Goal: Task Accomplishment & Management: Use online tool/utility

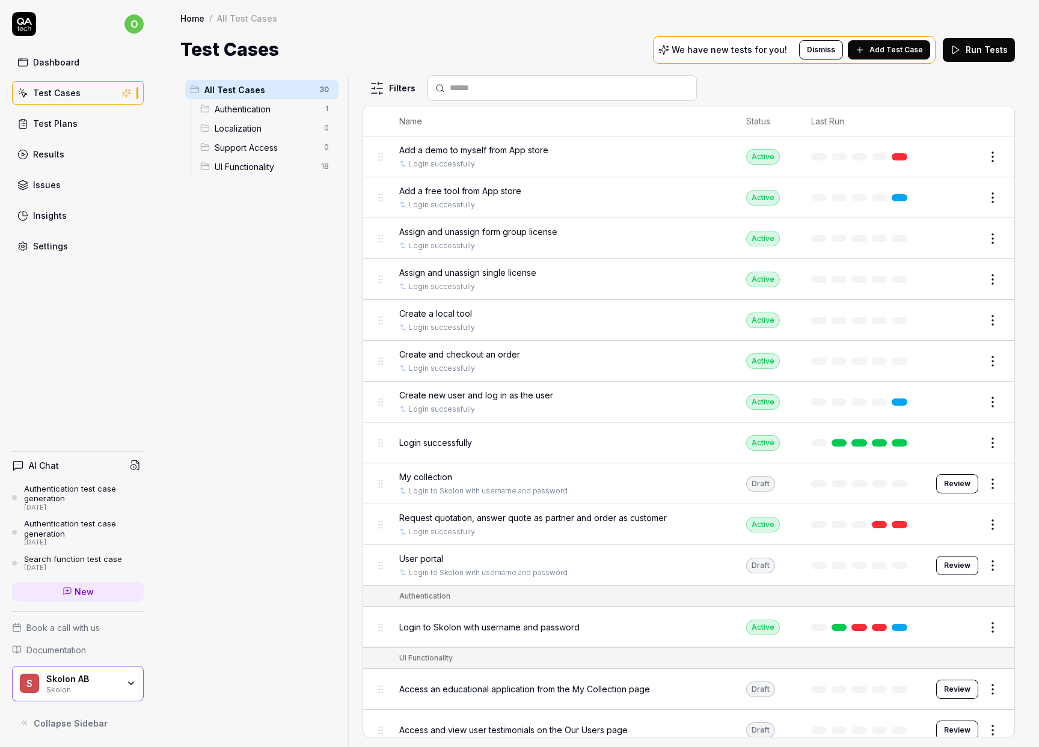
click at [605, 157] on div "Add a demo to myself from App store Login successfully" at bounding box center [560, 157] width 323 height 26
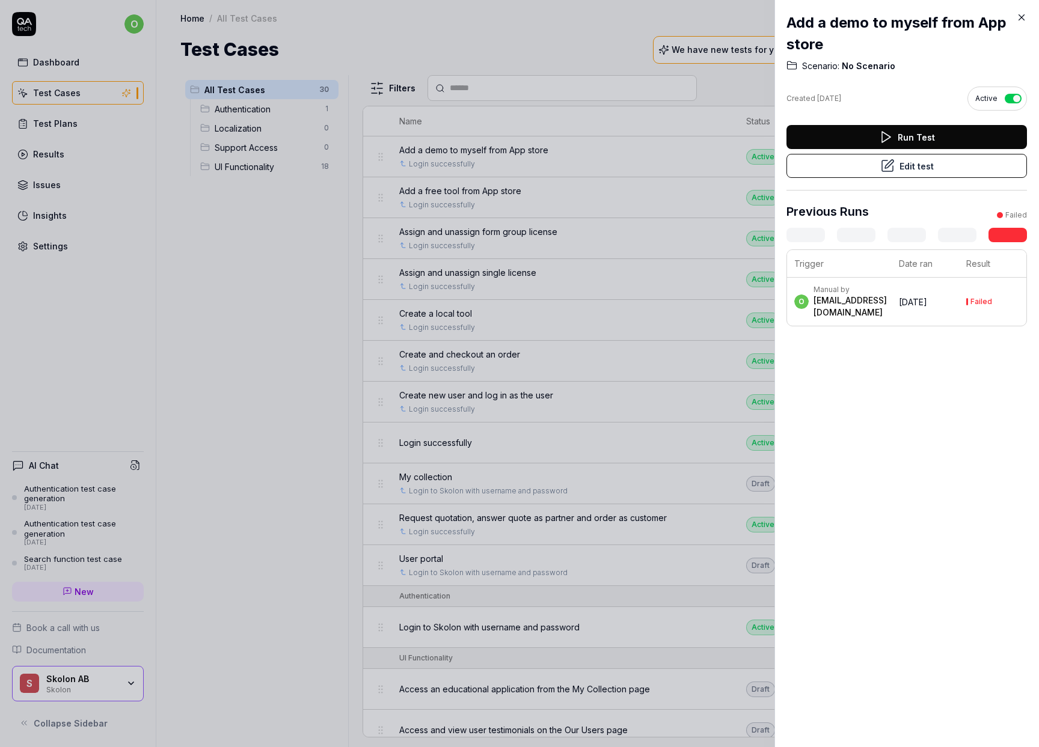
click at [906, 167] on button "Edit test" at bounding box center [906, 166] width 240 height 24
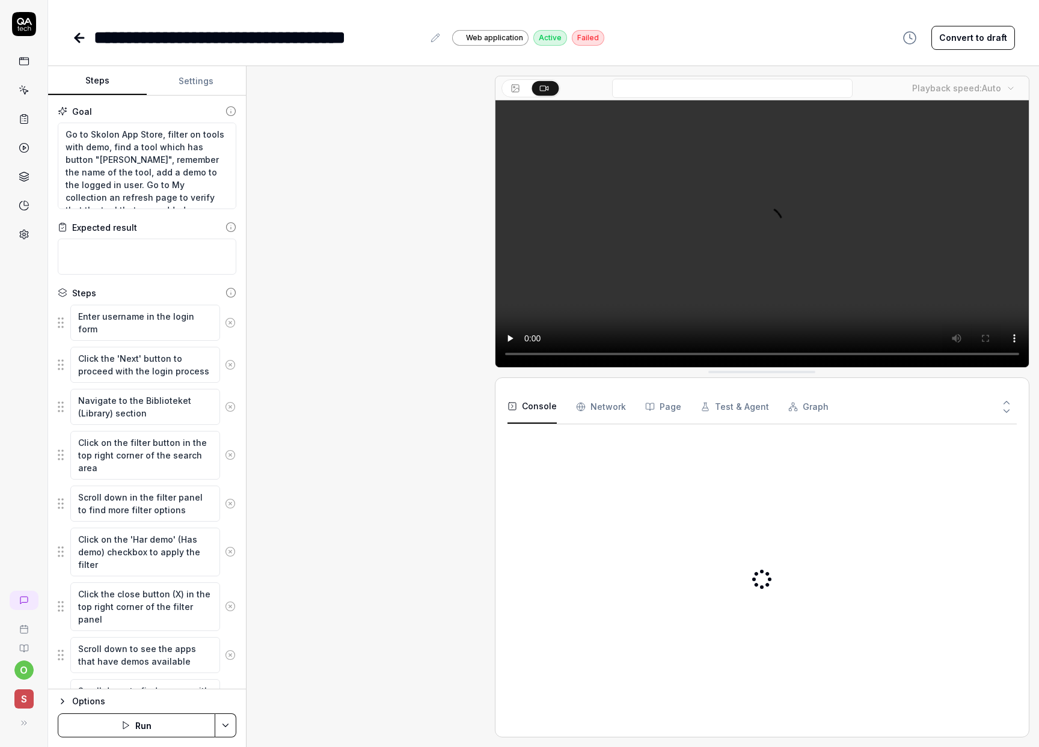
scroll to position [246, 0]
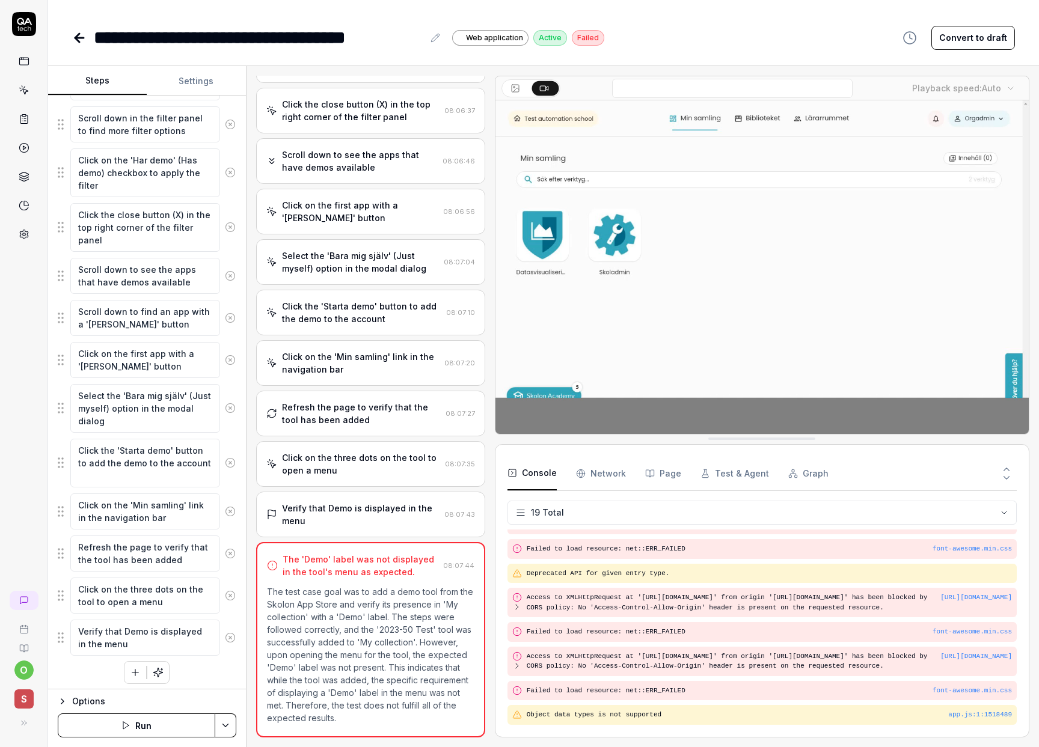
scroll to position [383, 0]
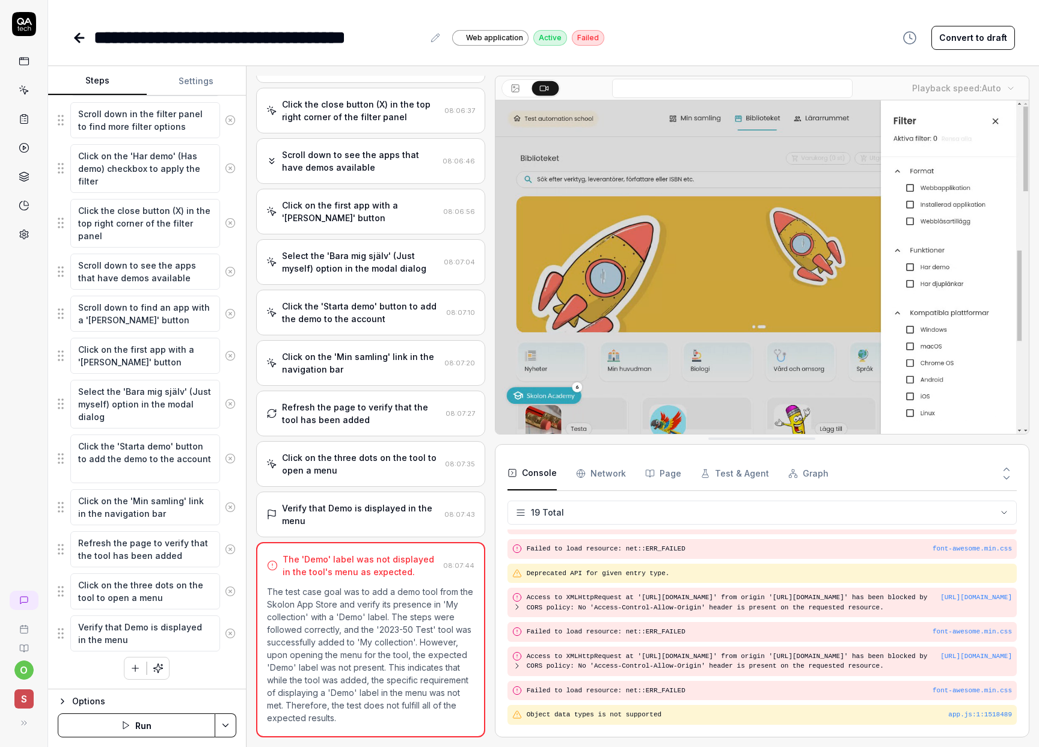
click at [124, 714] on button "Run" at bounding box center [136, 726] width 157 height 24
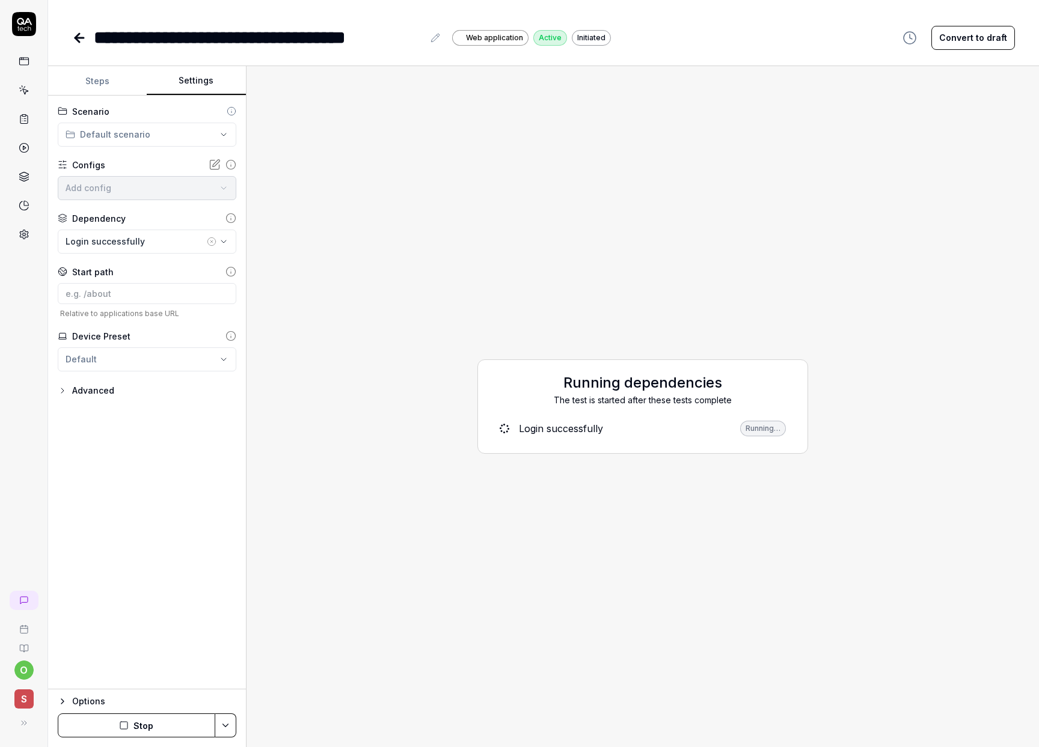
click at [202, 76] on button "Settings" at bounding box center [196, 81] width 99 height 29
click at [222, 242] on icon "button" at bounding box center [224, 242] width 10 height 10
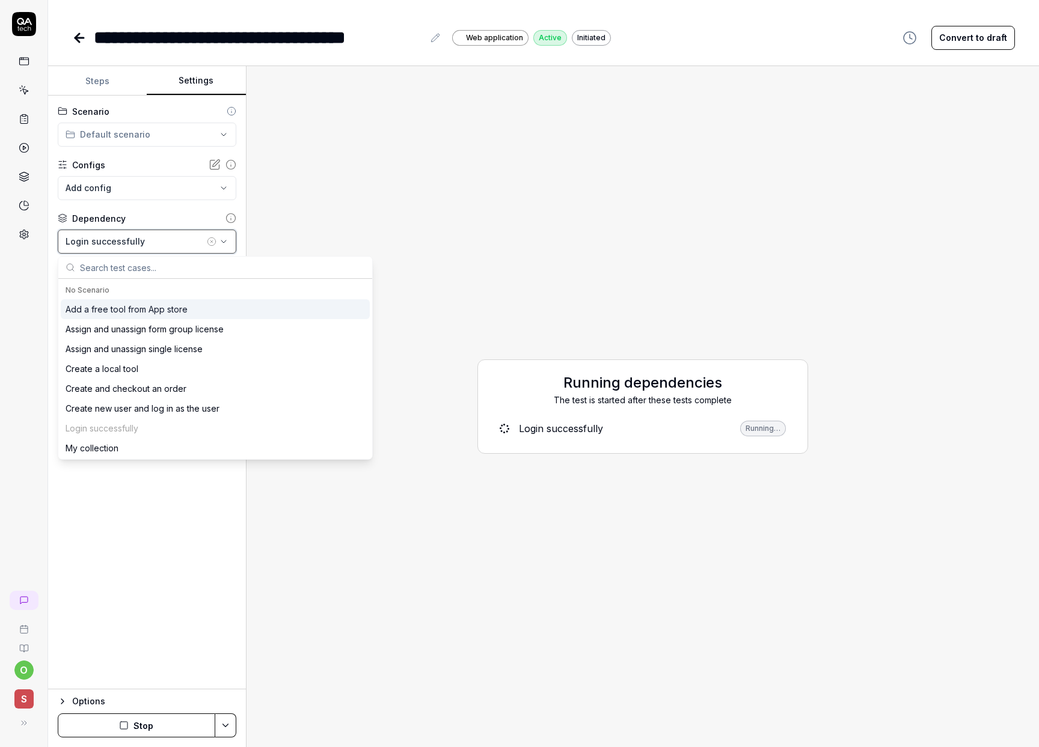
click at [229, 238] on button "Login successfully" at bounding box center [147, 242] width 179 height 24
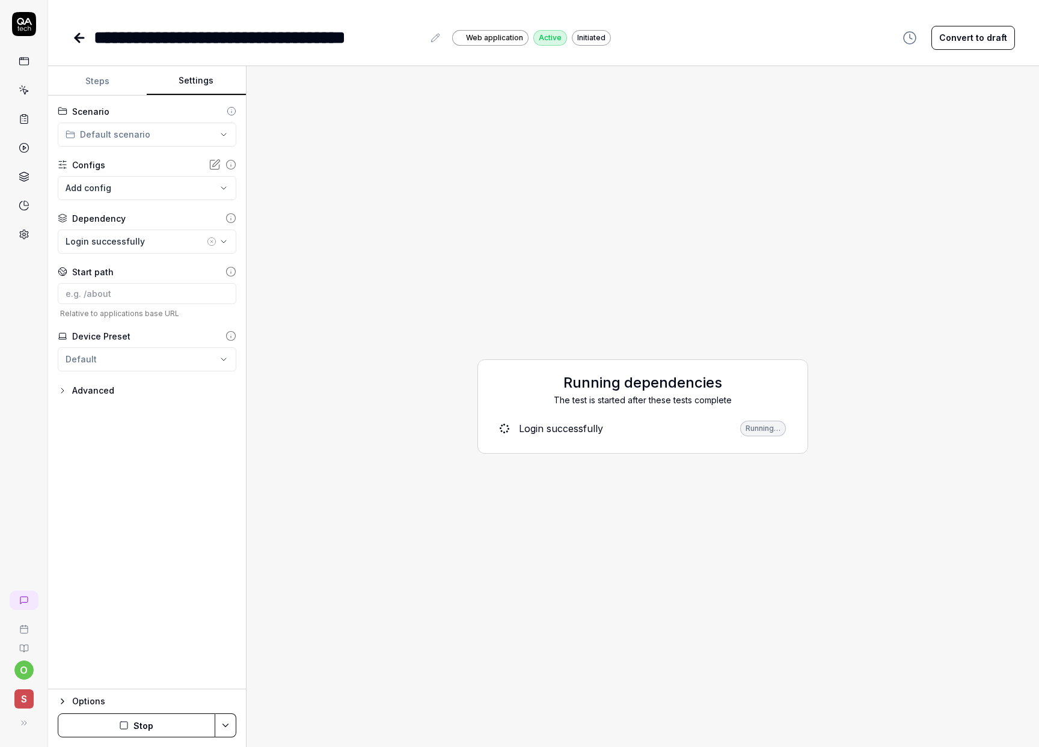
click at [117, 76] on button "Steps" at bounding box center [97, 81] width 99 height 29
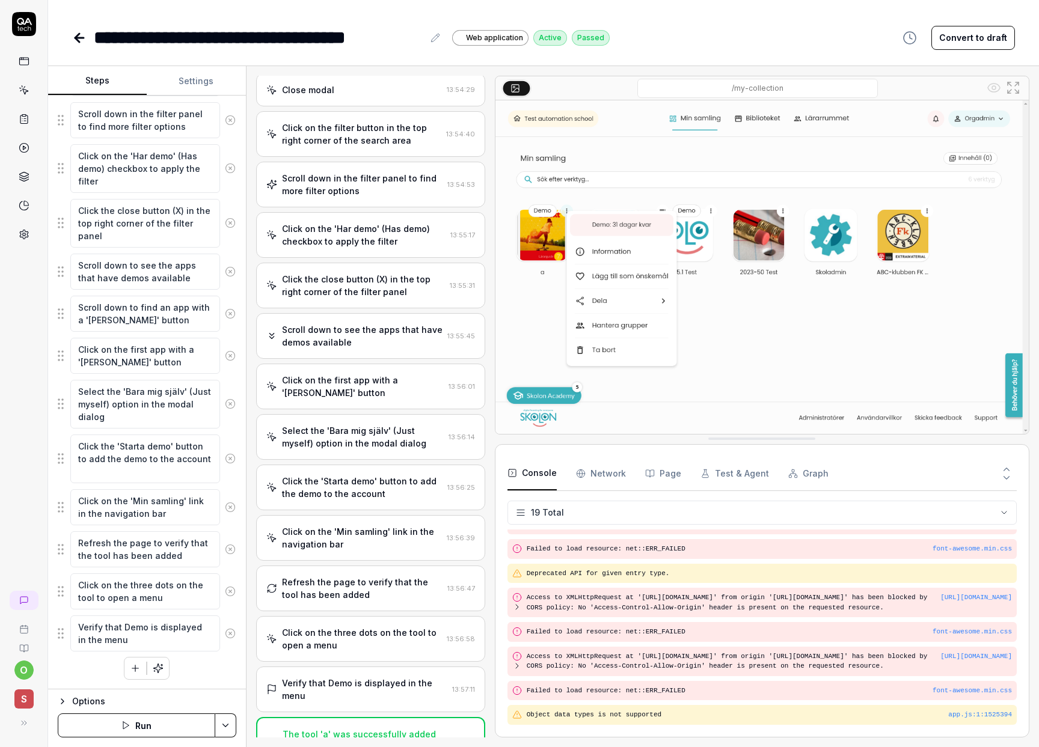
scroll to position [422, 0]
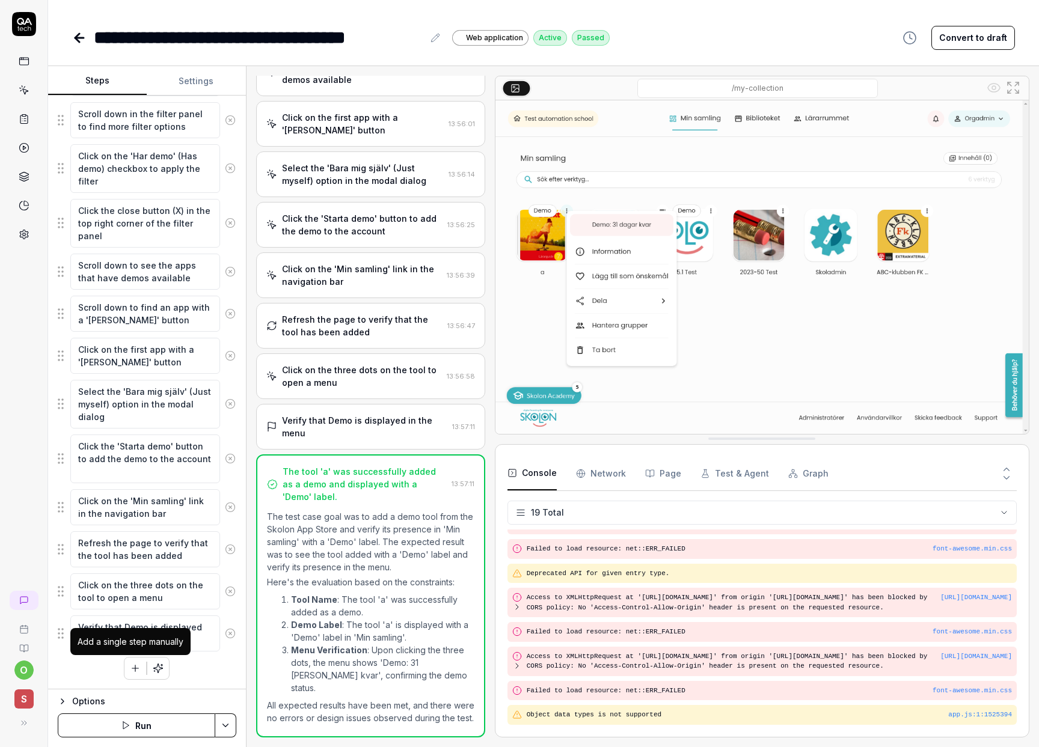
click at [130, 670] on icon "button" at bounding box center [135, 668] width 11 height 11
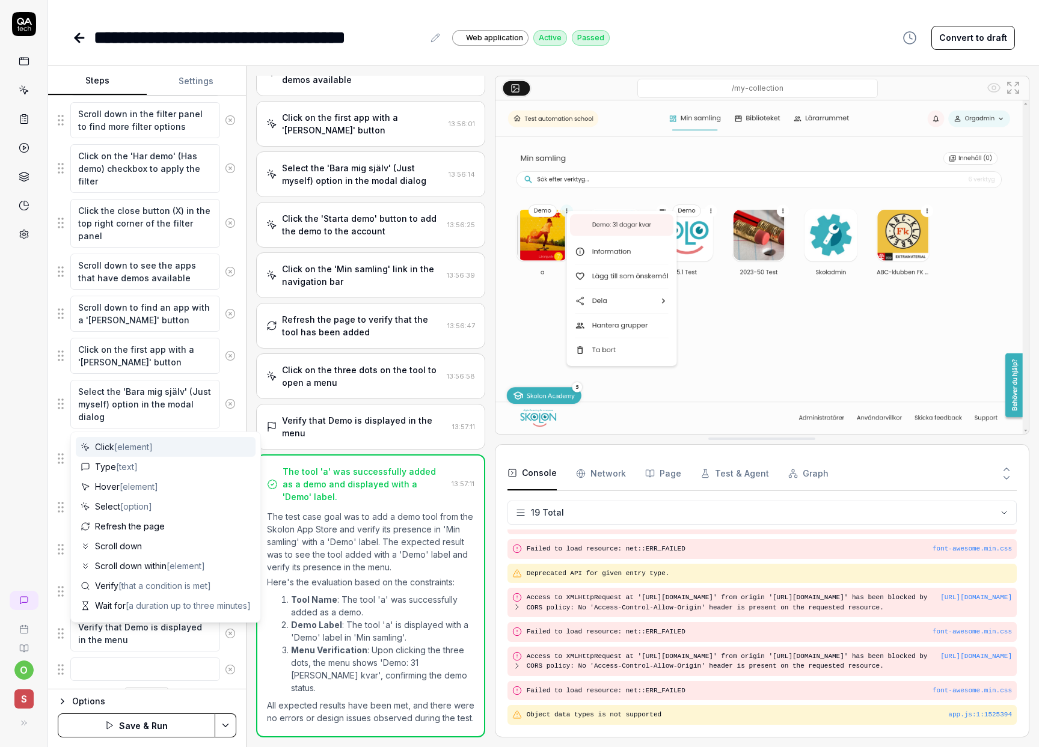
scroll to position [414, 0]
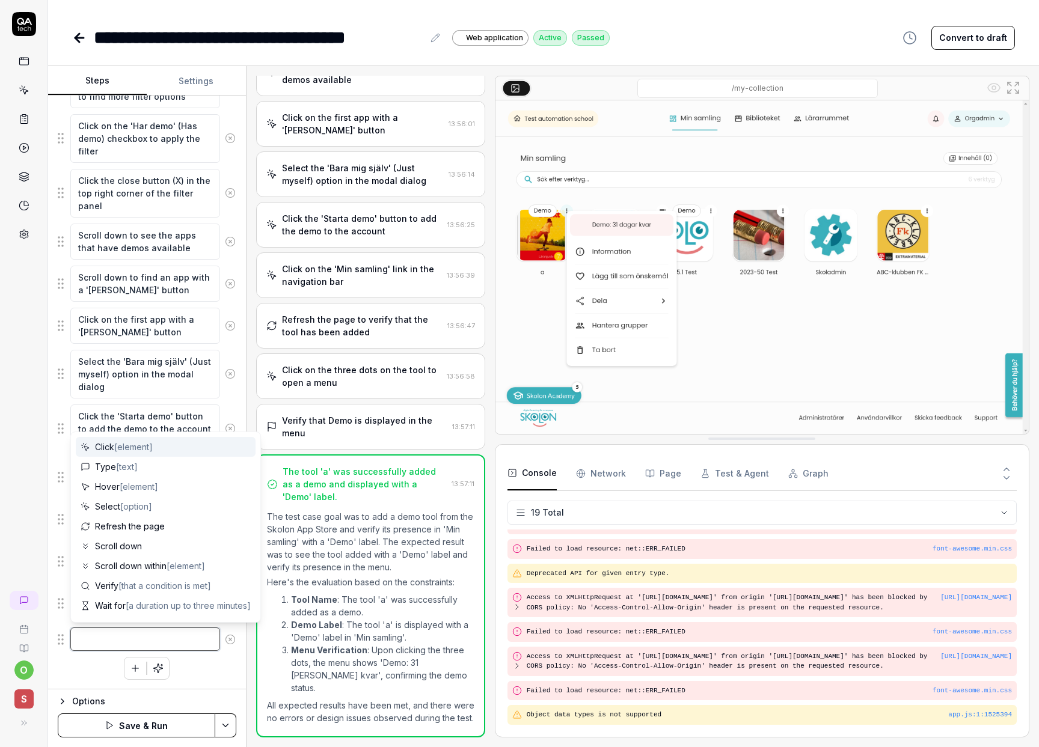
type textarea "*"
type textarea "C"
type textarea "*"
type textarea "Cl"
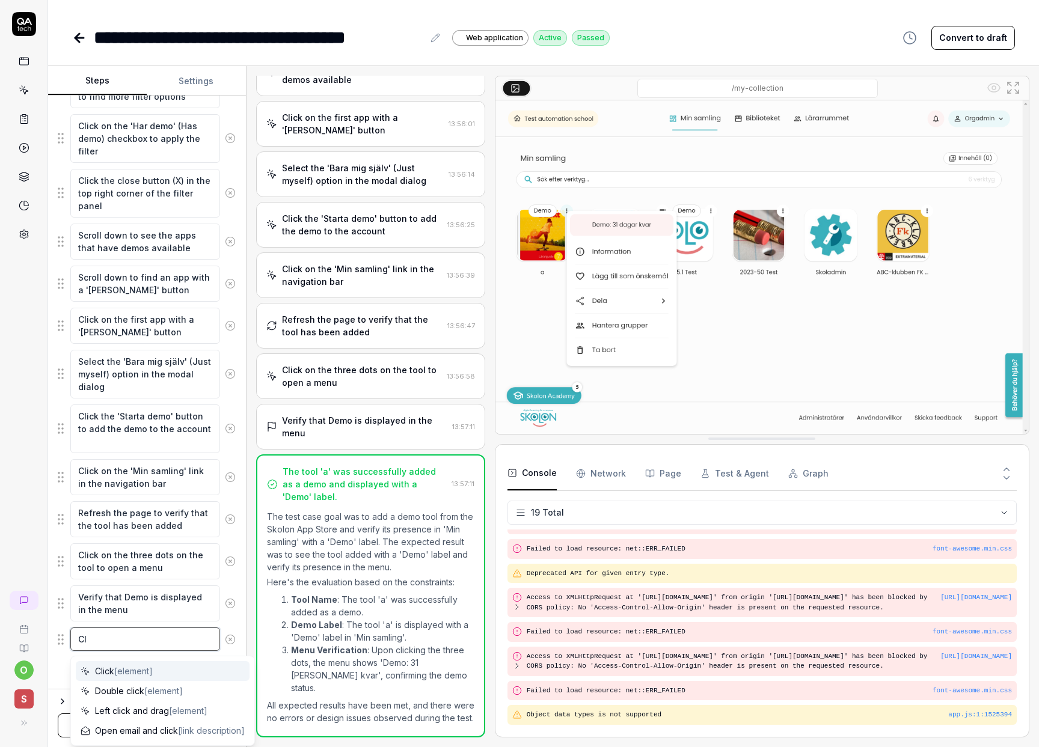
type textarea "*"
type textarea "Cli"
type textarea "*"
type textarea "Clic"
type textarea "*"
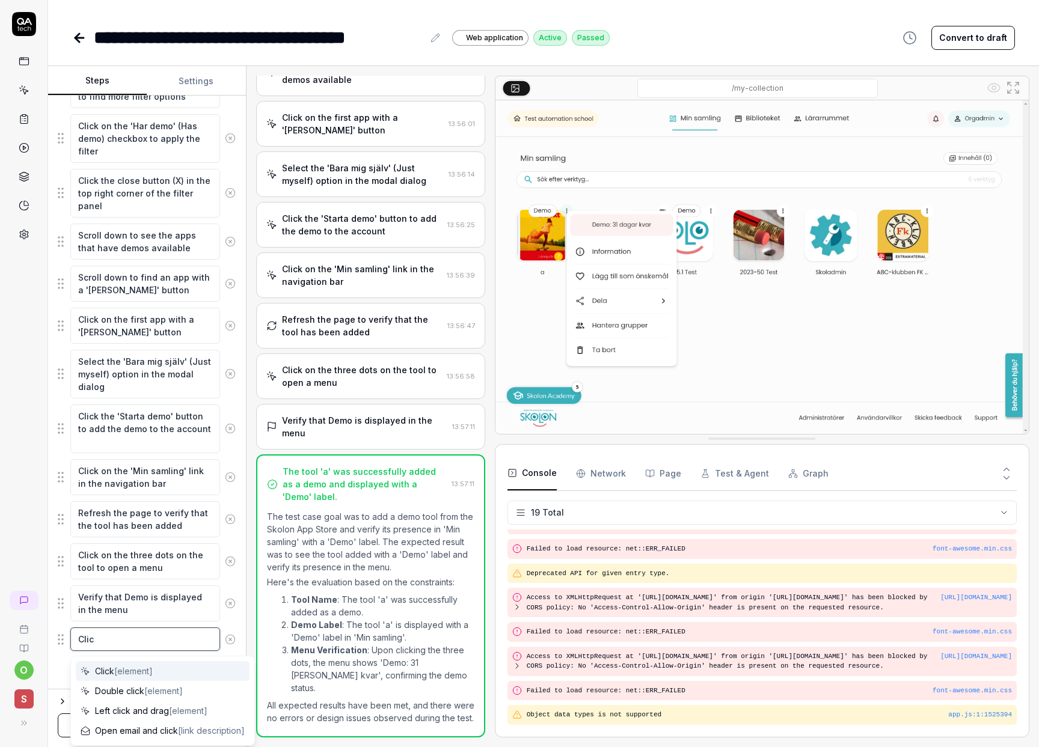
type textarea "Click"
type textarea "*"
type textarea "Click"
type textarea "*"
type textarea "Click o"
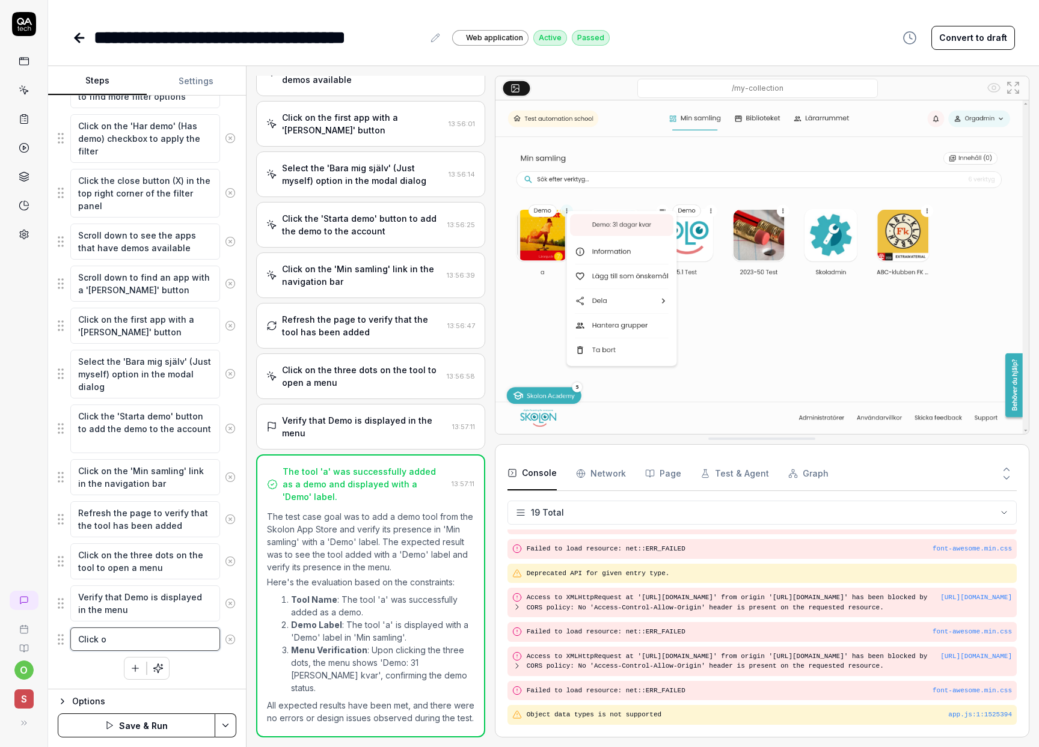
type textarea "*"
type textarea "Click on"
type textarea "*"
type textarea "Click on"
type textarea "*"
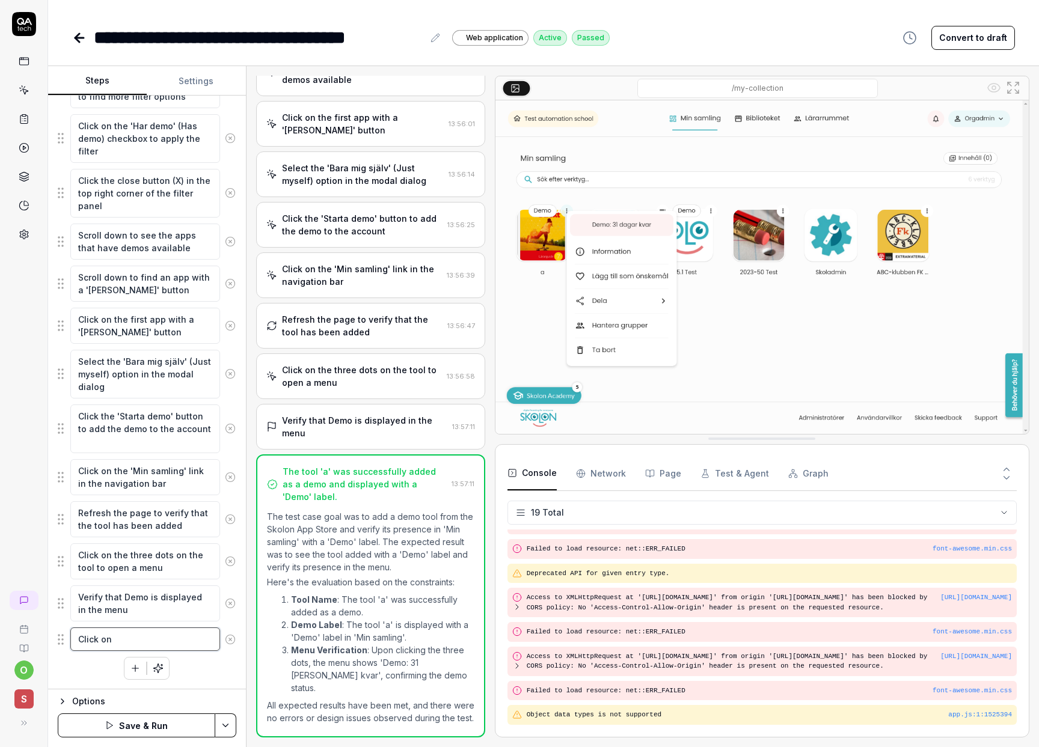
type textarea "Click on I"
type textarea "*"
type textarea "Click on In"
type textarea "*"
type textarea "Click on Inf"
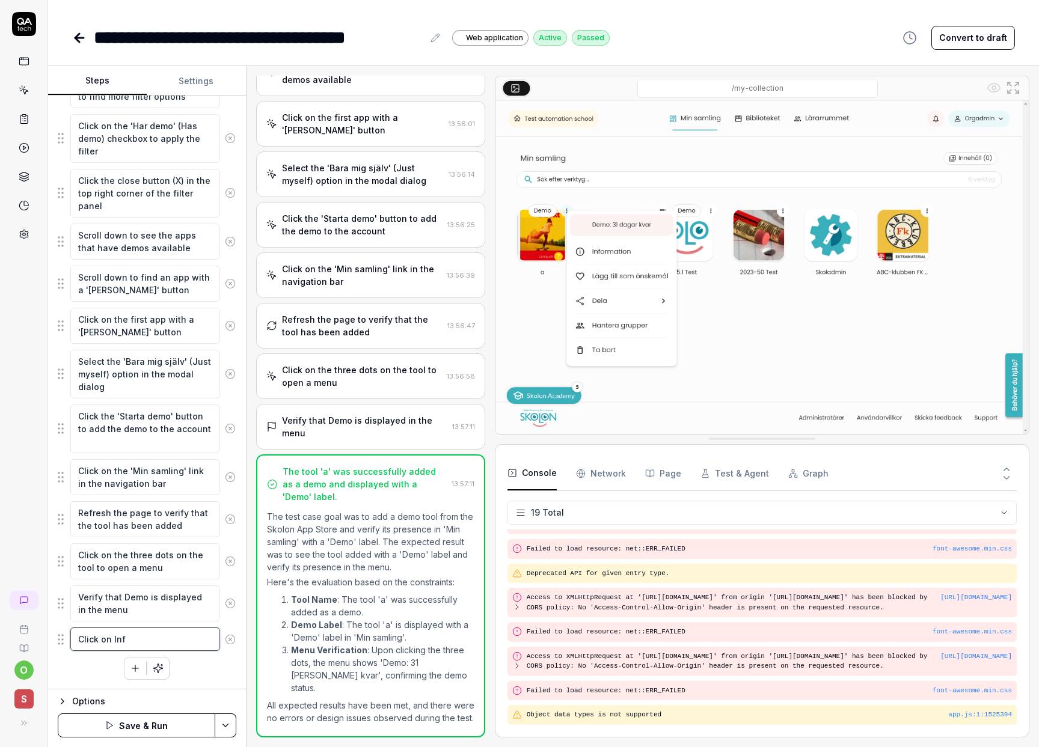
type textarea "*"
type textarea "Click on Info"
type textarea "*"
type textarea "Click on Infor"
type textarea "*"
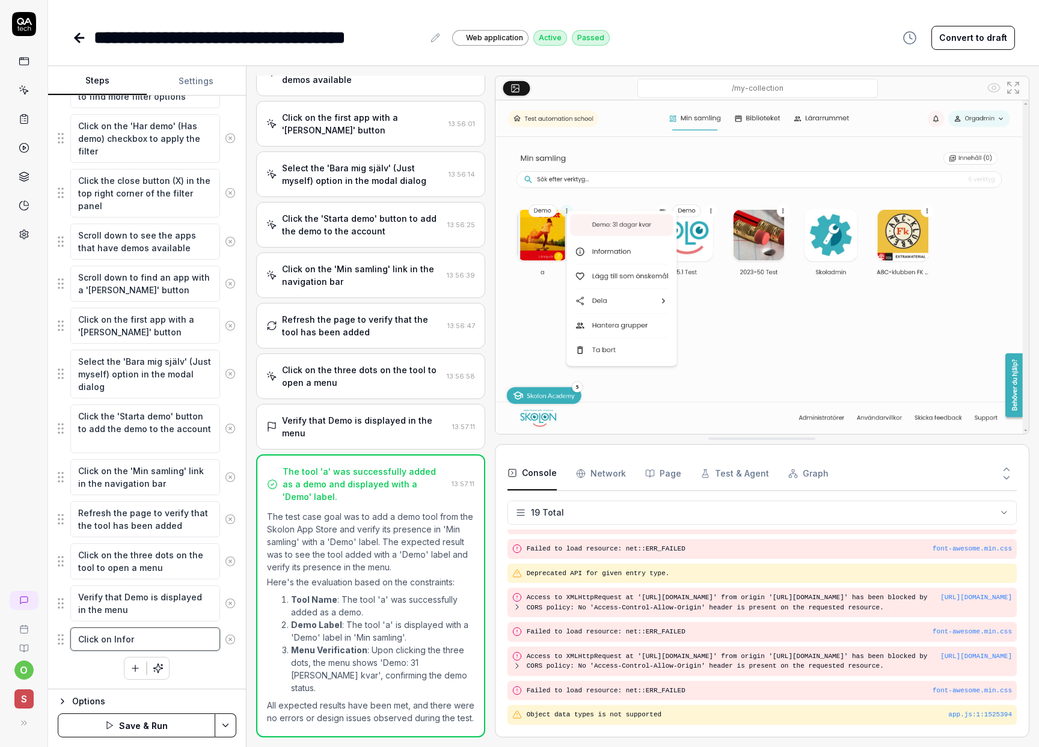
type textarea "Click on Inform"
type textarea "*"
type textarea "Click on Informa"
type textarea "*"
type textarea "Click on Informati"
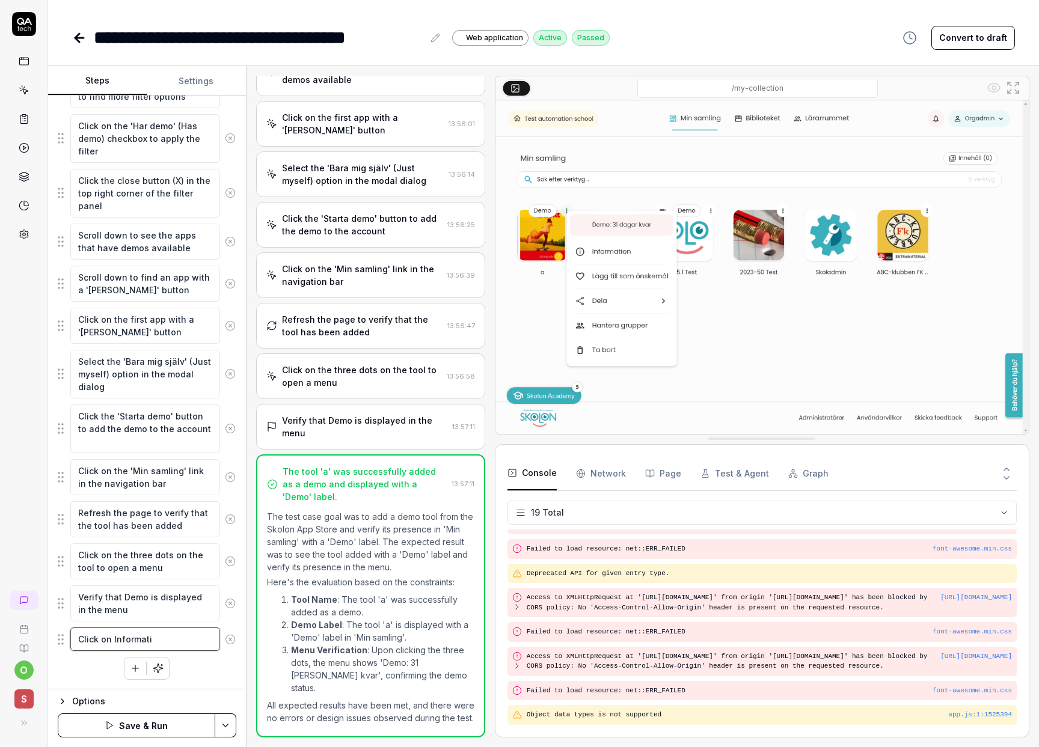
type textarea "*"
type textarea "Click on Informatio"
type textarea "*"
type textarea "Click on Information"
click at [130, 670] on icon "button" at bounding box center [135, 668] width 11 height 11
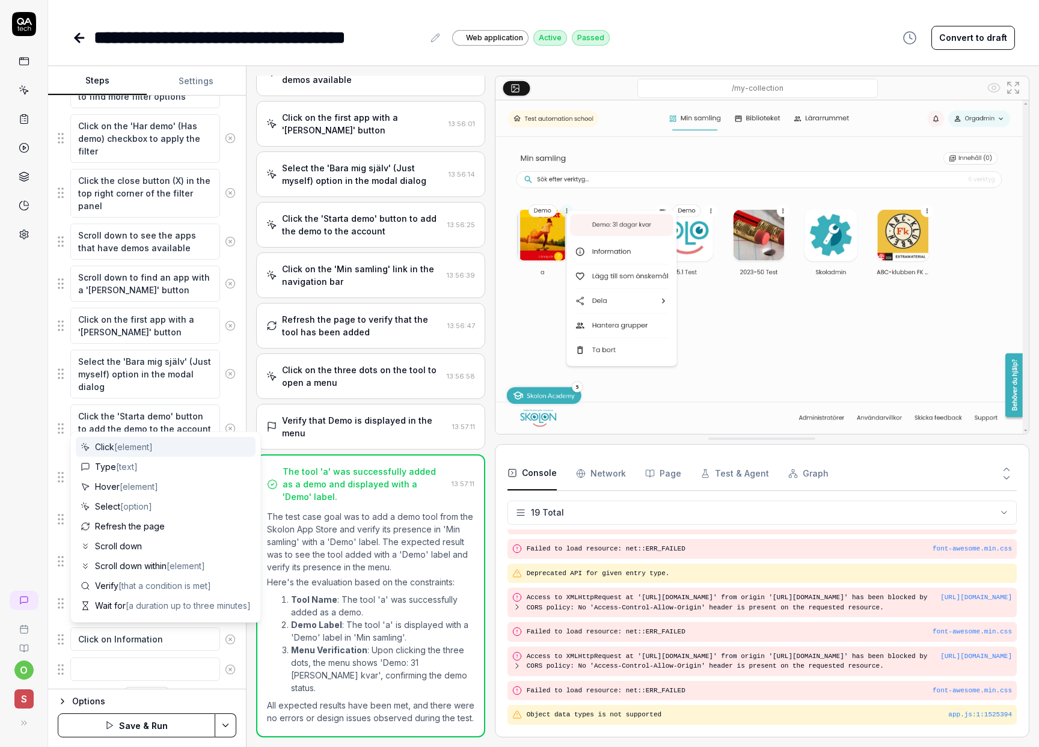
scroll to position [444, 0]
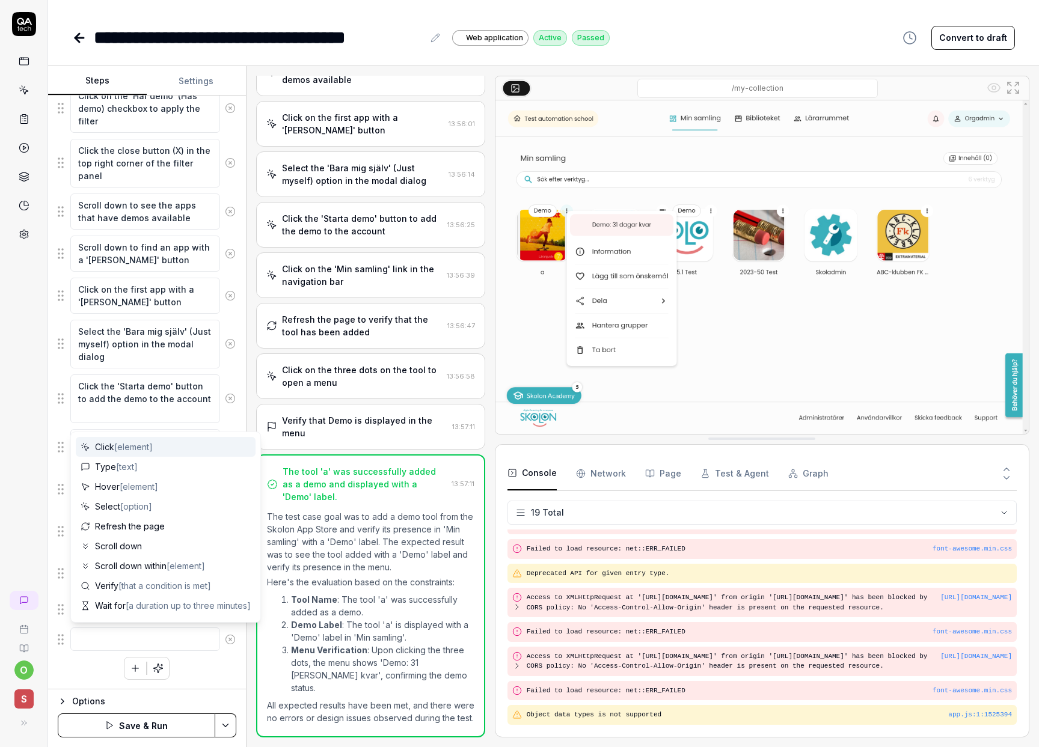
type textarea "*"
type textarea "V"
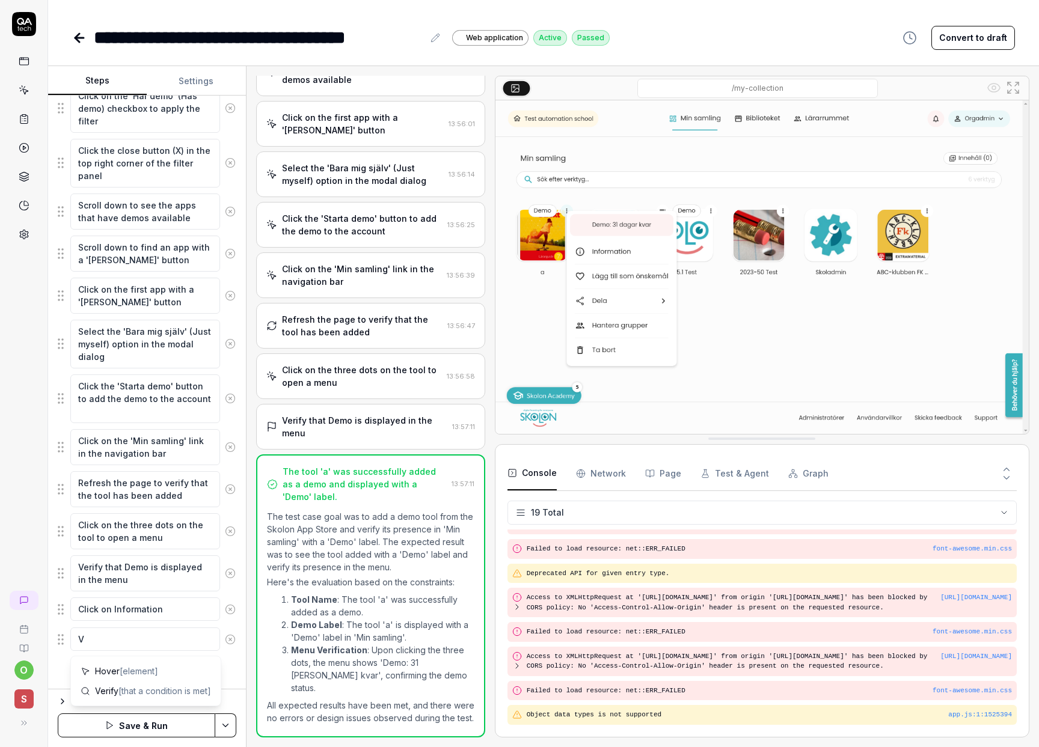
type textarea "*"
type textarea "Ve"
type textarea "*"
type textarea "Ver"
type textarea "*"
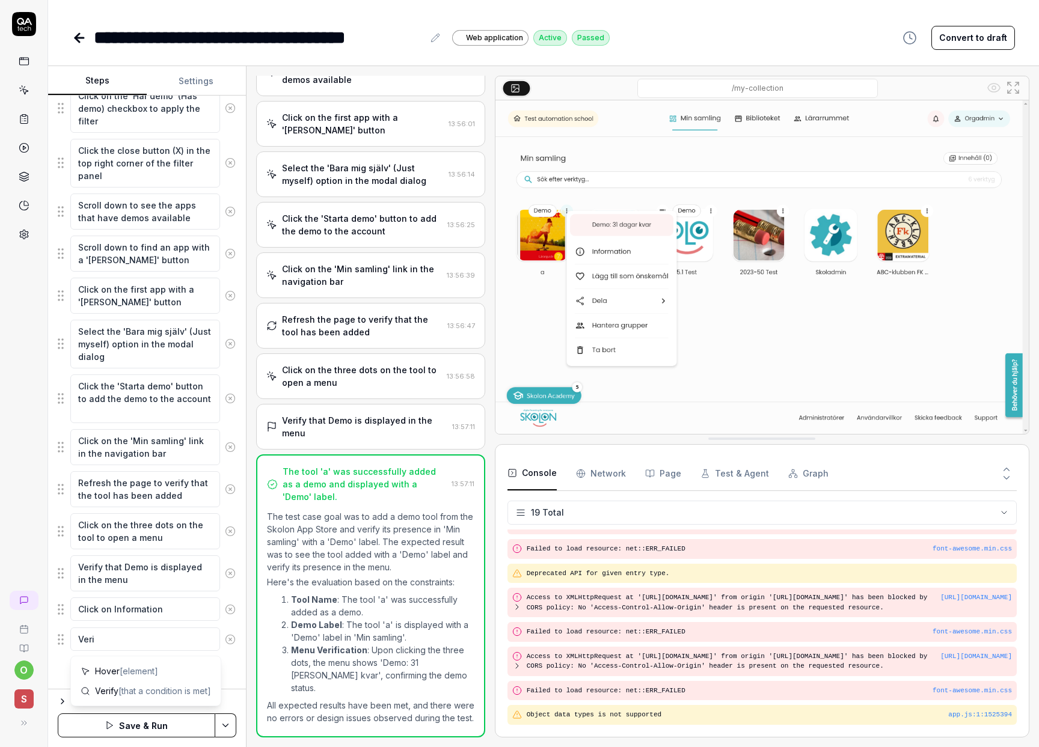
type textarea "Verif"
type textarea "*"
type textarea "Verify"
type textarea "*"
type textarea "Verify t"
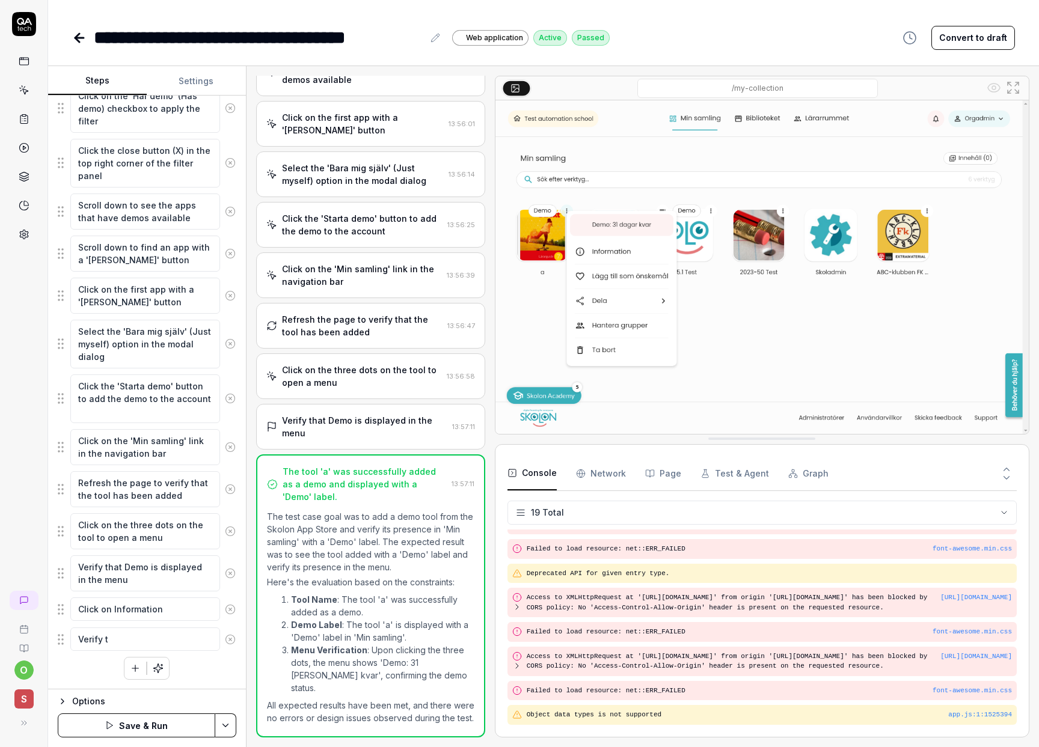
type textarea "*"
type textarea "Verify th"
type textarea "*"
type textarea "Verify tha"
type textarea "*"
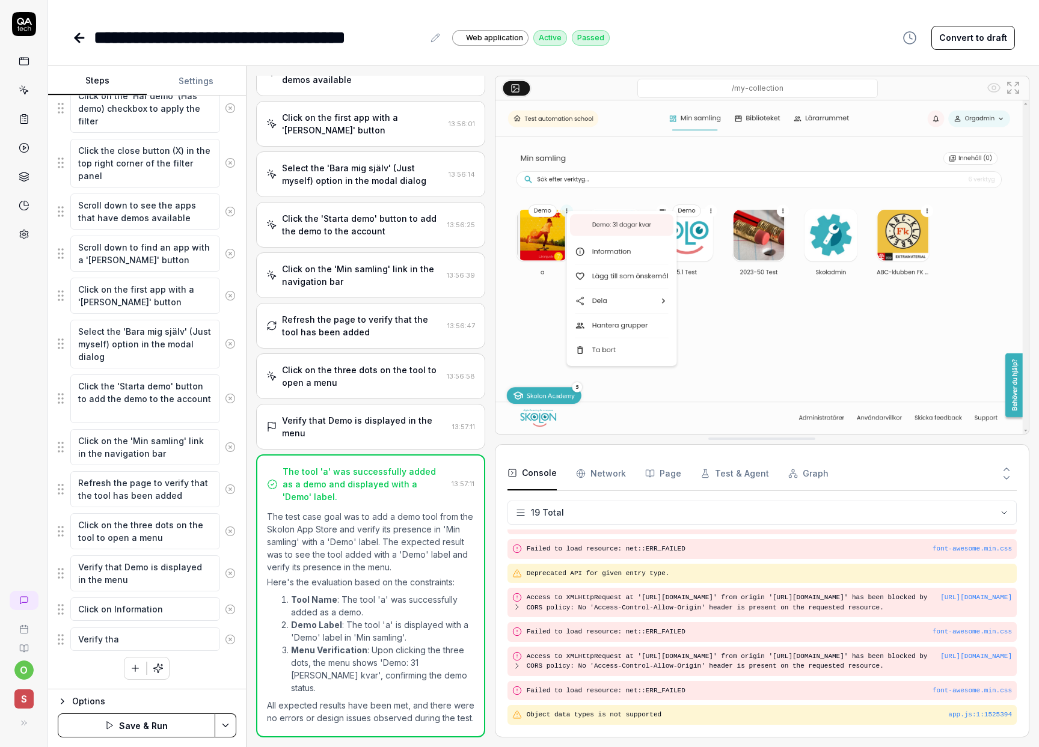
type textarea "Verify that"
type textarea "*"
type textarea "Verify that"
type textarea "*"
type textarea "Verify that i"
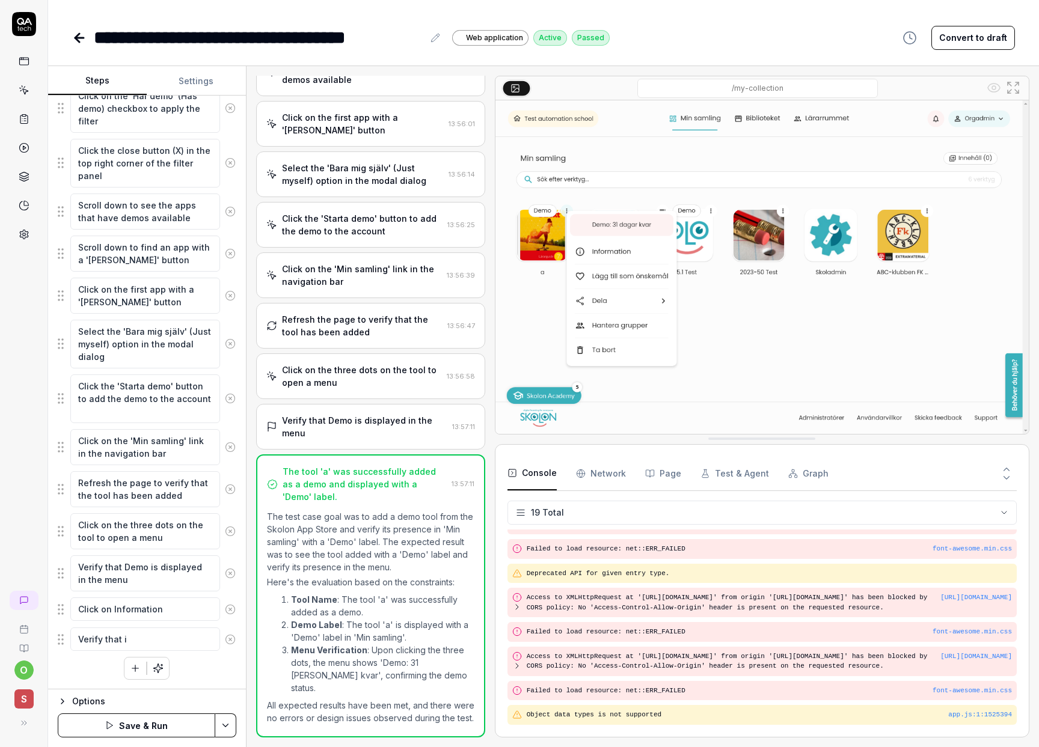
type textarea "*"
type textarea "Verify that it"
type textarea "*"
type textarea "Verify that it"
type textarea "*"
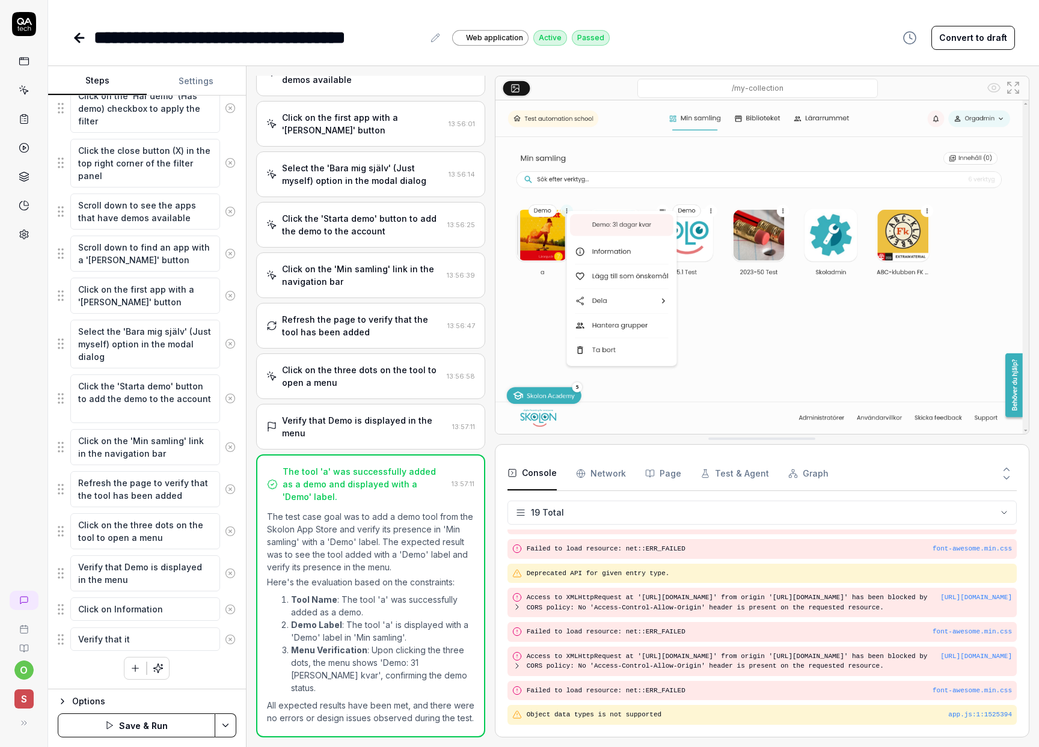
type textarea "Verify that it i"
type textarea "*"
type textarea "Verify that it is"
type textarea "*"
type textarea "Verify that it is"
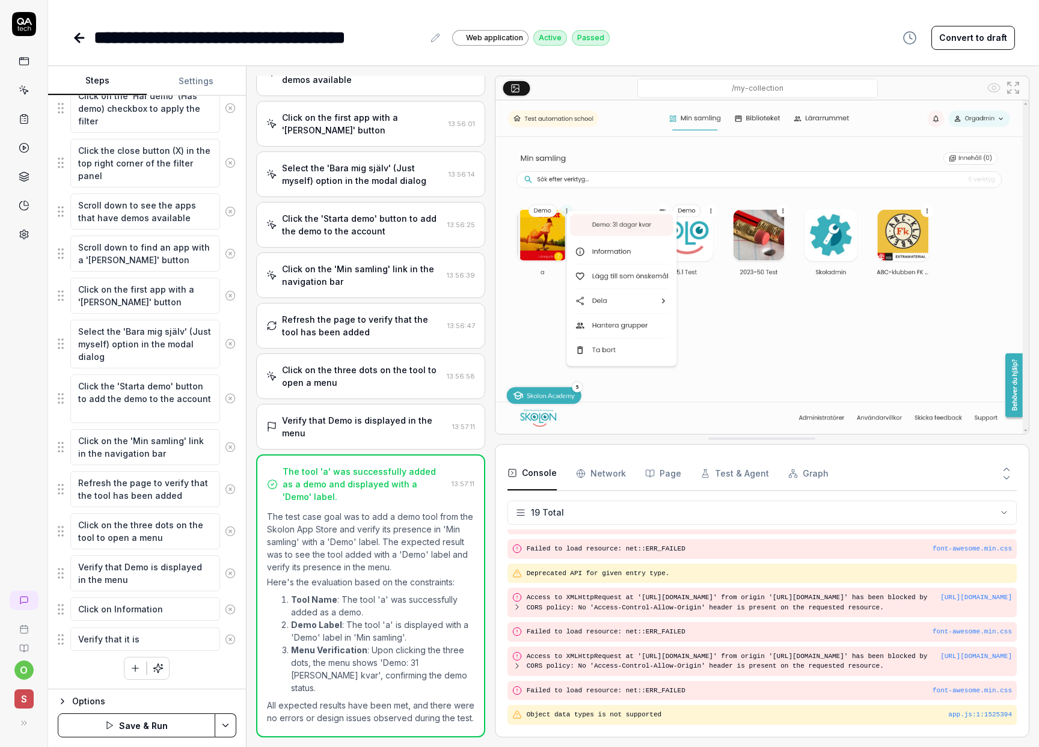
type textarea "*"
type textarea "Verify that it is d"
type textarea "*"
type textarea "Verify that it is di"
type textarea "*"
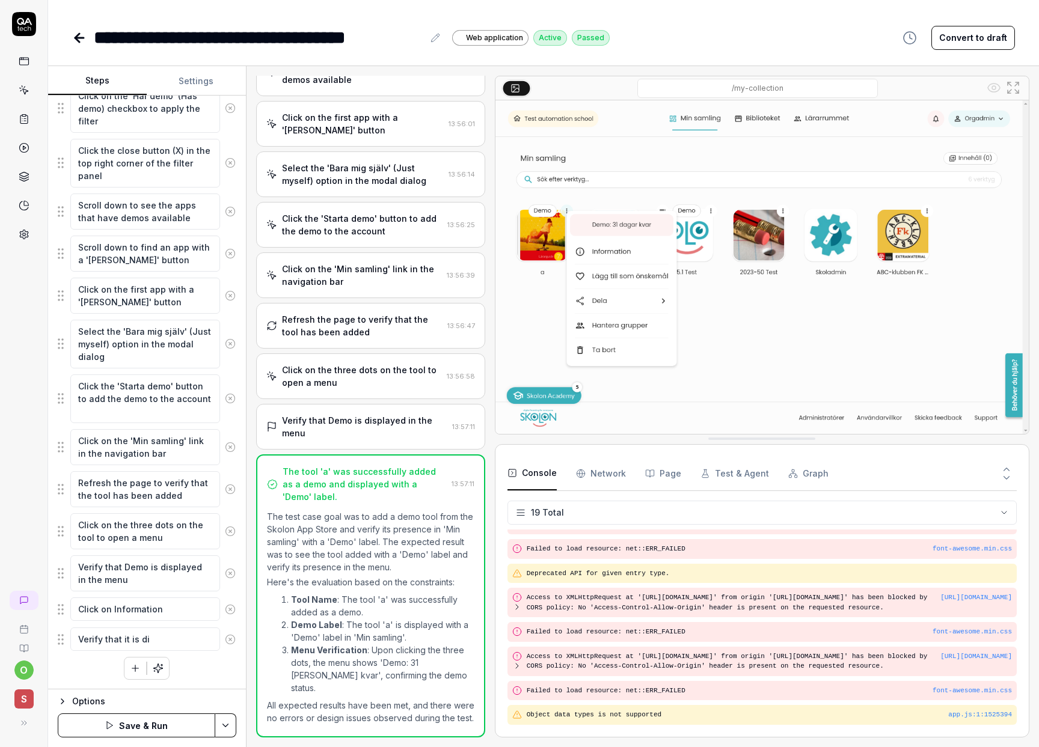
type textarea "Verify that it is dis"
type textarea "*"
type textarea "Verify that it is disp"
type textarea "*"
type textarea "Verify that it is displ"
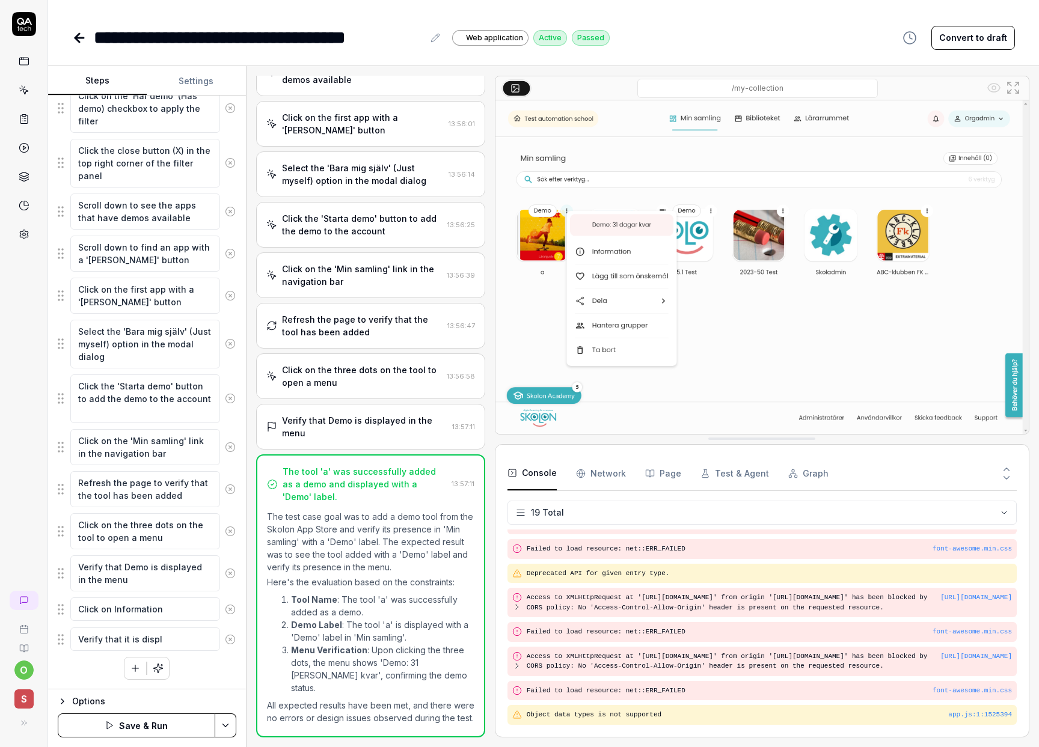
type textarea "*"
type textarea "Verify that it is displa"
type textarea "*"
type textarea "Verify that it is display"
type textarea "*"
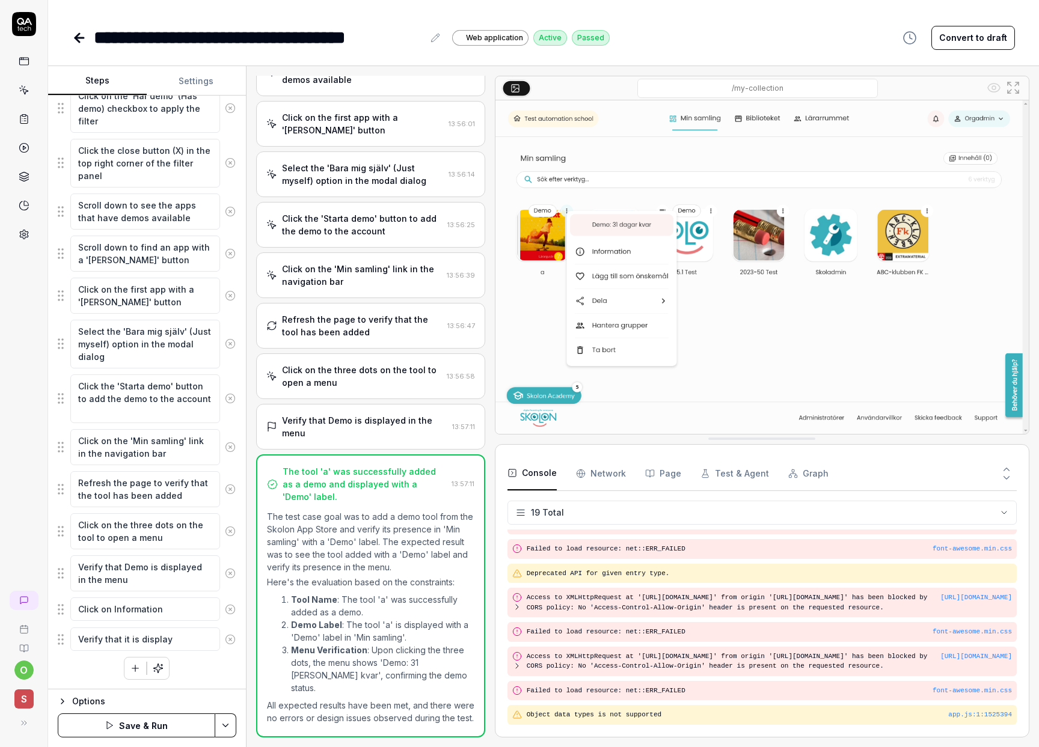
type textarea "Verify that it is displaye"
type textarea "*"
type textarea "Verify that it is displayed"
type textarea "*"
type textarea "Verify that it is displayed"
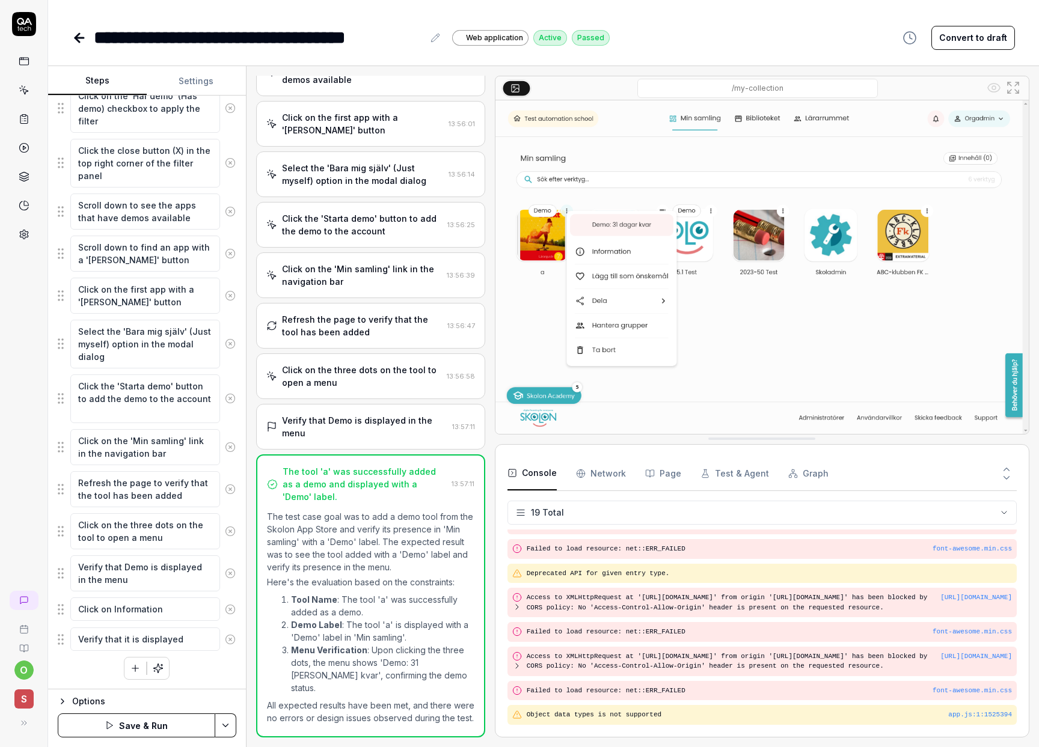
type textarea "*"
type textarea "Verify that it is displayed h"
type textarea "*"
type textarea "Verify that it is displayed ho"
type textarea "*"
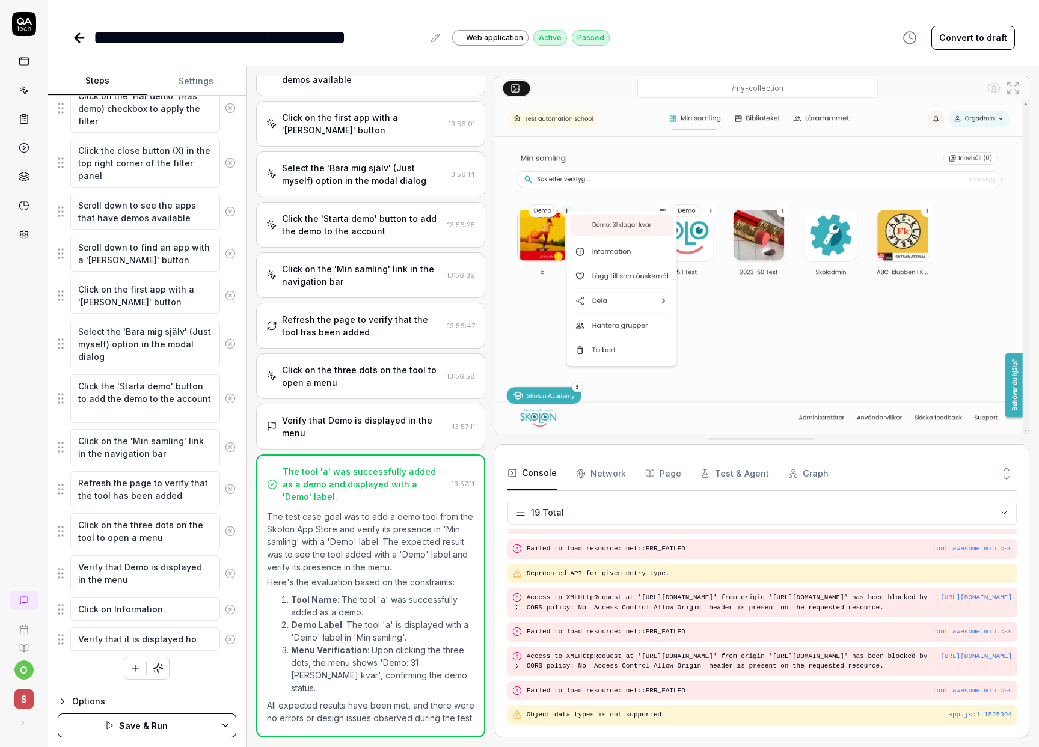
type textarea "Verify that it is displayed how"
type textarea "*"
type textarea "Verify that it is displayed how"
type textarea "*"
type textarea "Verify that it is displayed how m"
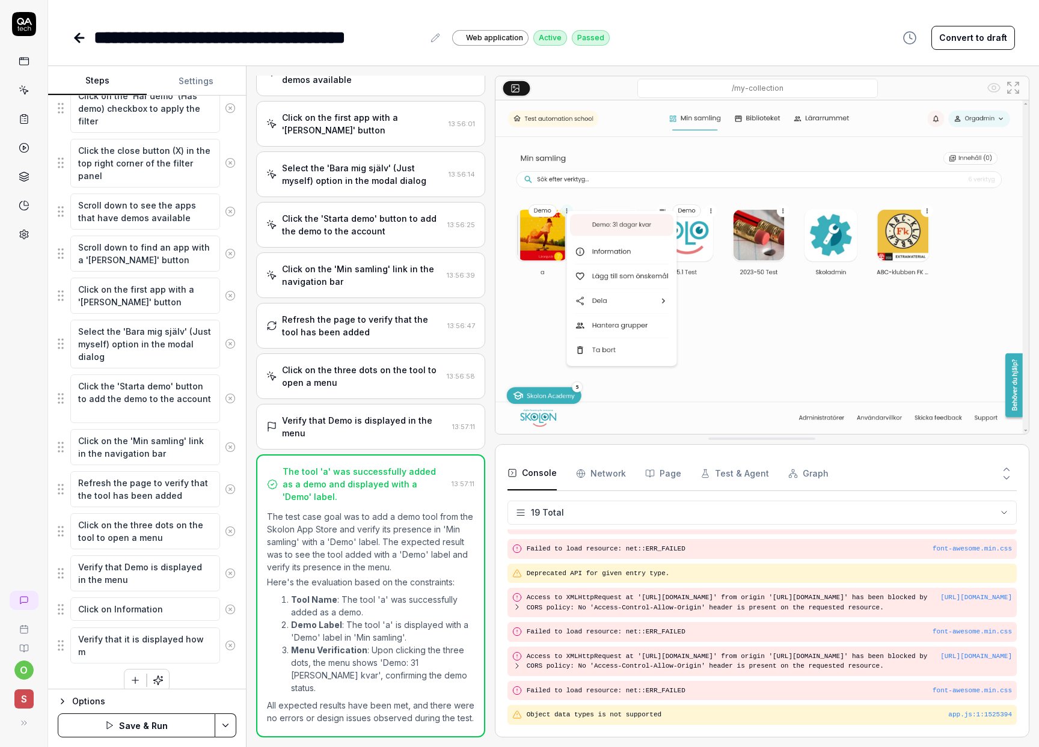
type textarea "*"
type textarea "Verify that it is displayed how ma"
type textarea "*"
type textarea "Verify that it is displayed how man"
type textarea "*"
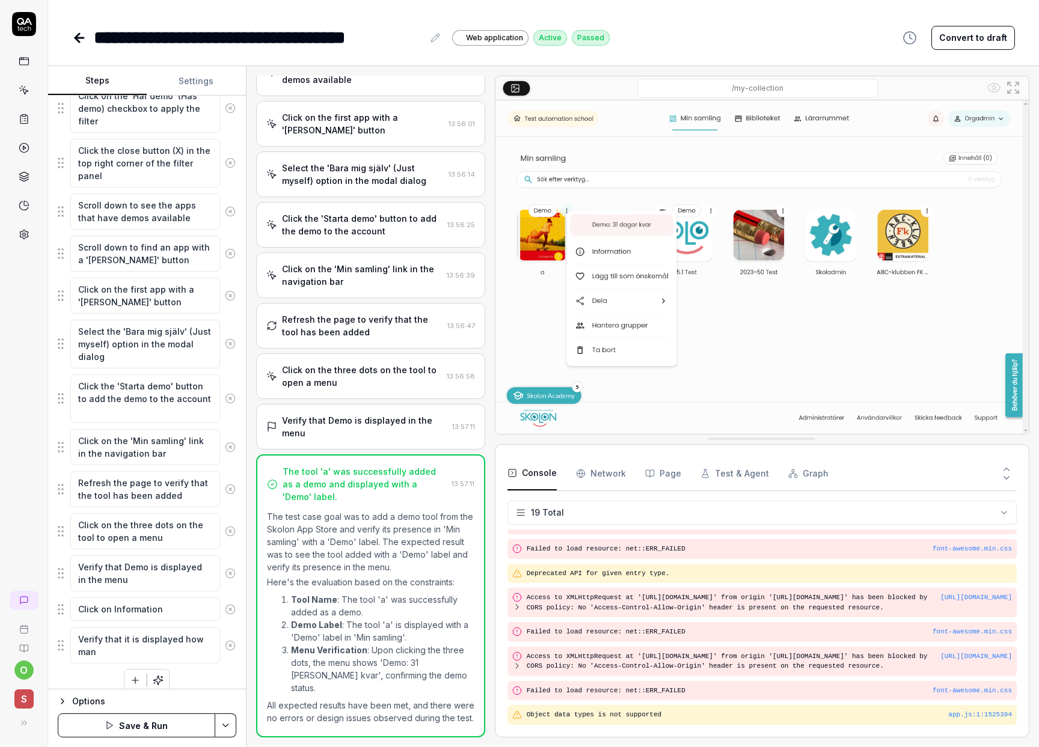
type textarea "Verify that it is displayed how many"
type textarea "*"
type textarea "Verify that it is displayed how many"
type textarea "*"
type textarea "Verify that it is displayed how many d"
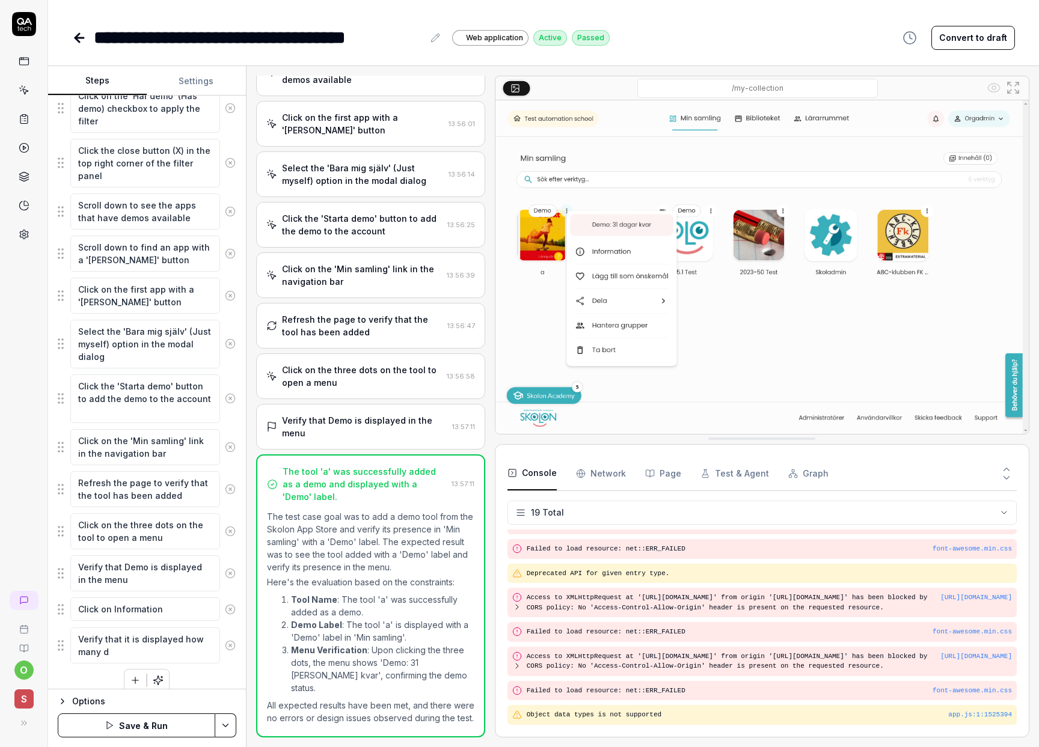
type textarea "*"
type textarea "Verify that it is displayed how many da"
type textarea "*"
type textarea "Verify that it is displayed how many day"
type textarea "*"
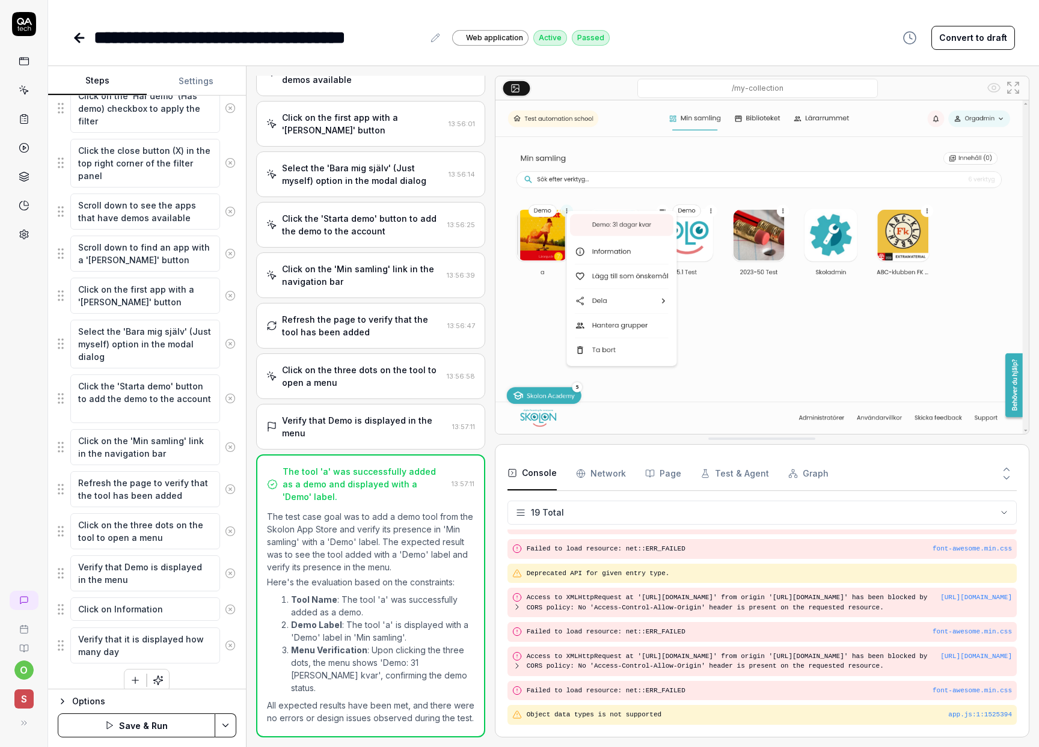
type textarea "Verify that it is displayed how many days"
type textarea "*"
type textarea "Verify that it is displayed how many days"
type textarea "*"
type textarea "Verify that it is displayed how many days a"
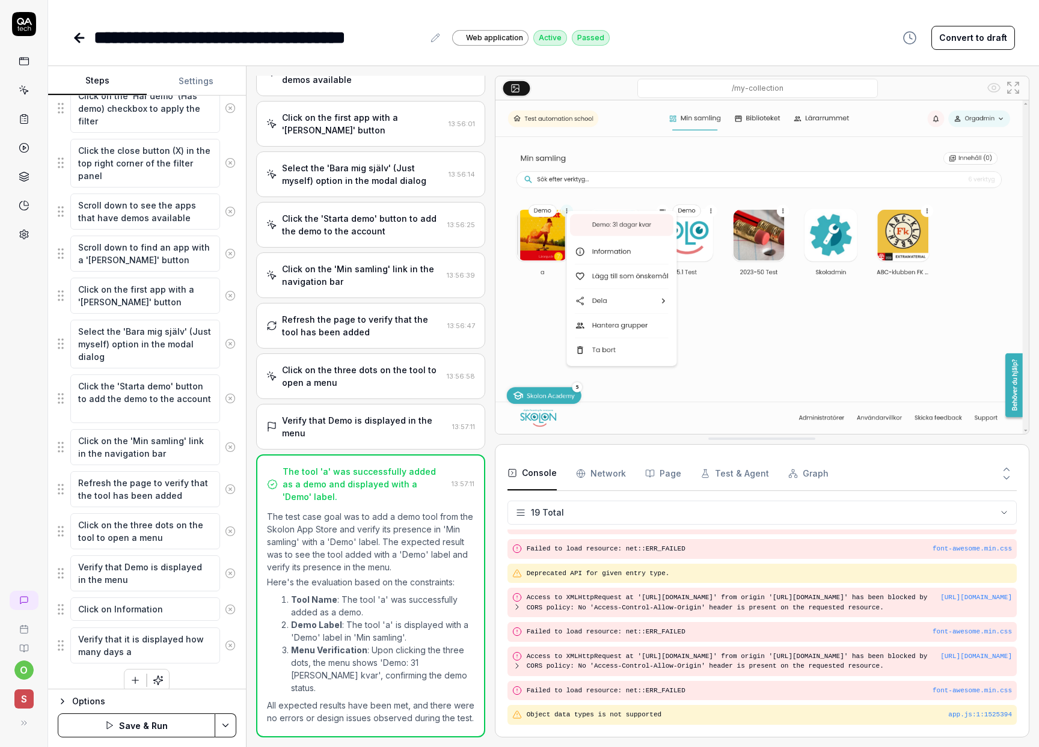
type textarea "*"
type textarea "Verify that it is displayed how many days ar"
type textarea "*"
type textarea "Verify that it is displayed how many days are"
type textarea "*"
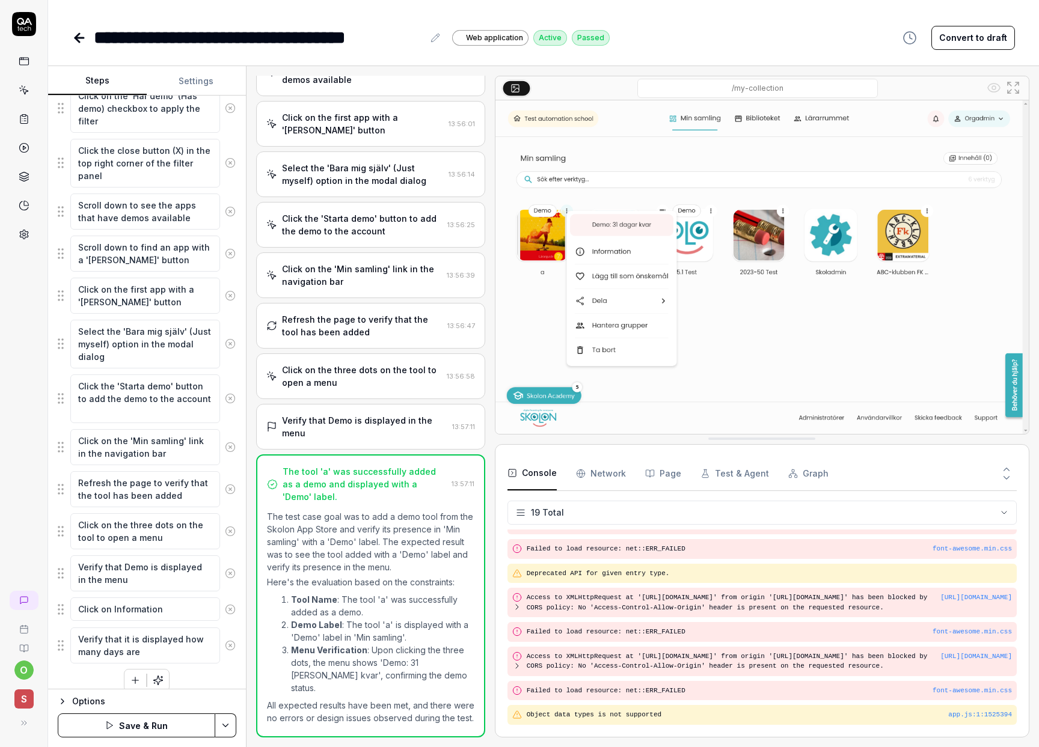
type textarea "Verify that it is displayed how many days are"
type textarea "*"
type textarea "Verify that it is displayed how many days are le"
type textarea "*"
type textarea "Verify that it is displayed how many days are lef"
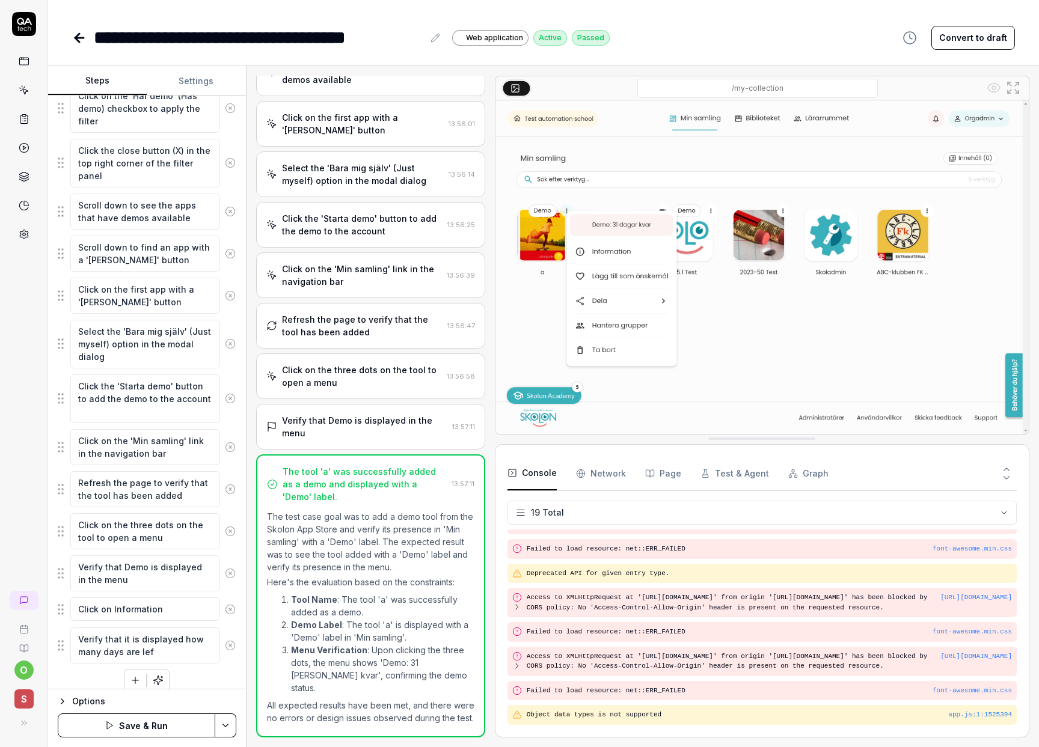
type textarea "*"
type textarea "Verify that it is displayed how many days are left"
type textarea "*"
type textarea "Verify that it is displayed how many days are left"
type textarea "*"
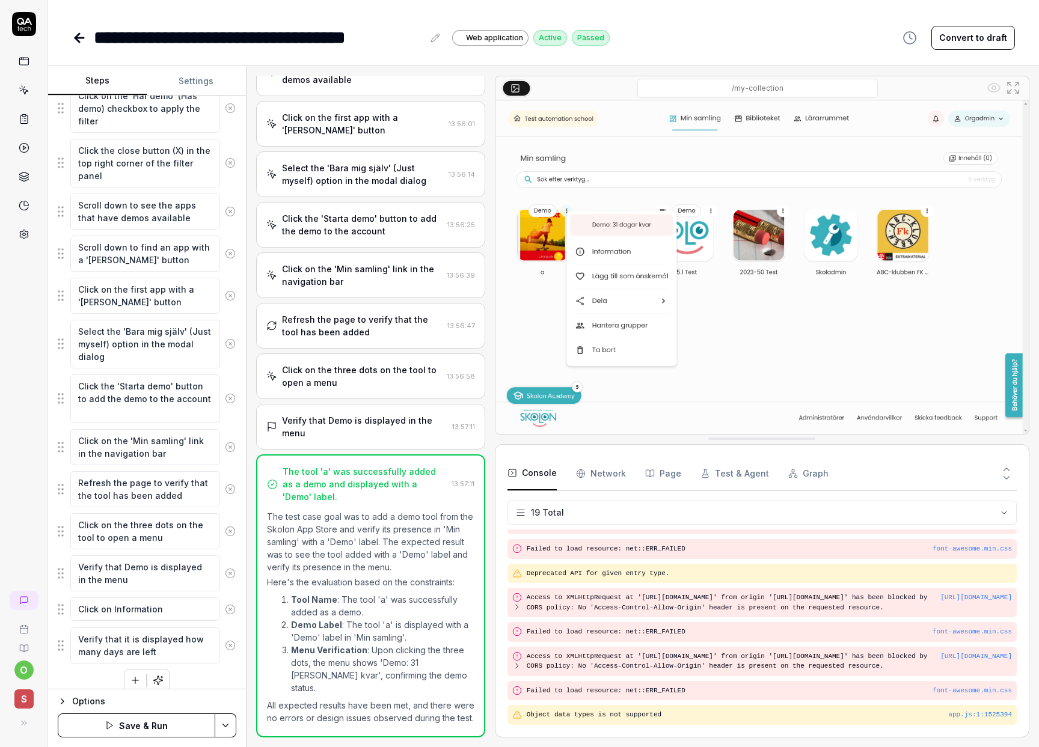
type textarea "Verify that it is displayed how many days are left o"
type textarea "*"
type textarea "Verify that it is displayed how many days are left of"
type textarea "*"
type textarea "Verify that it is displayed how many days are left of"
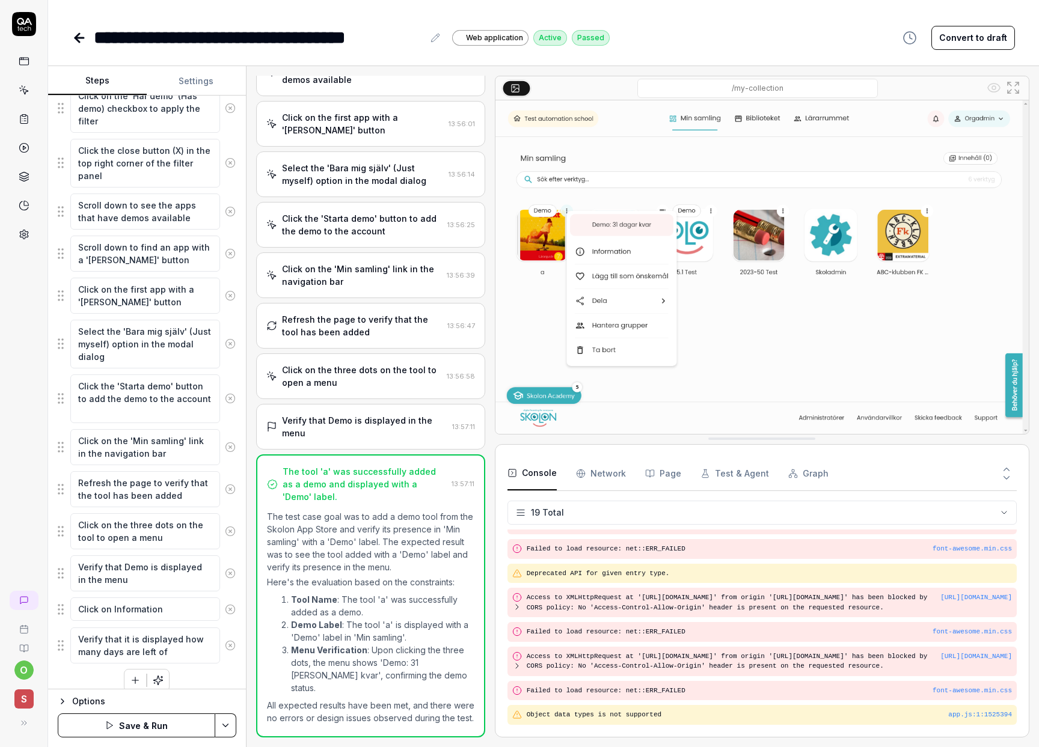
type textarea "*"
type textarea "Verify that it is displayed how many days are left of t"
type textarea "*"
type textarea "Verify that it is displayed how many days are left of th"
type textarea "*"
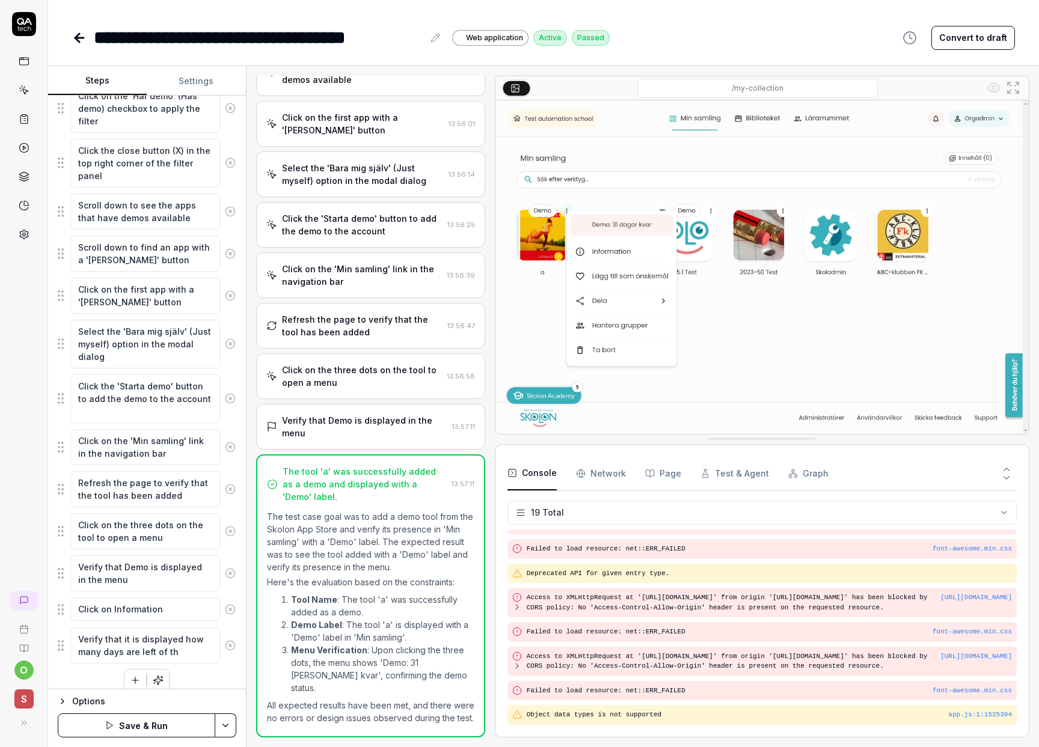
type textarea "Verify that it is displayed how many days are left of the"
type textarea "*"
type textarea "Verify that it is displayed how many days are left of the"
type textarea "*"
type textarea "Verify that it is displayed how many days are left of the d"
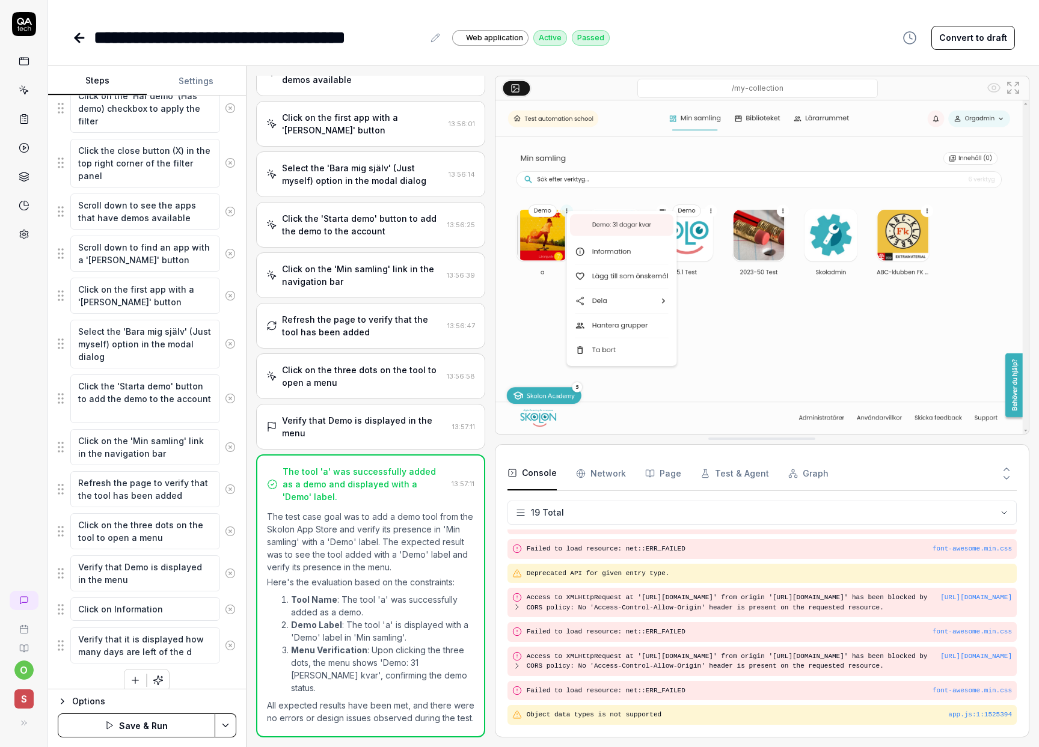
type textarea "*"
type textarea "Verify that it is displayed how many days are left of the de"
type textarea "*"
type textarea "Verify that it is displayed how many days are left of the dem"
type textarea "*"
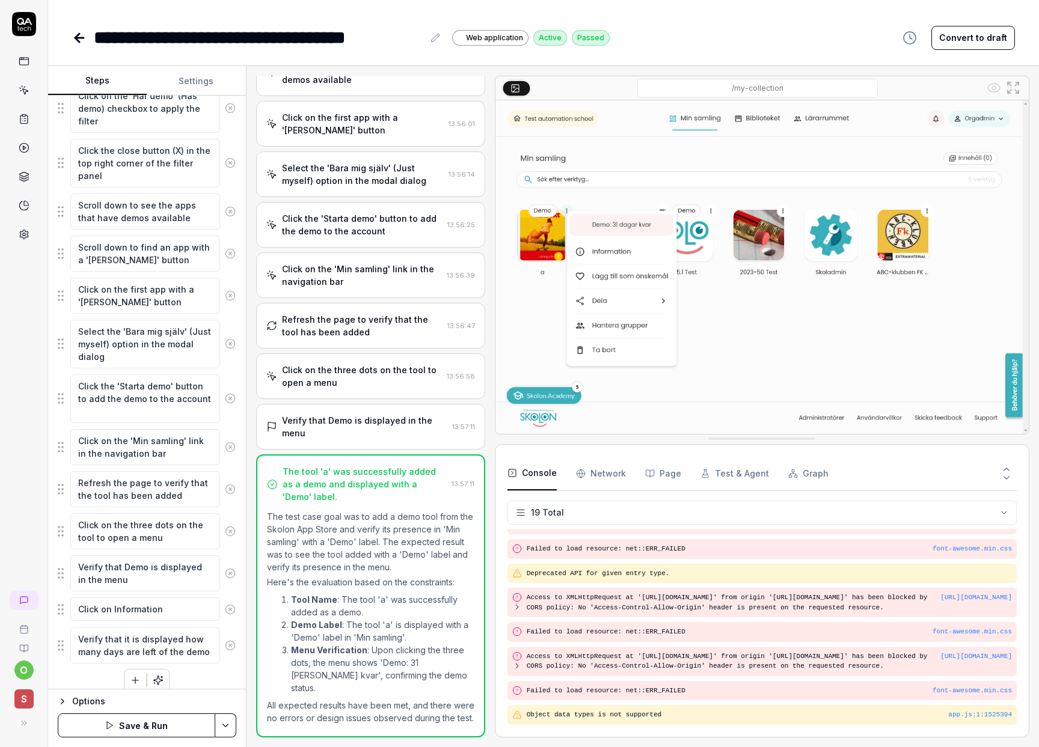
type textarea "Verify that it is displayed how many days are left of the demo"
click at [192, 696] on div "Options" at bounding box center [154, 701] width 164 height 14
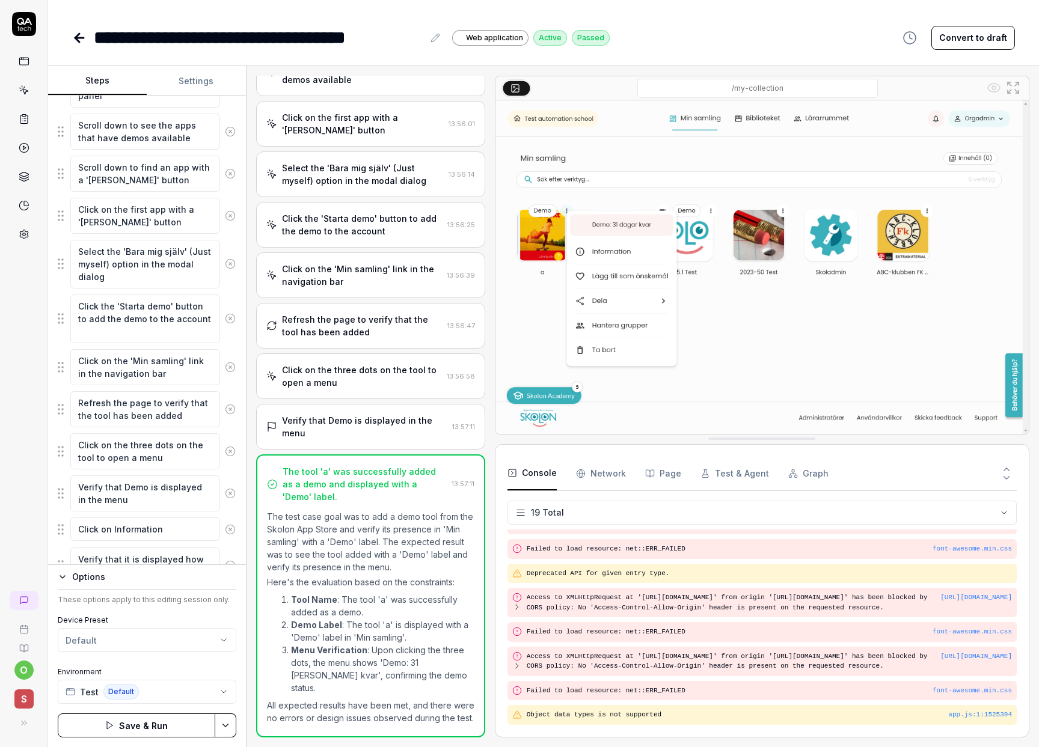
scroll to position [580, 0]
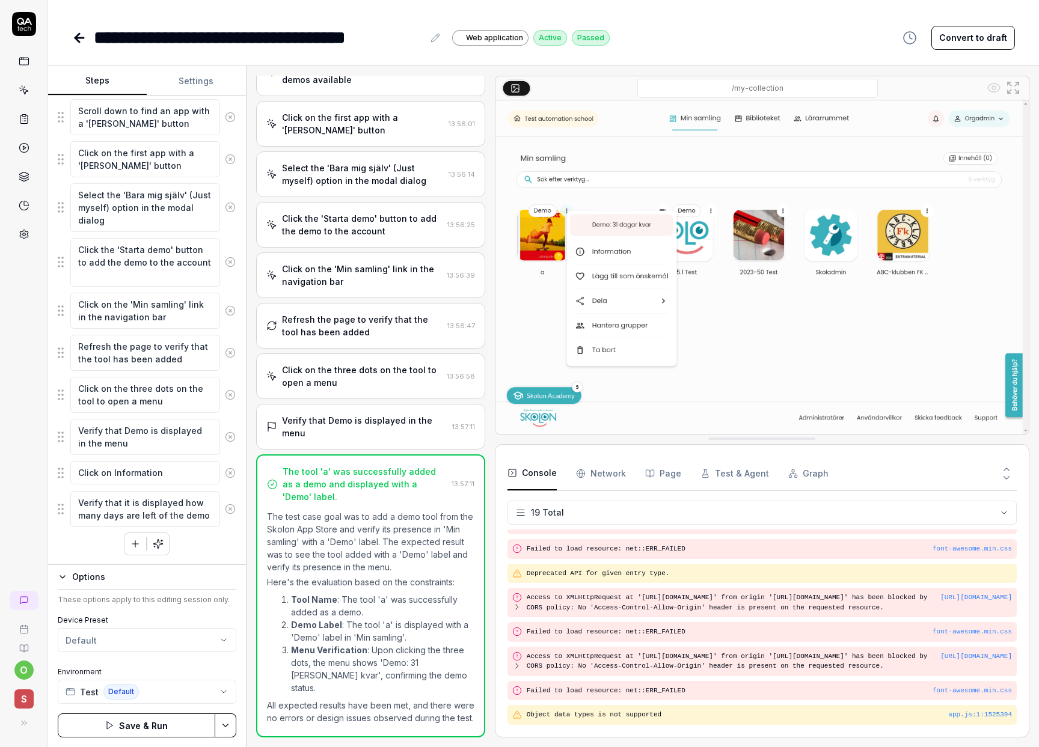
click at [136, 728] on button "Save & Run" at bounding box center [136, 726] width 157 height 24
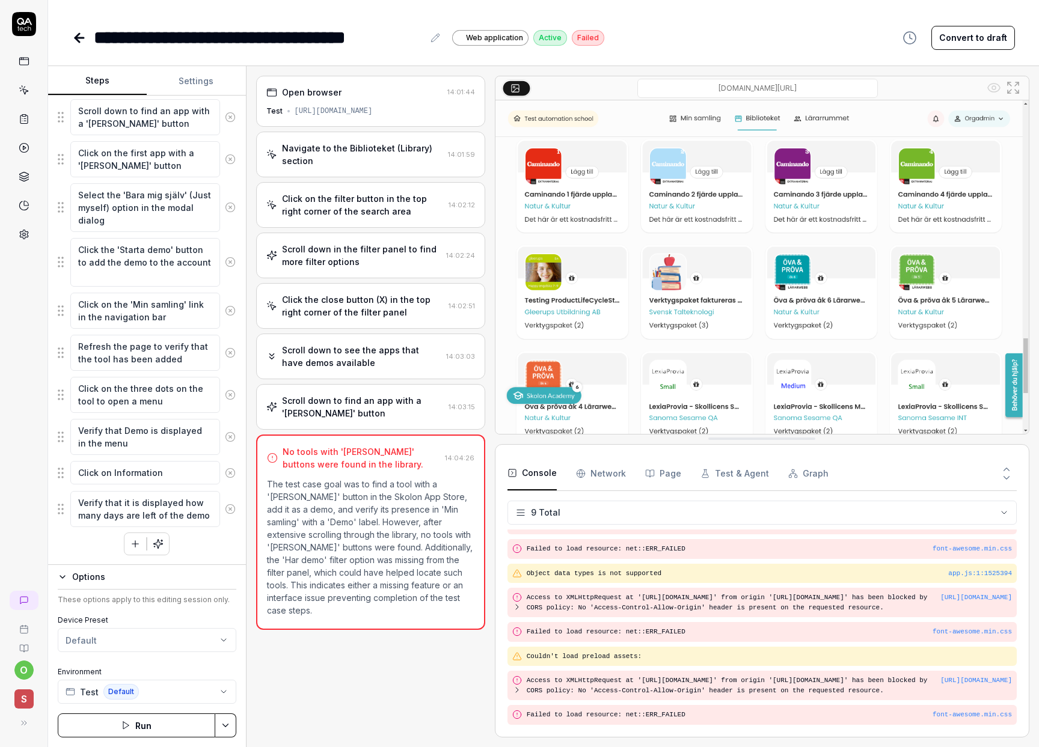
click at [341, 152] on div "Navigate to the Biblioteket (Library) section" at bounding box center [362, 154] width 161 height 25
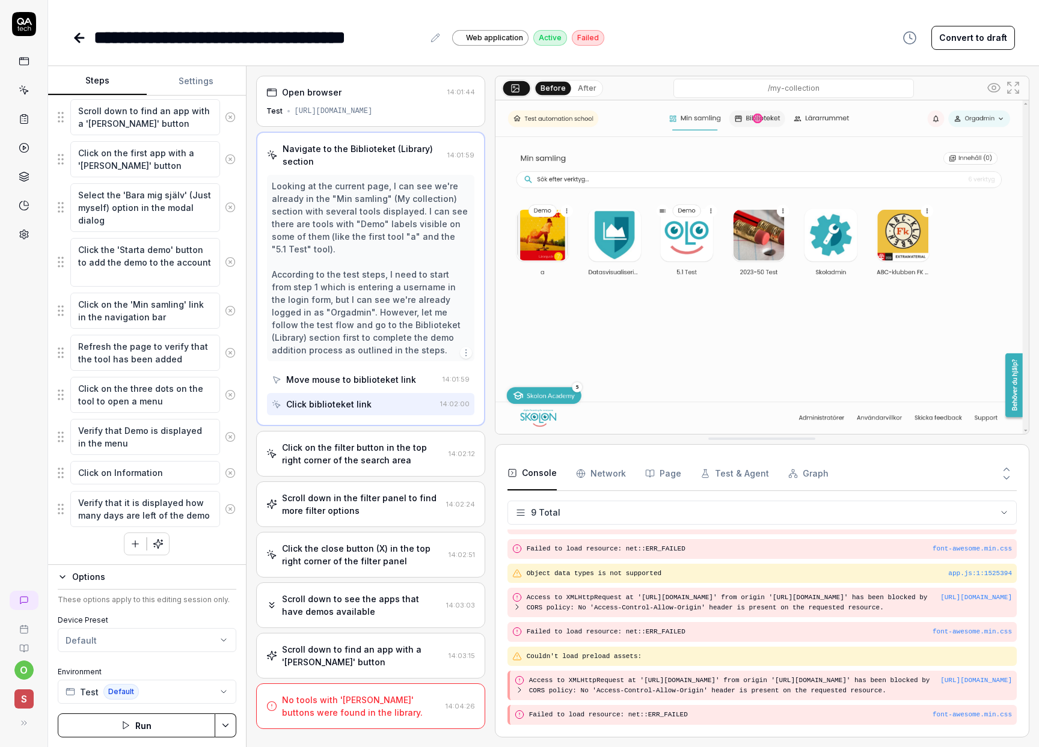
click at [340, 449] on div "Click on the filter button in the top right corner of the search area" at bounding box center [363, 453] width 162 height 25
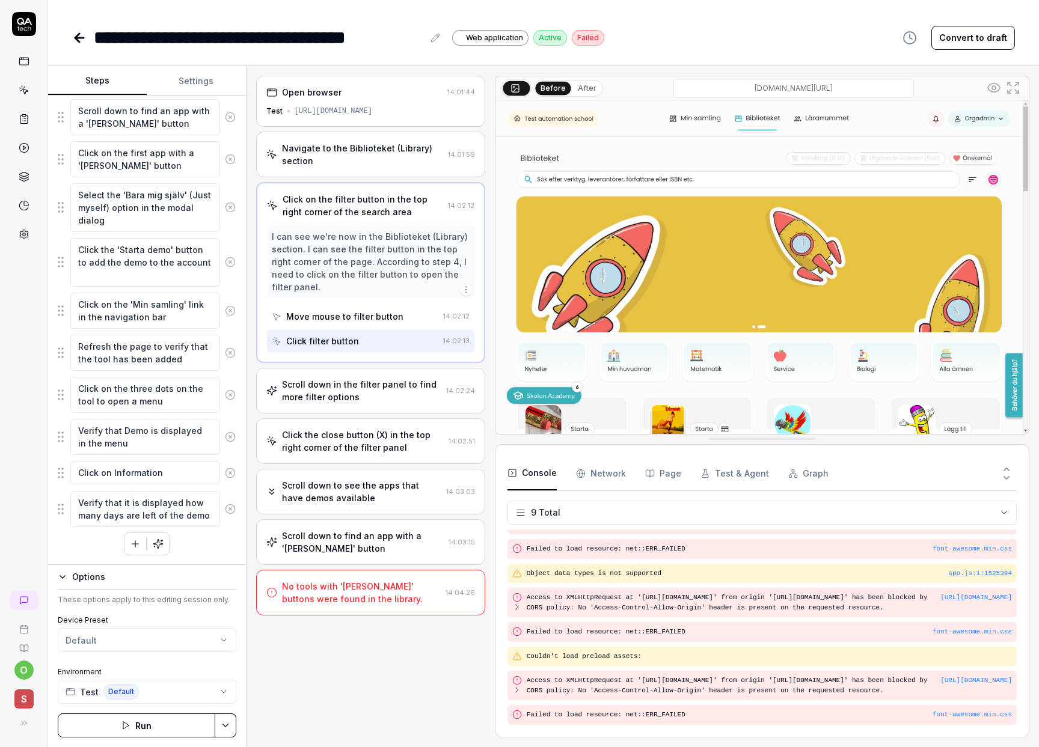
click at [353, 378] on div "Scroll down in the filter panel to find more filter options" at bounding box center [361, 390] width 159 height 25
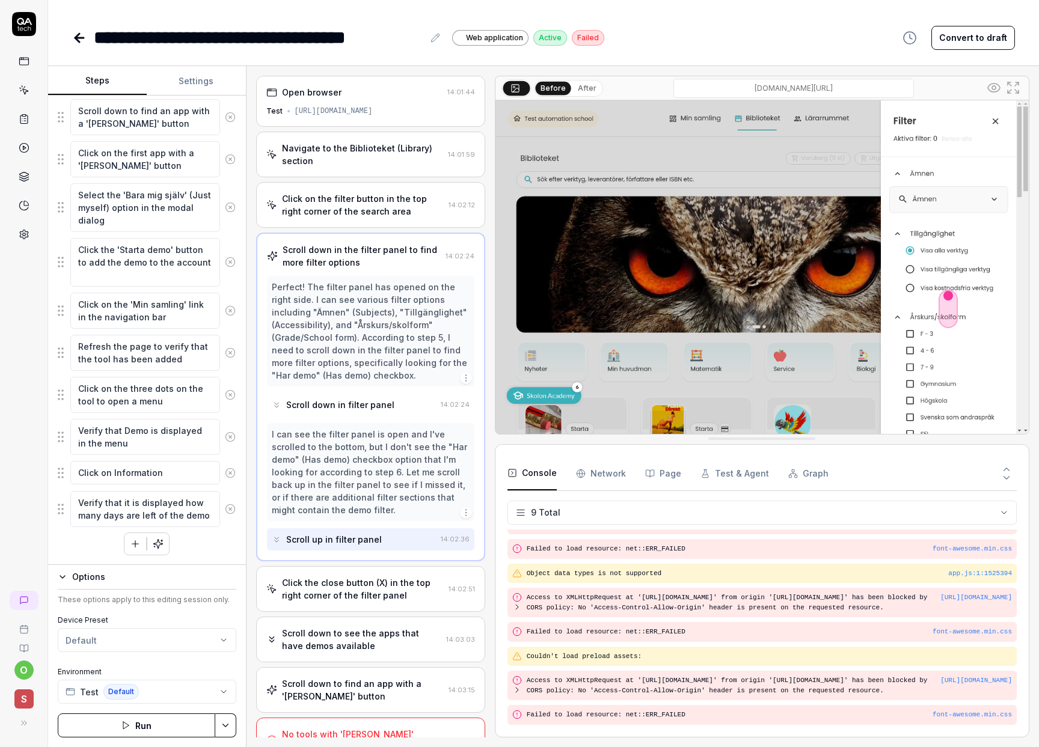
click at [340, 591] on div "Click the close button (X) in the top right corner of the filter panel" at bounding box center [363, 588] width 162 height 25
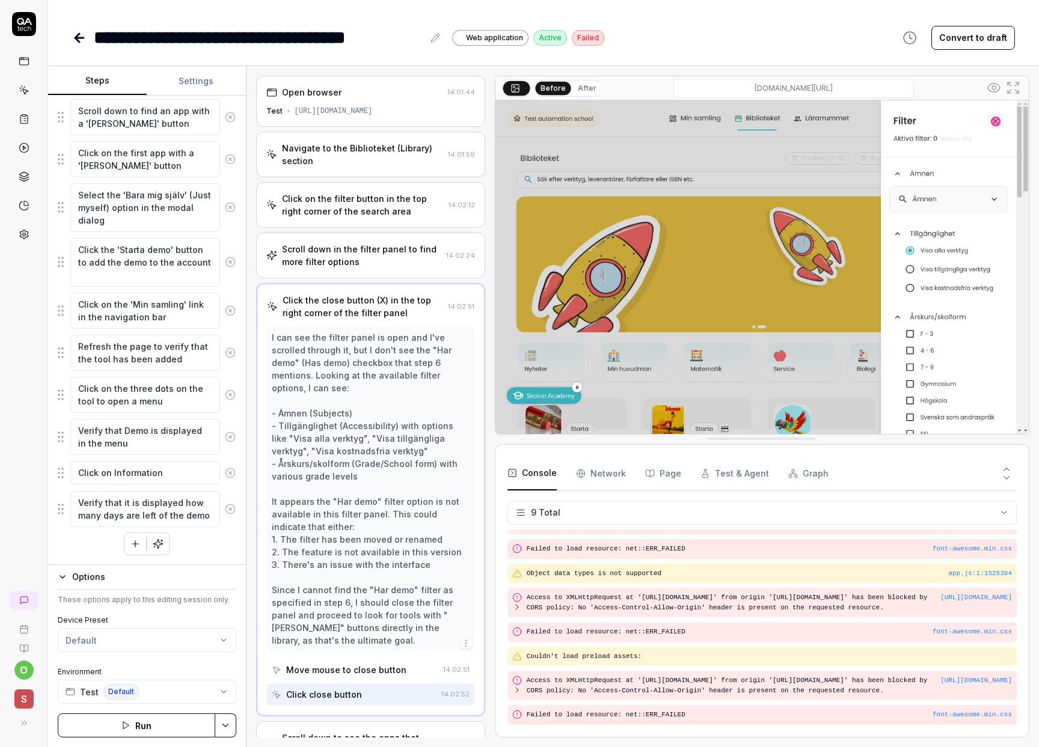
click at [375, 250] on div "Scroll down in the filter panel to find more filter options" at bounding box center [361, 255] width 159 height 25
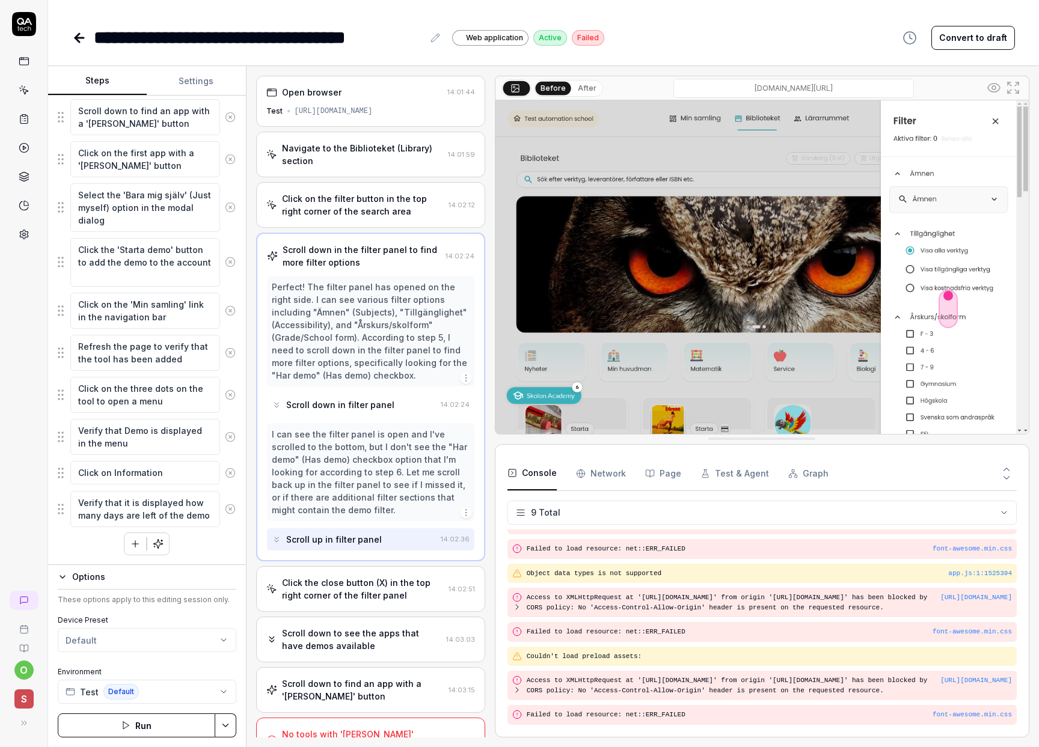
click at [379, 584] on div "Click the close button (X) in the top right corner of the filter panel" at bounding box center [363, 588] width 162 height 25
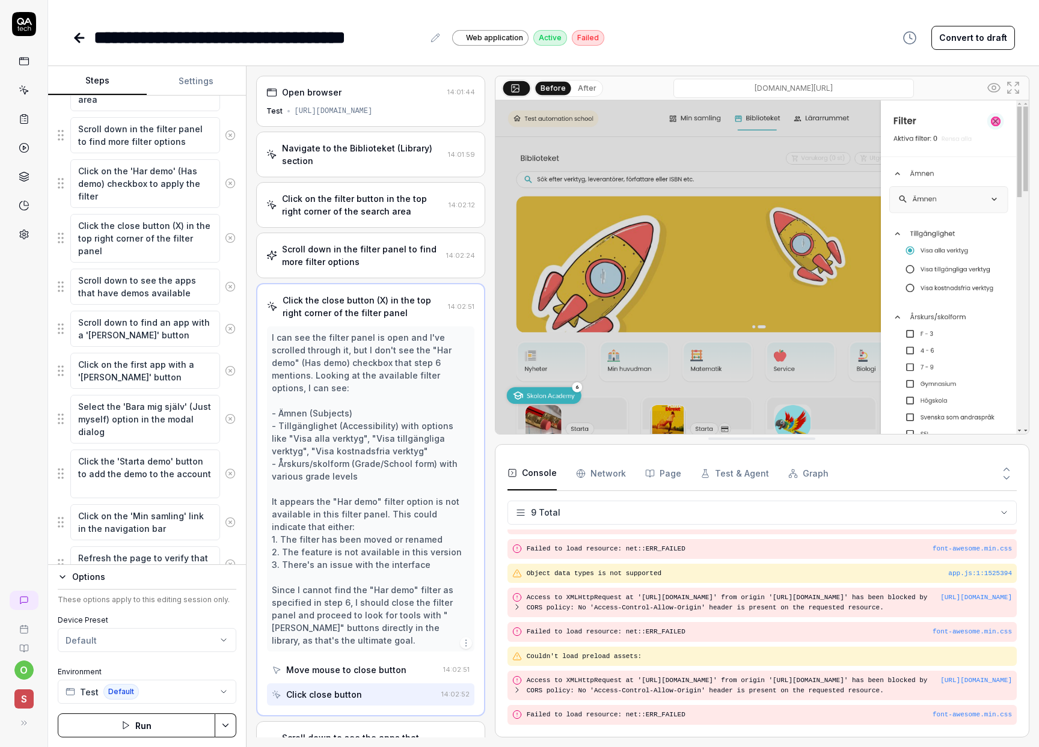
scroll to position [362, 0]
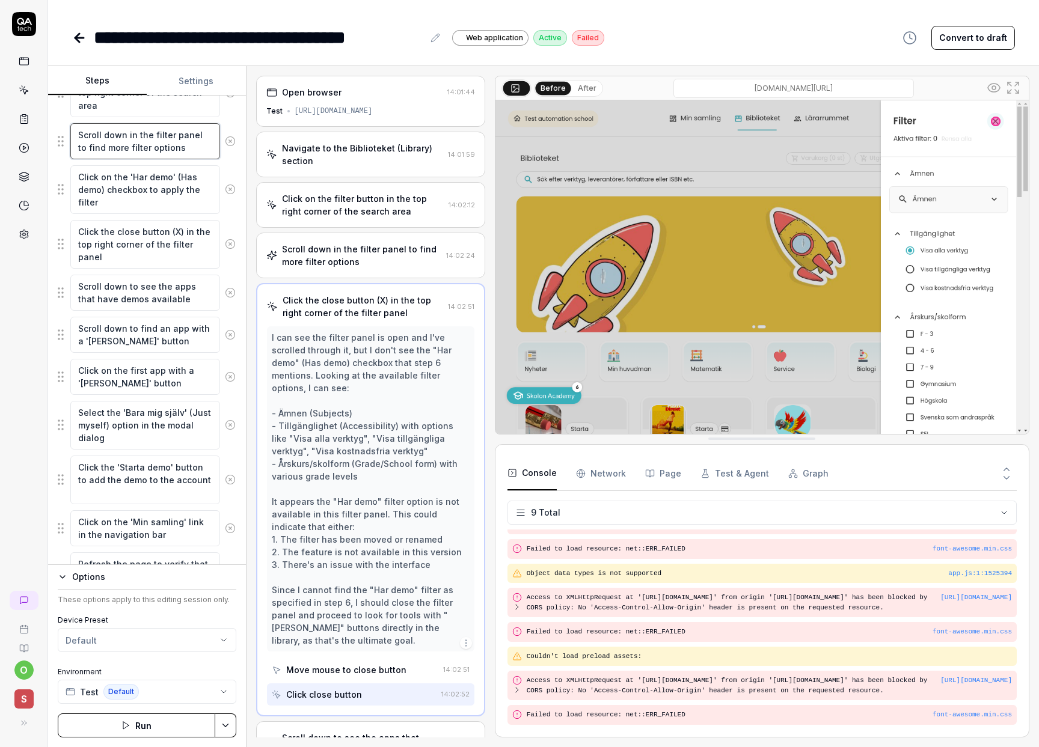
click at [153, 145] on textarea "Scroll down in the filter panel to find more filter options" at bounding box center [145, 141] width 150 height 36
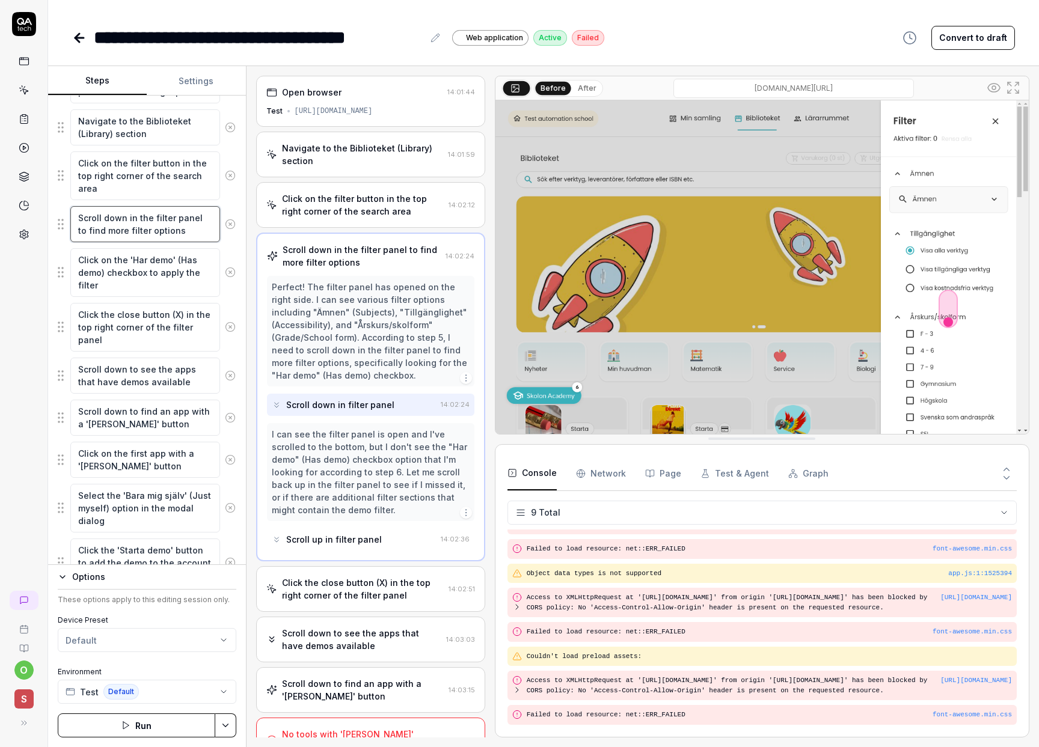
scroll to position [256, 0]
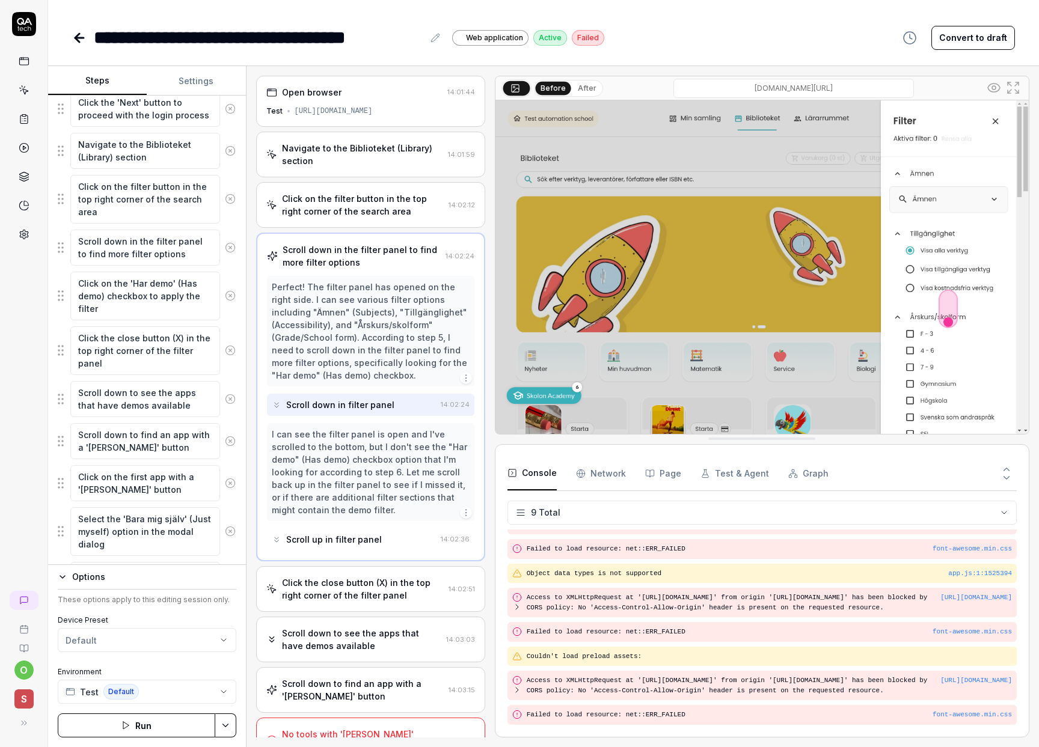
click at [225, 249] on icon at bounding box center [230, 247] width 11 height 11
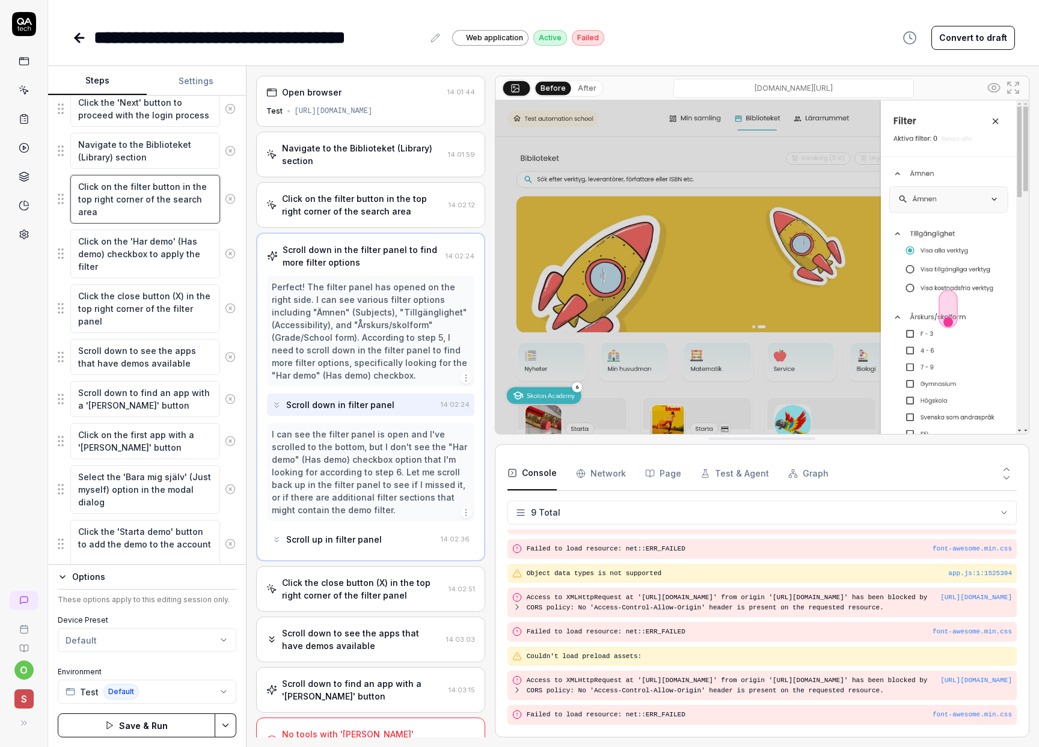
click at [160, 207] on textarea "Click on the filter button in the top right corner of the search area" at bounding box center [145, 199] width 150 height 49
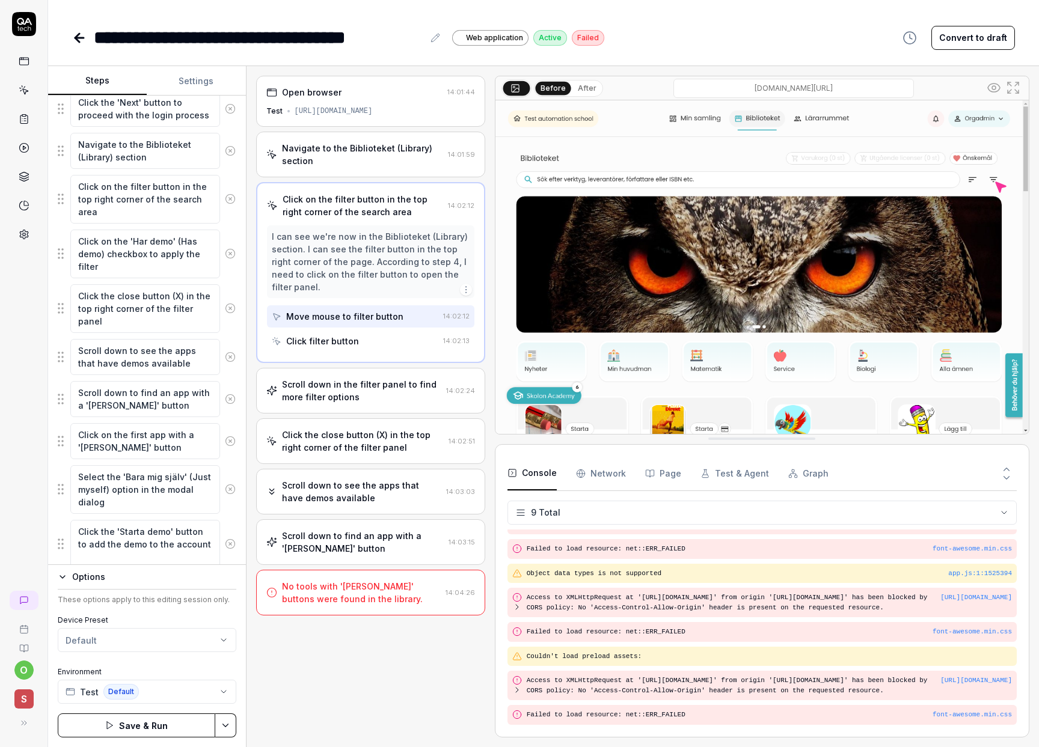
click at [148, 724] on button "Save & Run" at bounding box center [136, 726] width 157 height 24
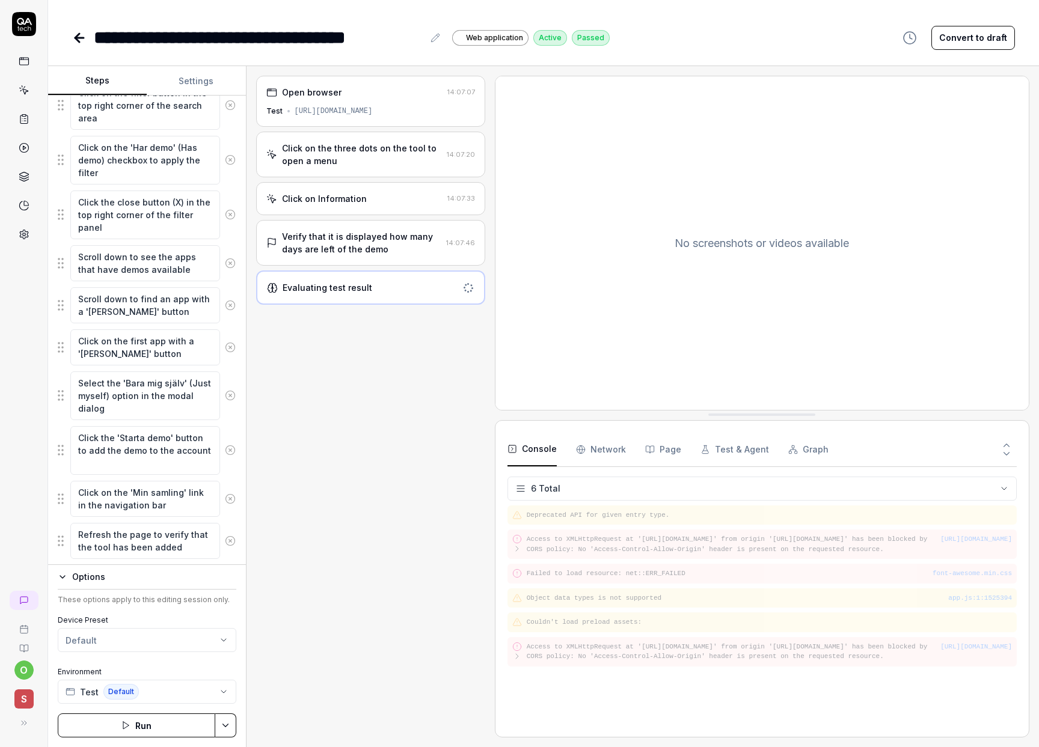
scroll to position [538, 0]
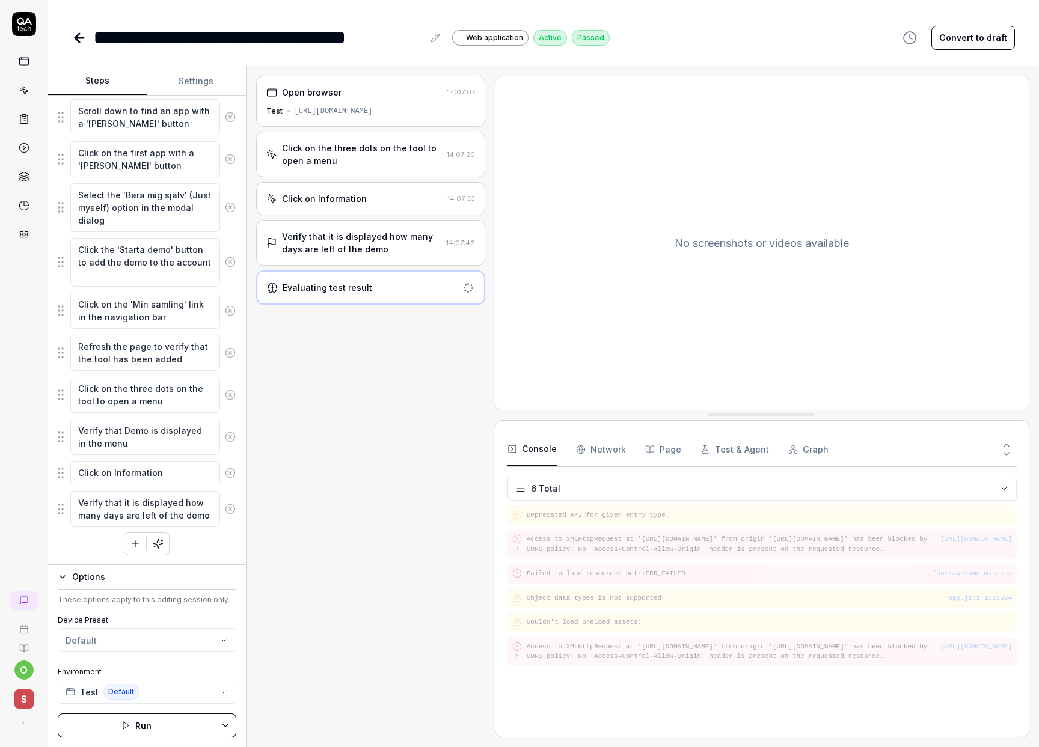
click at [213, 611] on div "These options apply to this editing session only. Device Preset Default Environ…" at bounding box center [147, 648] width 179 height 109
click at [148, 727] on button "Run" at bounding box center [136, 726] width 157 height 24
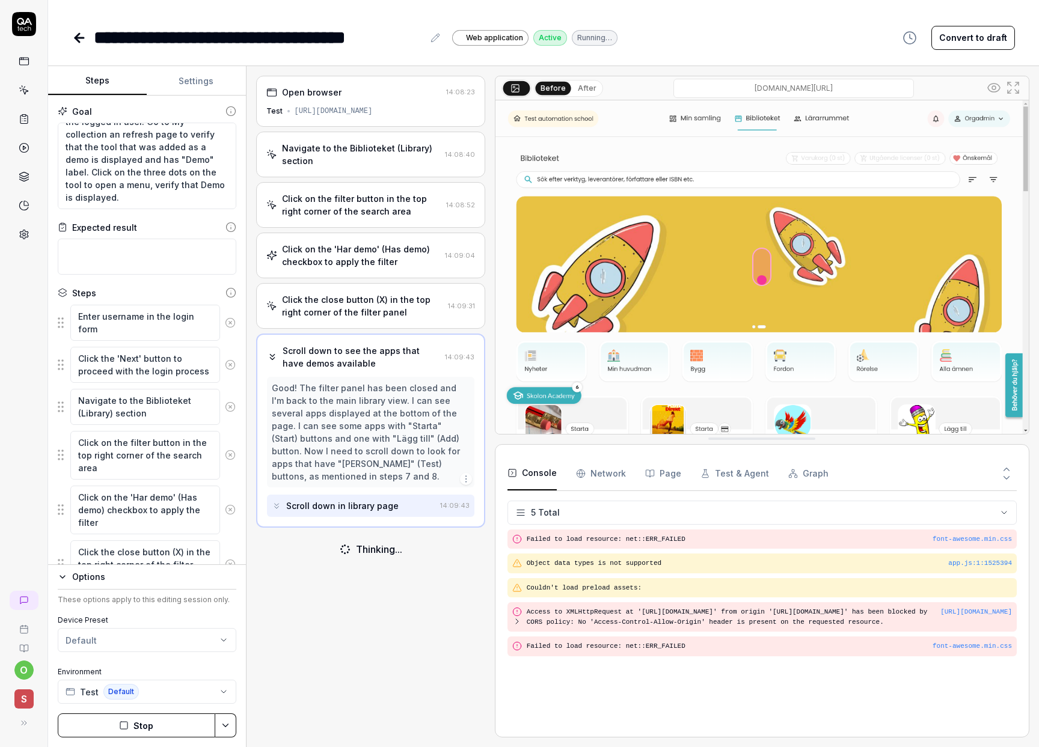
click at [181, 735] on button "Stop" at bounding box center [136, 726] width 157 height 24
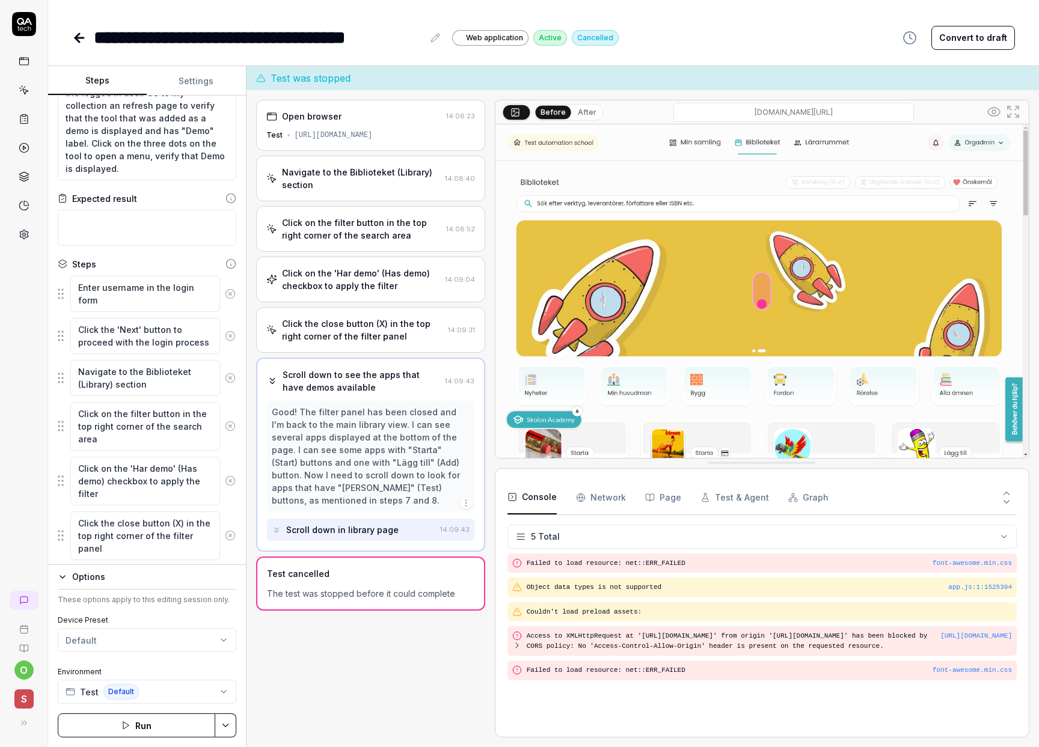
scroll to position [49, 0]
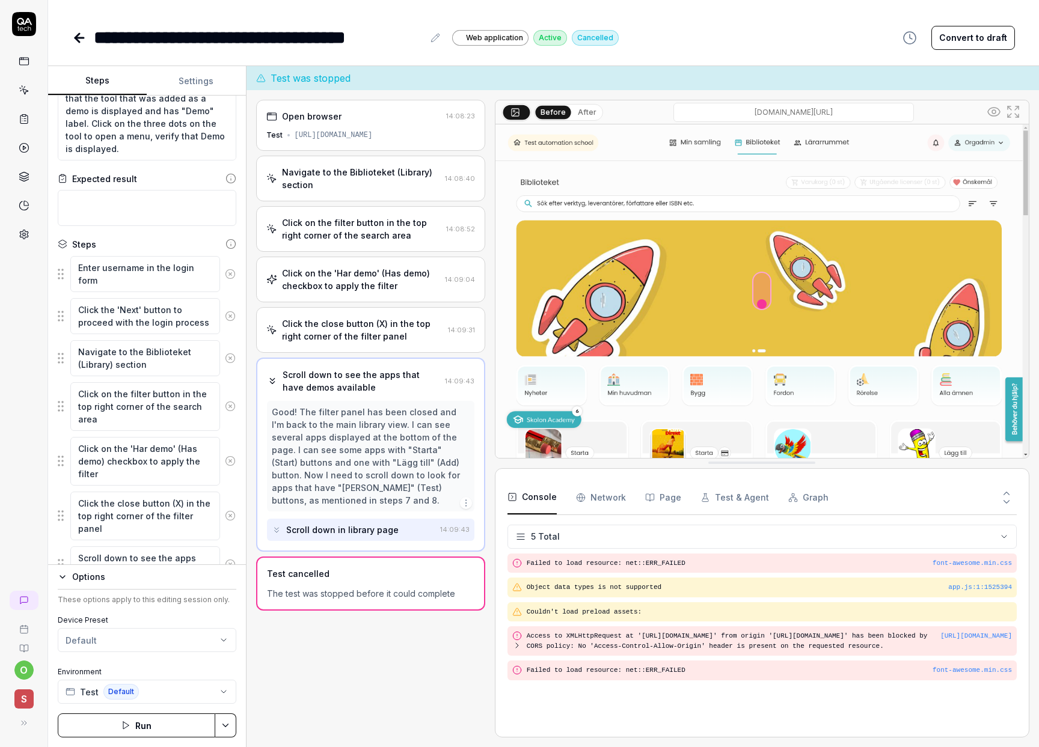
click at [151, 723] on button "Run" at bounding box center [136, 726] width 157 height 24
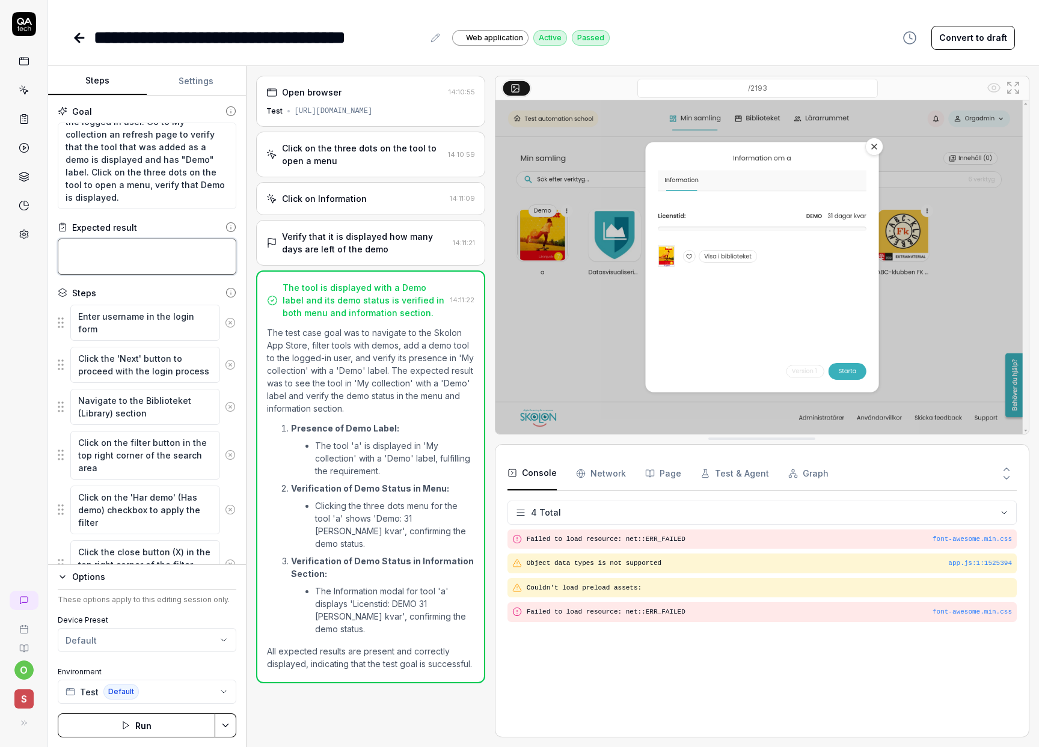
click at [159, 254] on textarea at bounding box center [147, 257] width 179 height 36
click at [162, 231] on div "Expected result" at bounding box center [147, 227] width 179 height 13
click at [165, 721] on button "Run" at bounding box center [136, 726] width 157 height 24
click at [875, 145] on img at bounding box center [761, 267] width 533 height 334
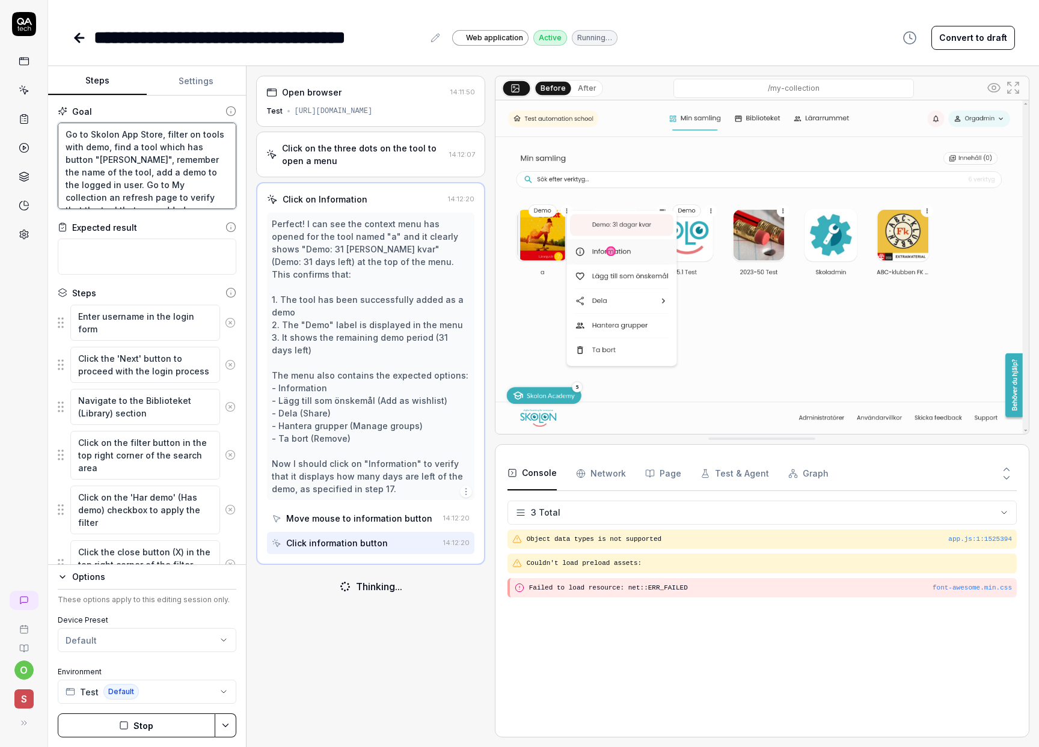
drag, startPoint x: 158, startPoint y: 134, endPoint x: 90, endPoint y: 136, distance: 68.6
click at [90, 136] on textarea "Go to Skolon App Store, filter on tools with demo, find a tool which has button…" at bounding box center [147, 166] width 179 height 87
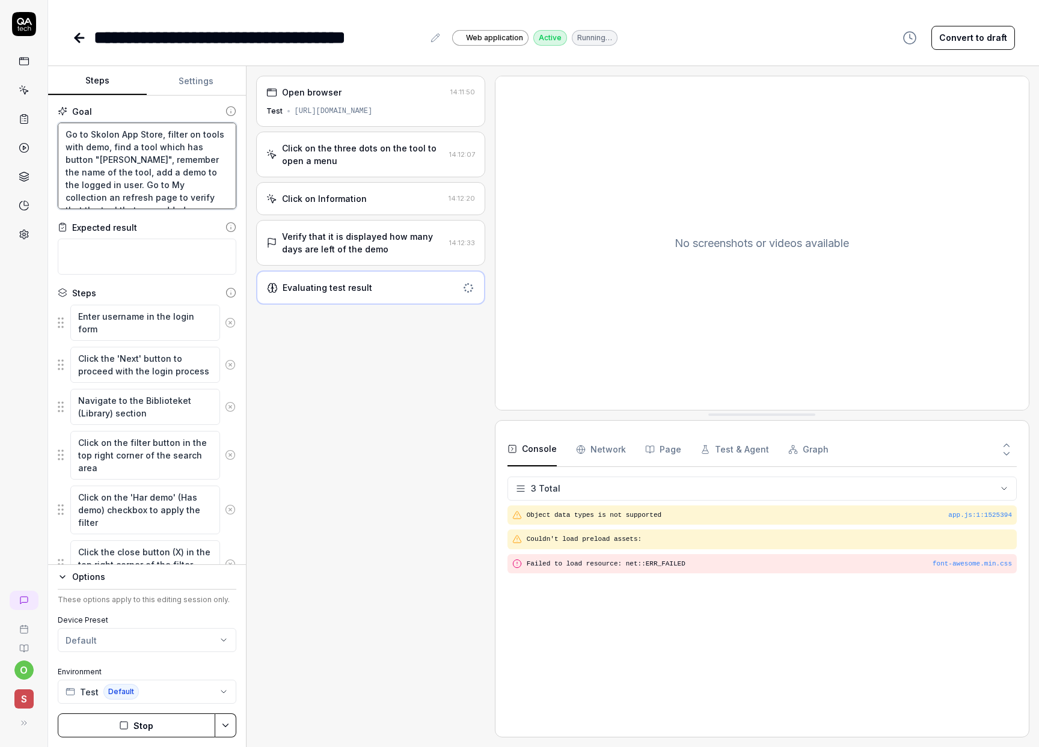
click at [129, 138] on textarea "Go to Skolon App Store, filter on tools with demo, find a tool which has button…" at bounding box center [147, 166] width 179 height 87
type textarea "*"
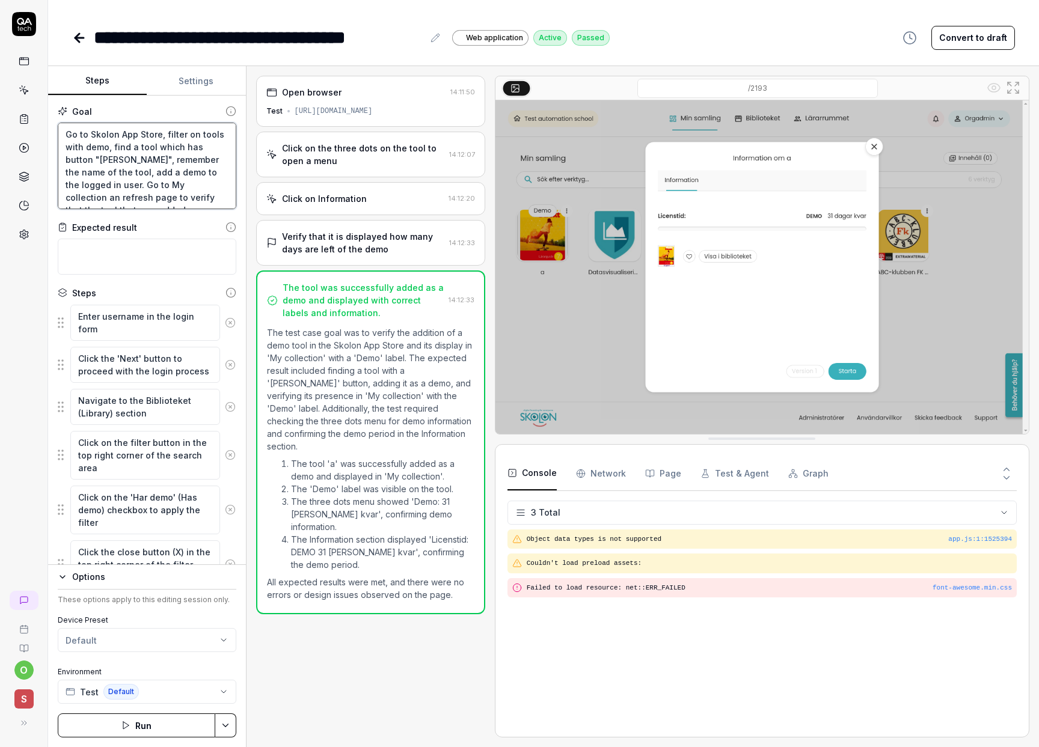
drag, startPoint x: 159, startPoint y: 134, endPoint x: 91, endPoint y: 133, distance: 67.3
click at [91, 133] on textarea "Go to Skolon App Store, filter on tools with demo, find a tool which has button…" at bounding box center [147, 166] width 179 height 87
type textarea "Go to B, filter on tools with demo, find a tool which has button "[PERSON_NAME]…"
type textarea "*"
type textarea "Go to Bi, filter on tools with demo, find a tool which has button "[PERSON_NAME…"
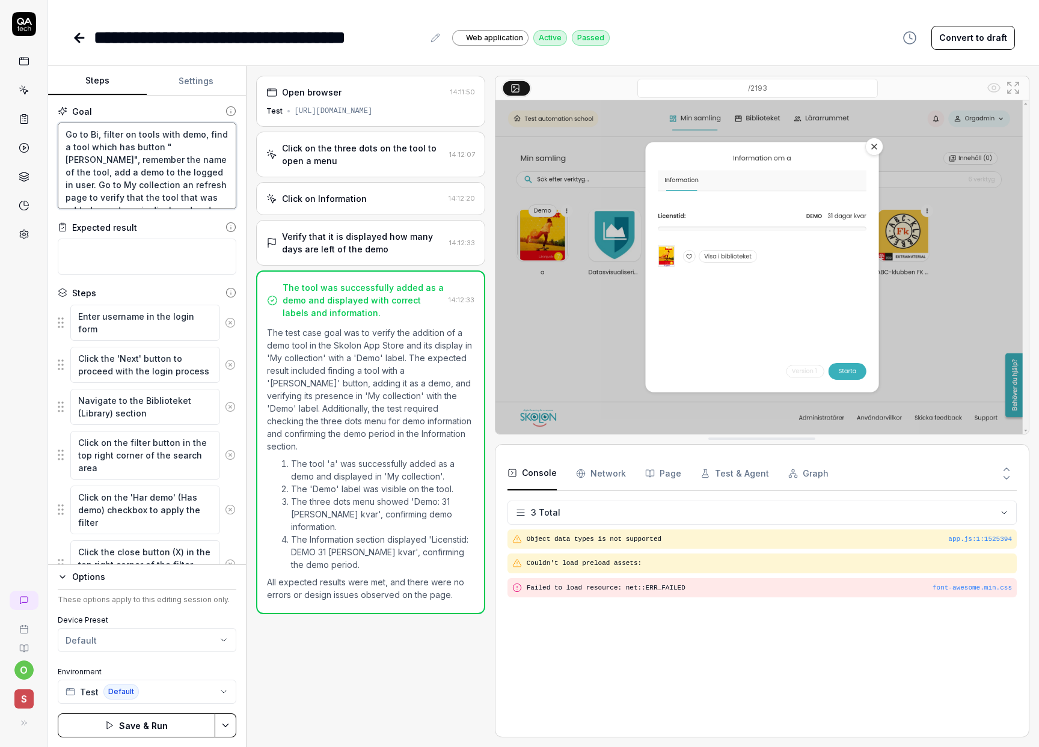
type textarea "*"
type textarea "Go to Bib, filter on tools with demo, find a tool which has button "[PERSON_NAM…"
type textarea "*"
type textarea "Go to Bibl, filter on tools with demo, find a tool which has button "[PERSON_NA…"
type textarea "*"
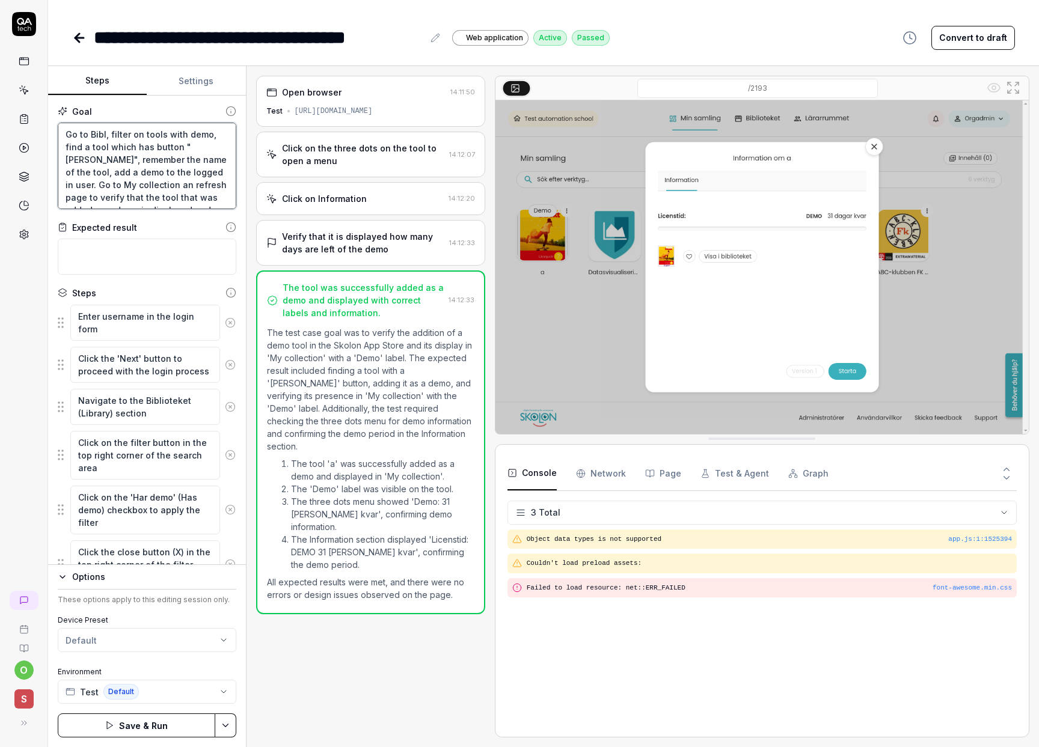
type textarea "Go to [DEMOGRAPHIC_DATA], filter on tools with demo, find a tool which has butt…"
type textarea "*"
type textarea "Go to Biblio, filter on tools with demo, find a tool which has button "[PERSON_…"
type textarea "*"
type textarea "Go to Bibliot, filter on tools with demo, find a tool which has button "[PERSON…"
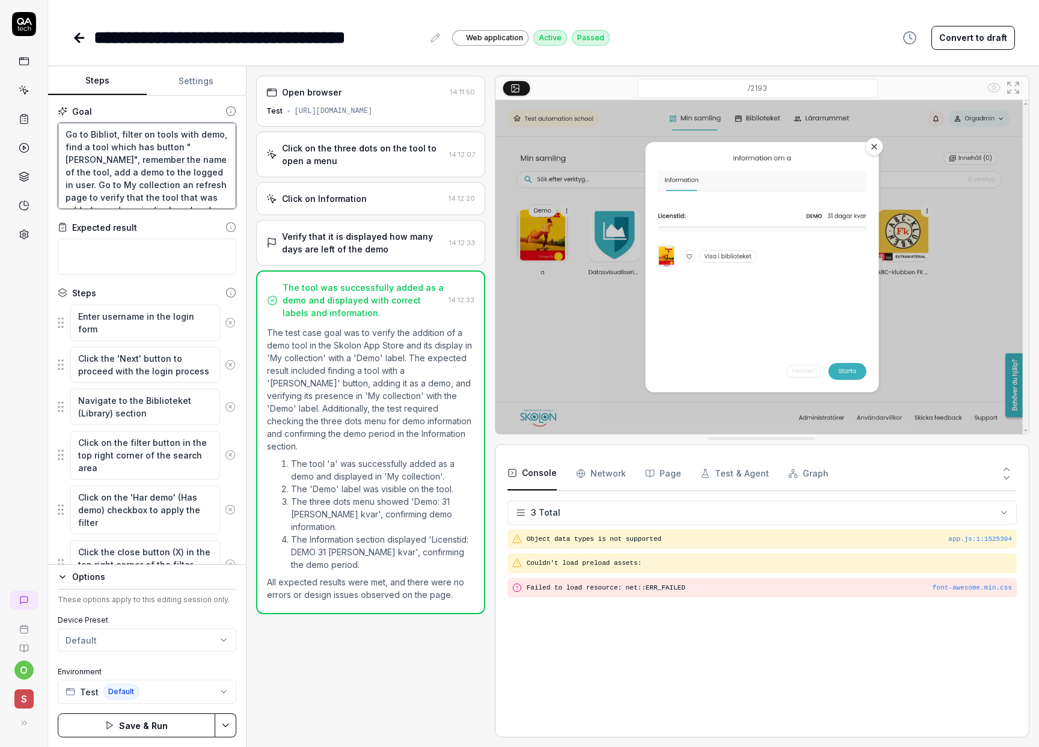
type textarea "*"
type textarea "Go to Bibliote, filter on tools with demo, find a tool which has button "[PERSO…"
type textarea "*"
type textarea "Go to Biblioteke, filter on tools with demo, find a tool which has button "[PER…"
type textarea "*"
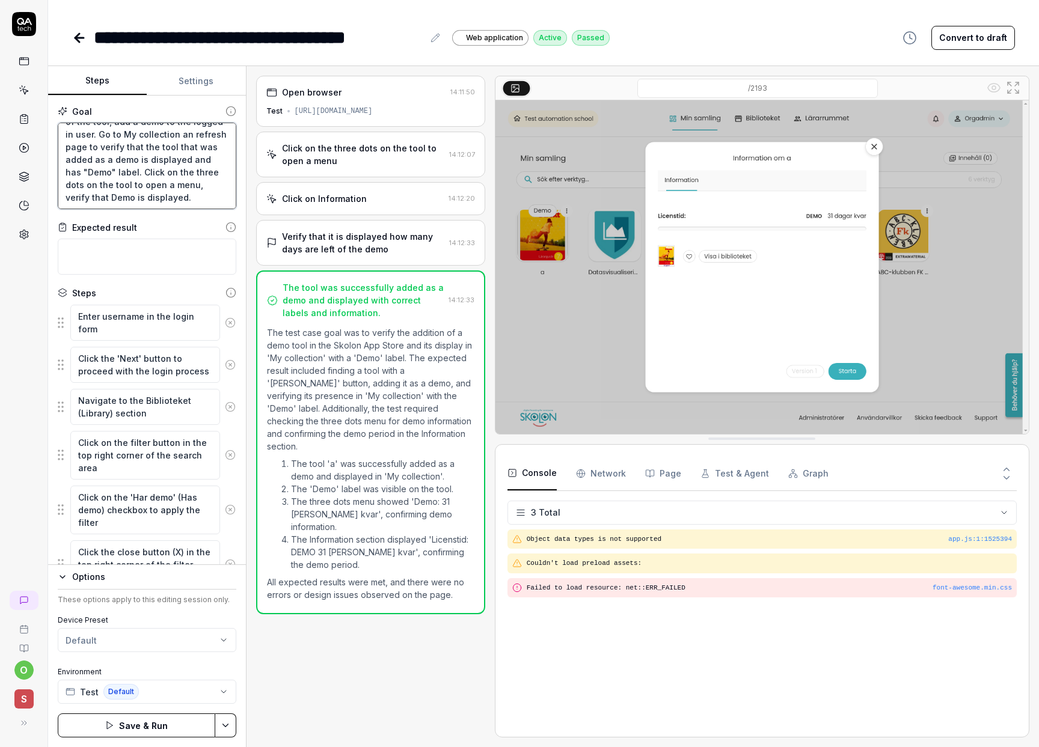
scroll to position [63, 0]
type textarea "Go to Biblioteket, filter on tools with demo, find a tool which has button "[PE…"
click at [165, 727] on button "Save & Run" at bounding box center [136, 726] width 157 height 24
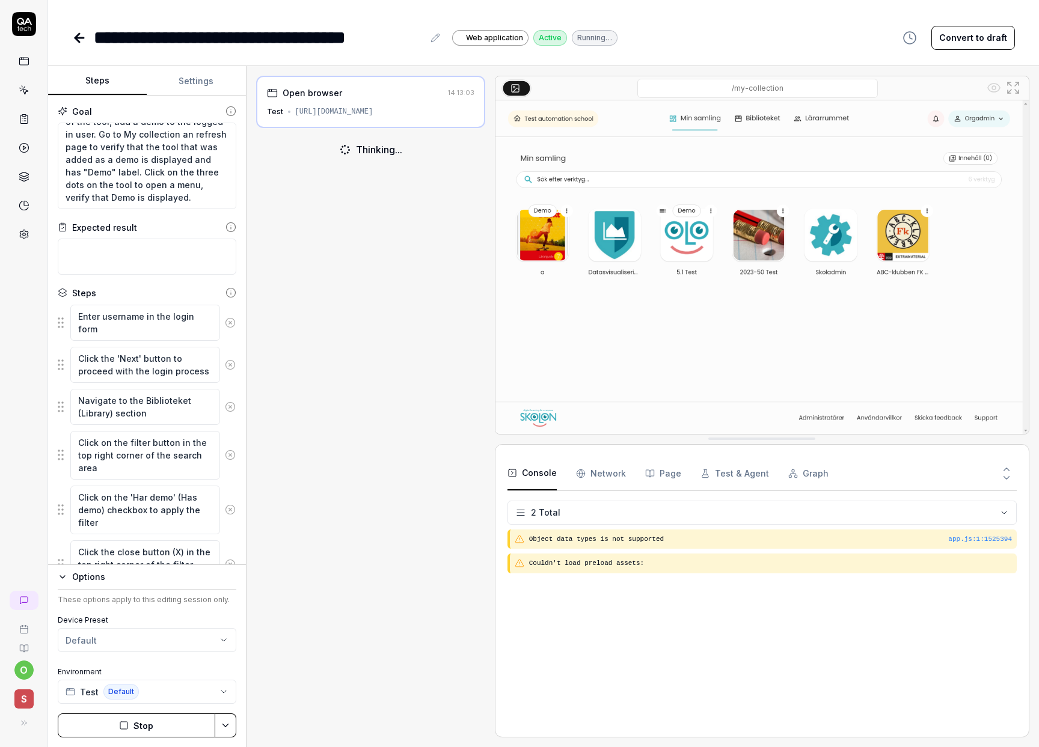
click at [124, 725] on icon "button" at bounding box center [124, 726] width 10 height 10
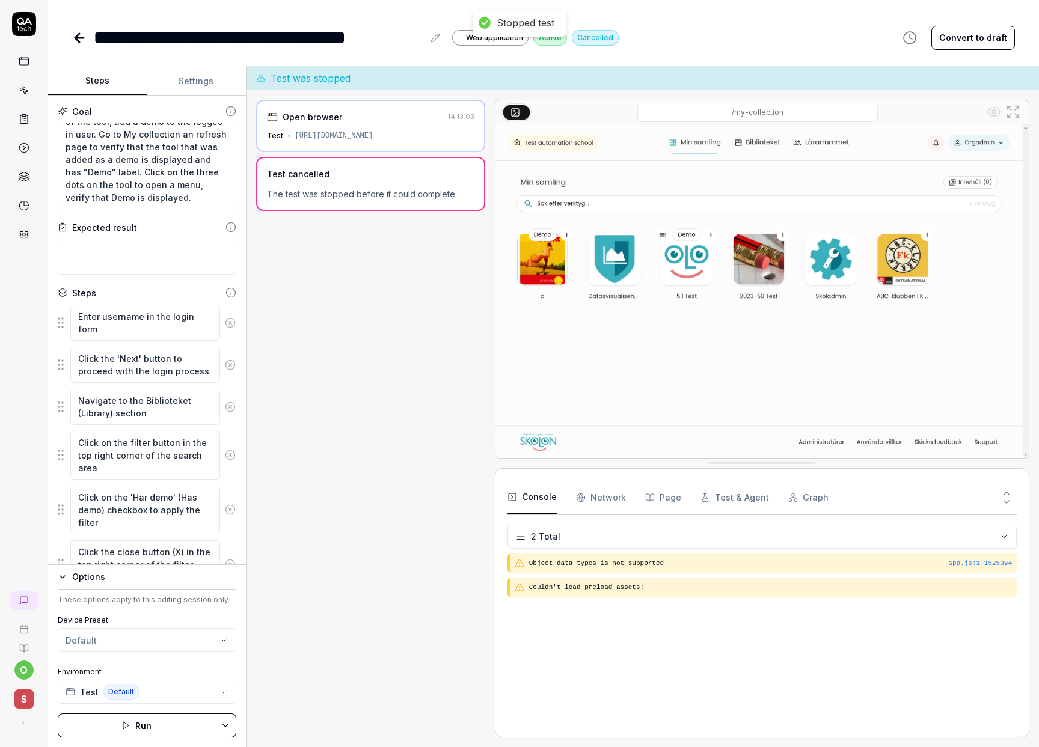
click at [225, 320] on icon at bounding box center [230, 322] width 11 height 11
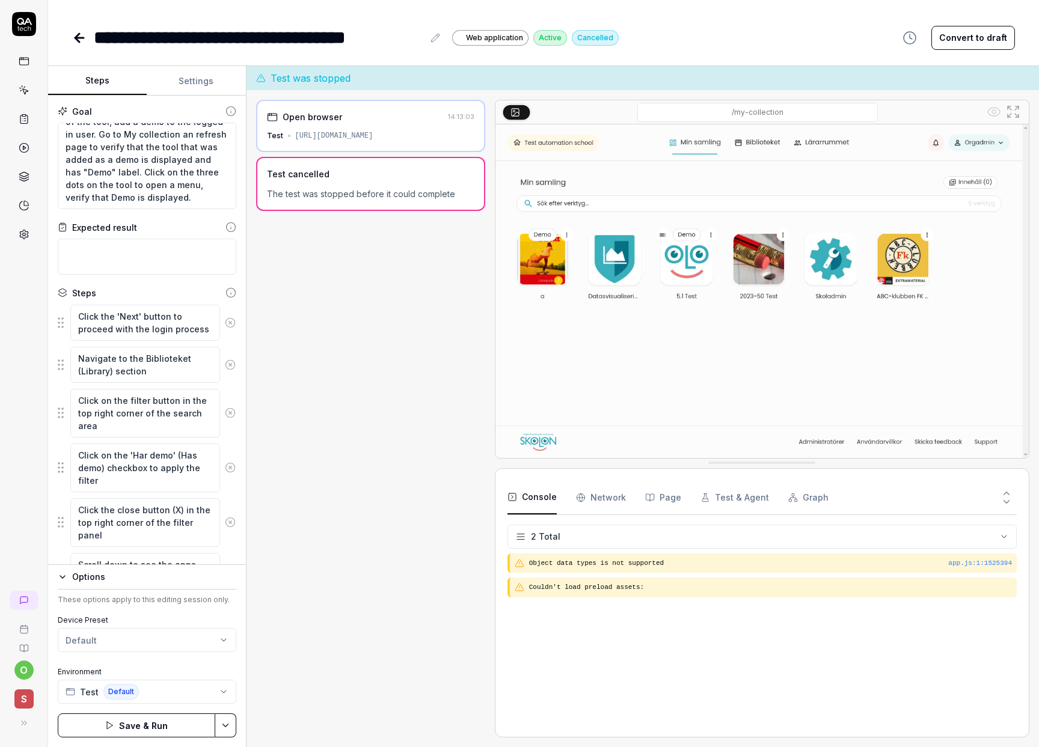
click at [225, 325] on icon at bounding box center [230, 322] width 11 height 11
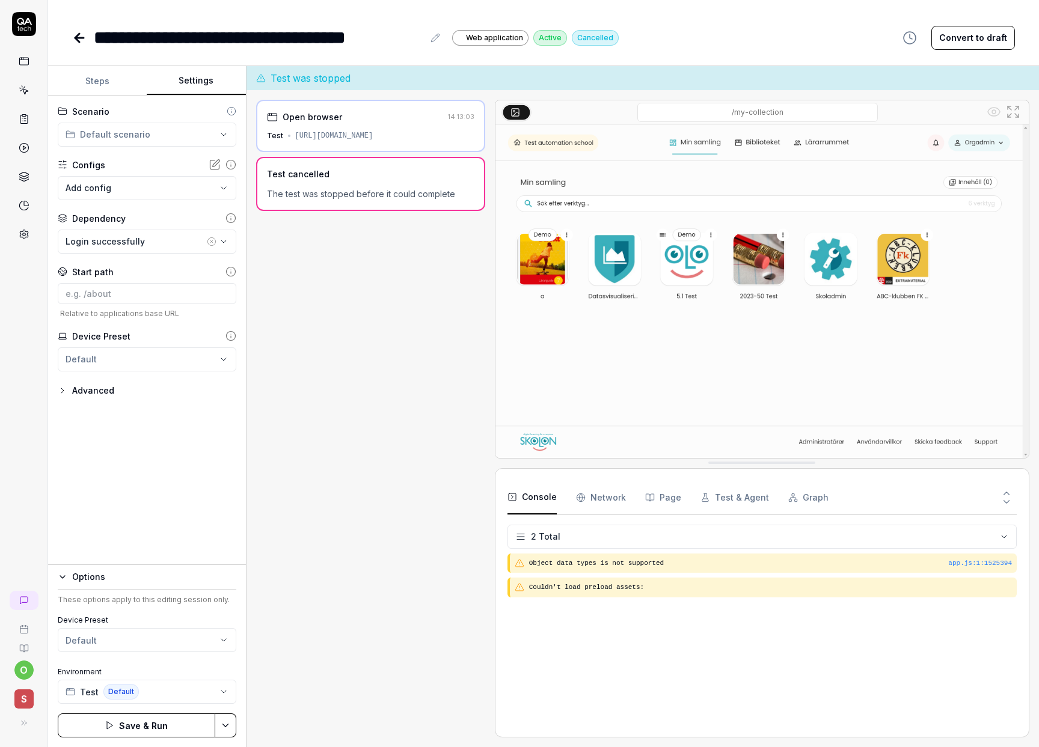
click at [205, 94] on button "Settings" at bounding box center [196, 81] width 99 height 29
click at [122, 75] on button "Steps" at bounding box center [97, 81] width 99 height 29
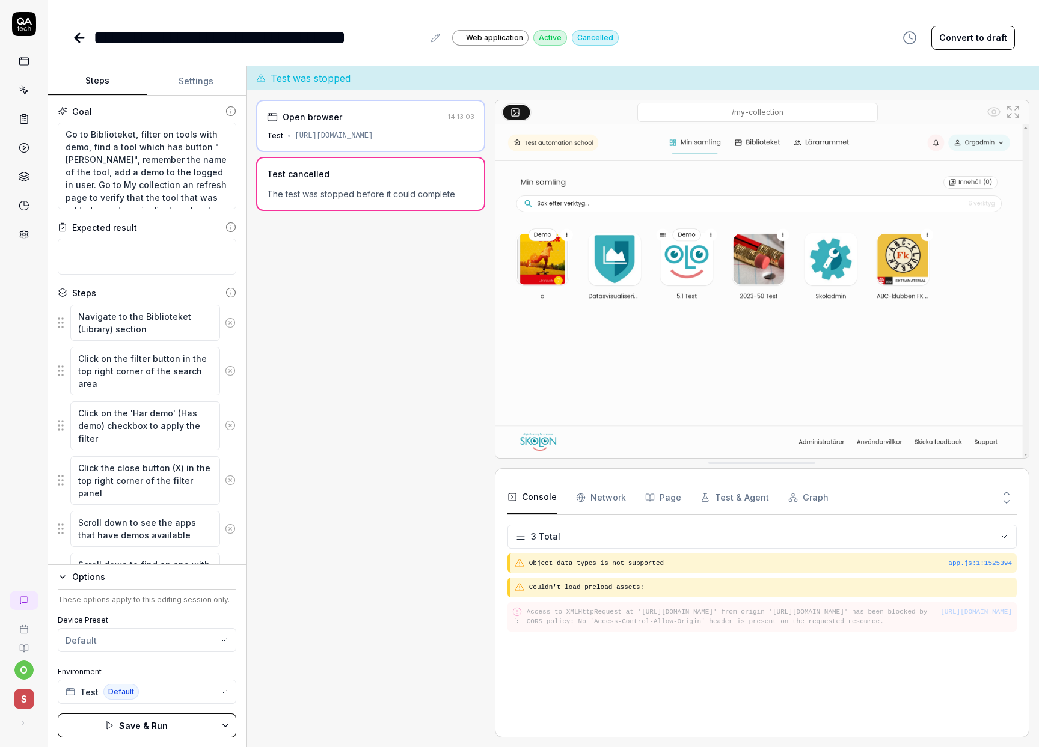
click at [125, 714] on button "Save & Run" at bounding box center [136, 726] width 157 height 24
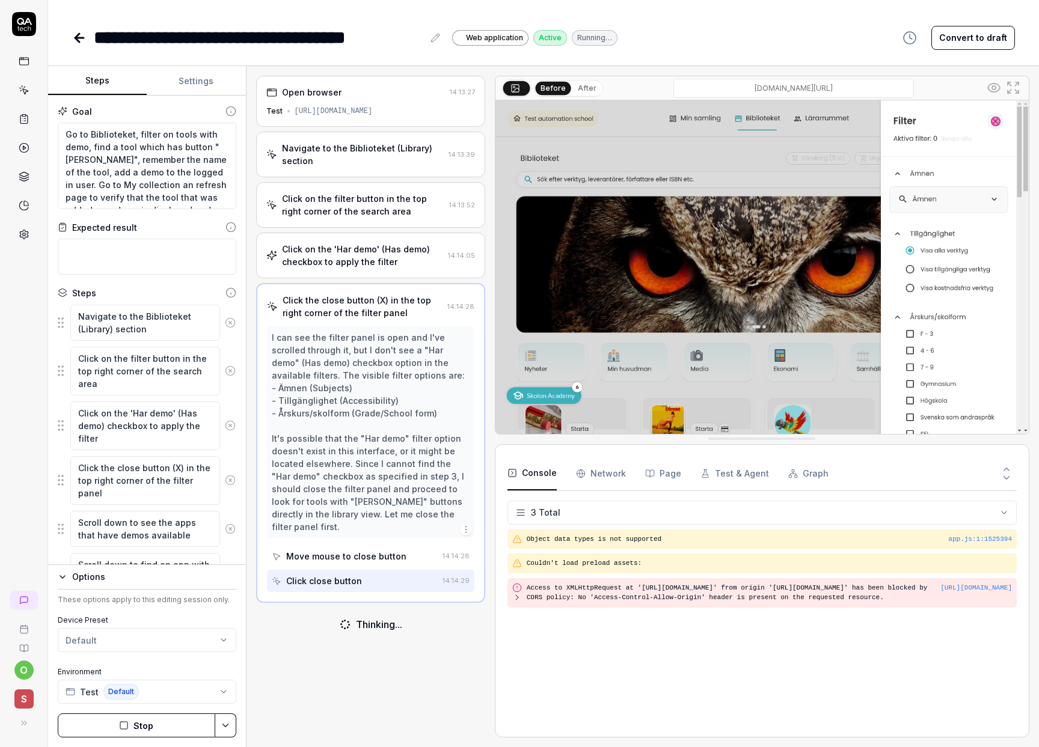
click at [151, 729] on button "Stop" at bounding box center [136, 726] width 157 height 24
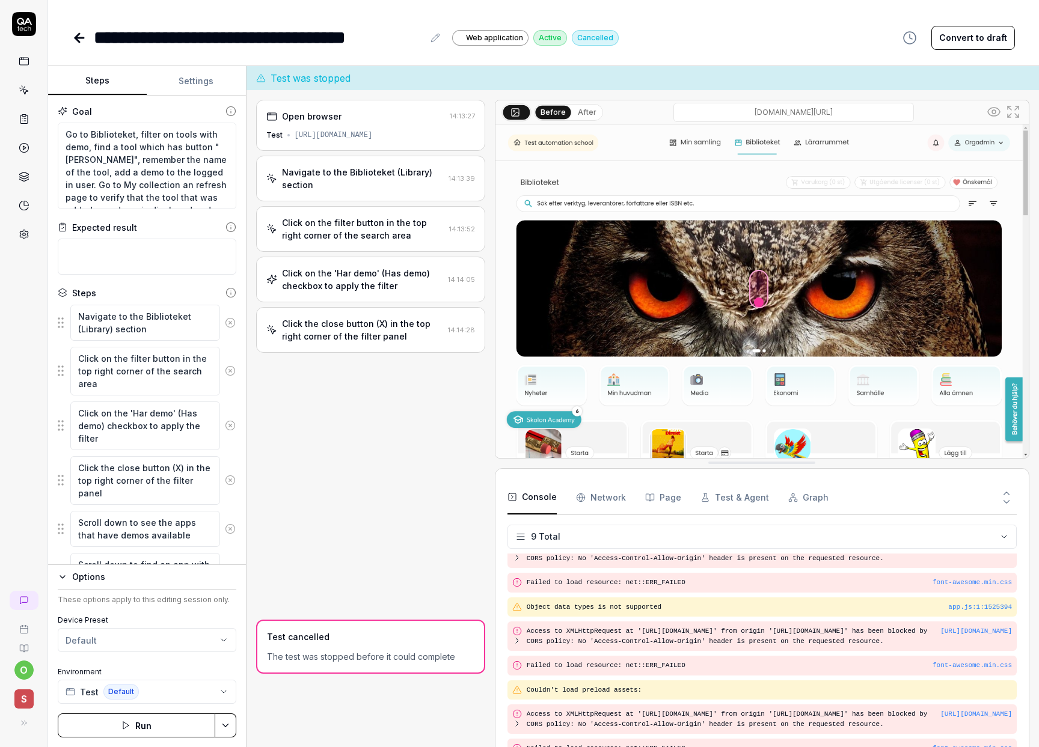
scroll to position [44, 0]
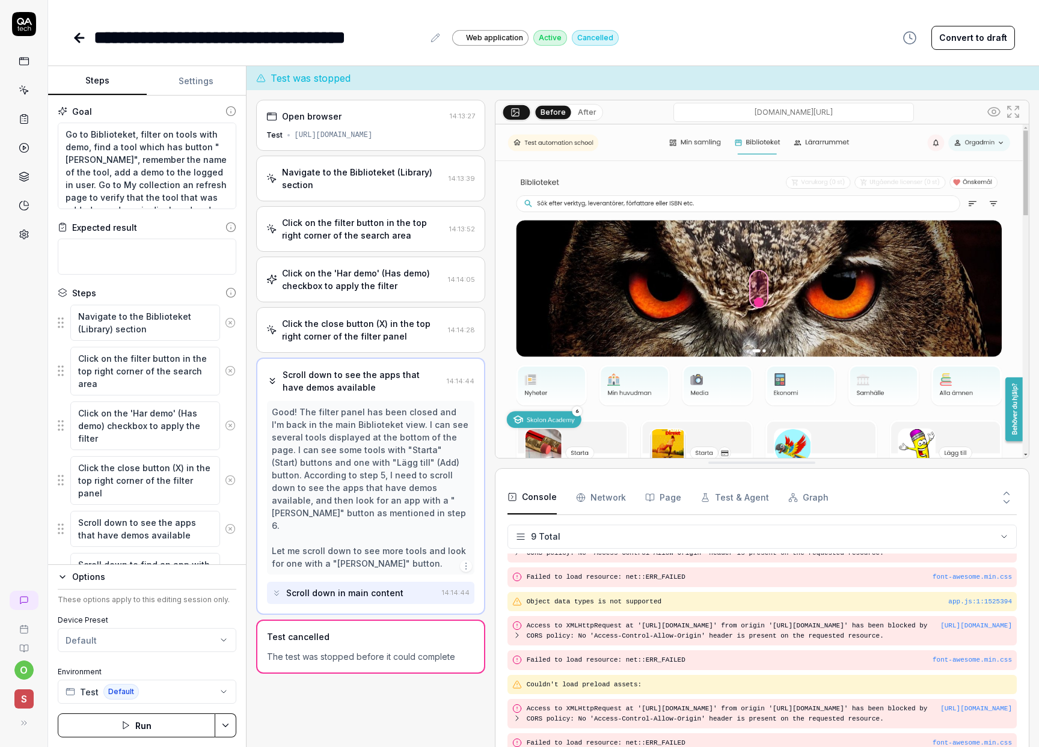
click at [78, 36] on icon at bounding box center [79, 38] width 14 height 14
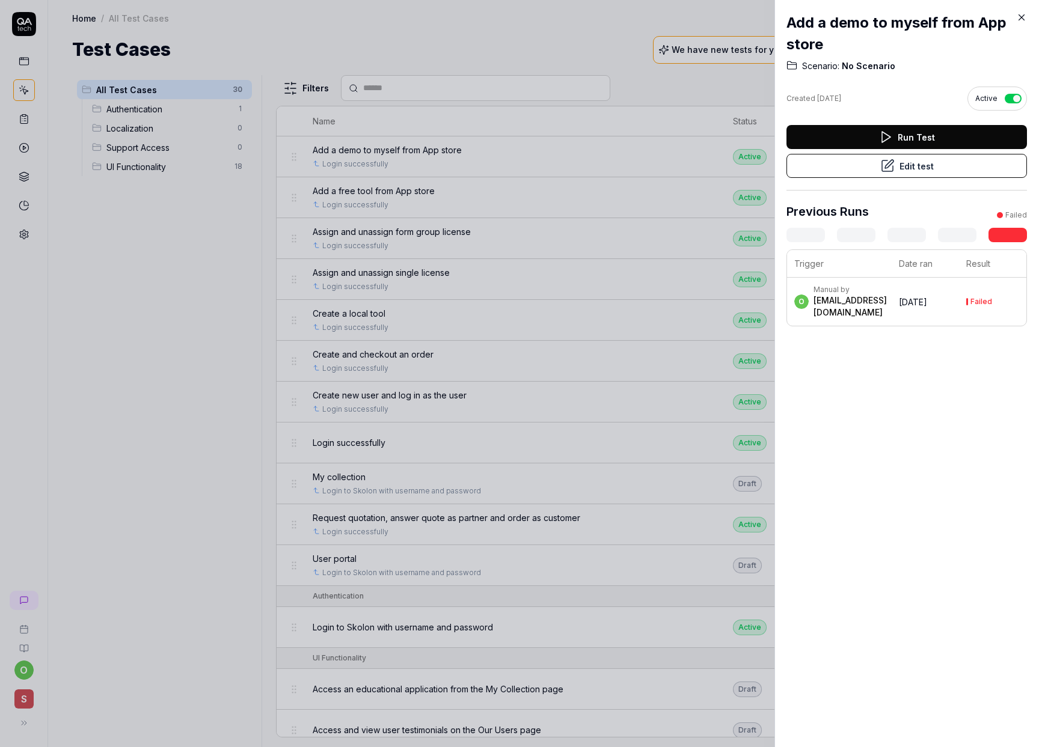
click at [1018, 13] on icon at bounding box center [1021, 17] width 11 height 11
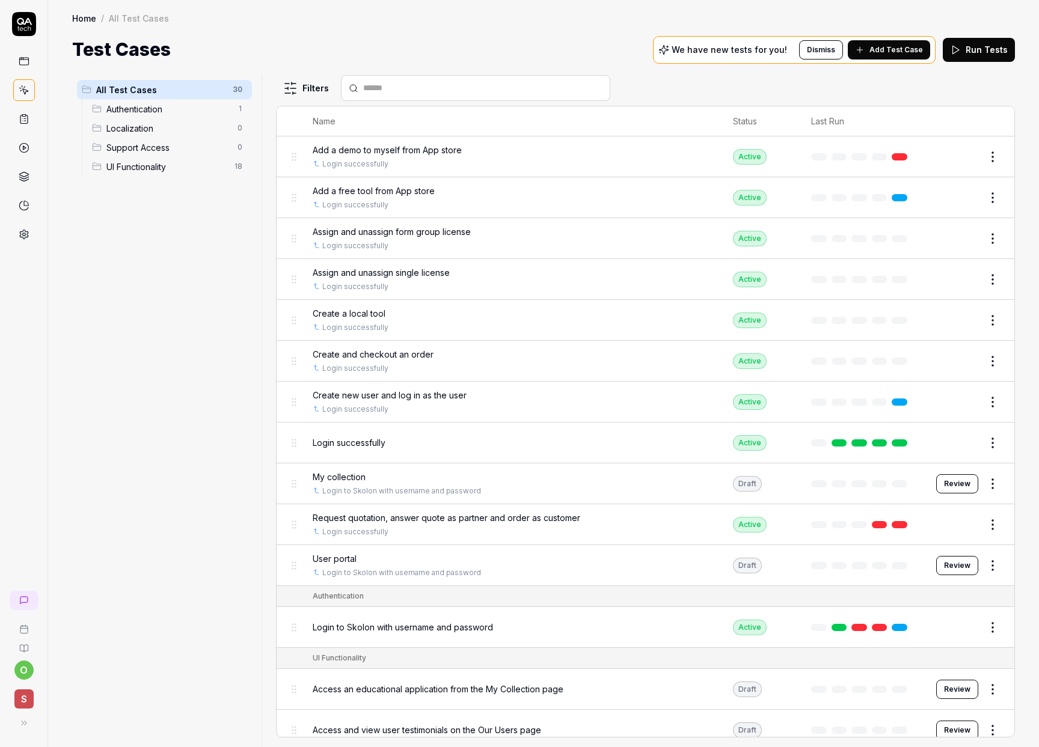
click at [411, 192] on span "Add a free tool from App store" at bounding box center [374, 191] width 122 height 13
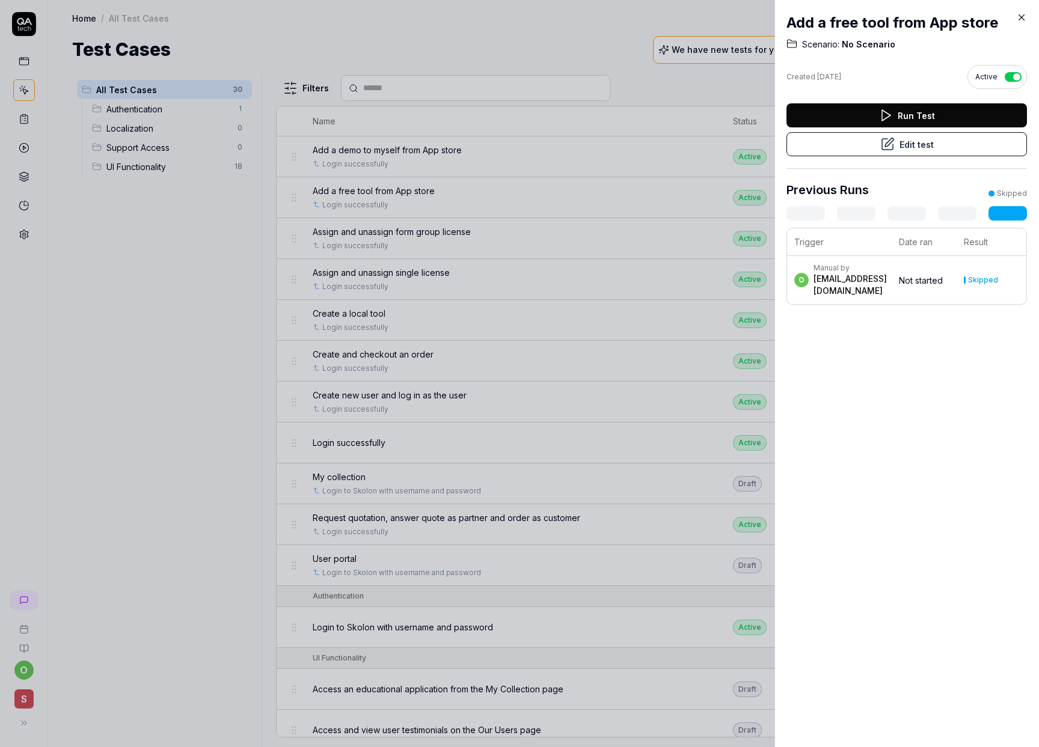
click at [897, 142] on button "Edit test" at bounding box center [906, 144] width 240 height 24
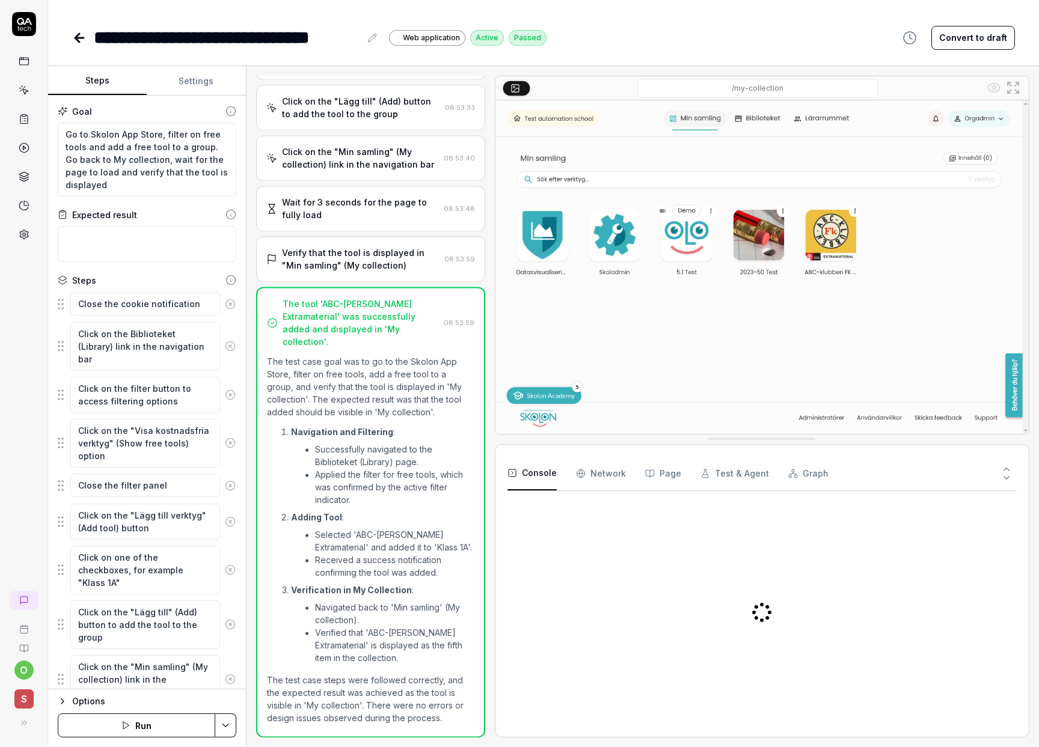
scroll to position [350, 0]
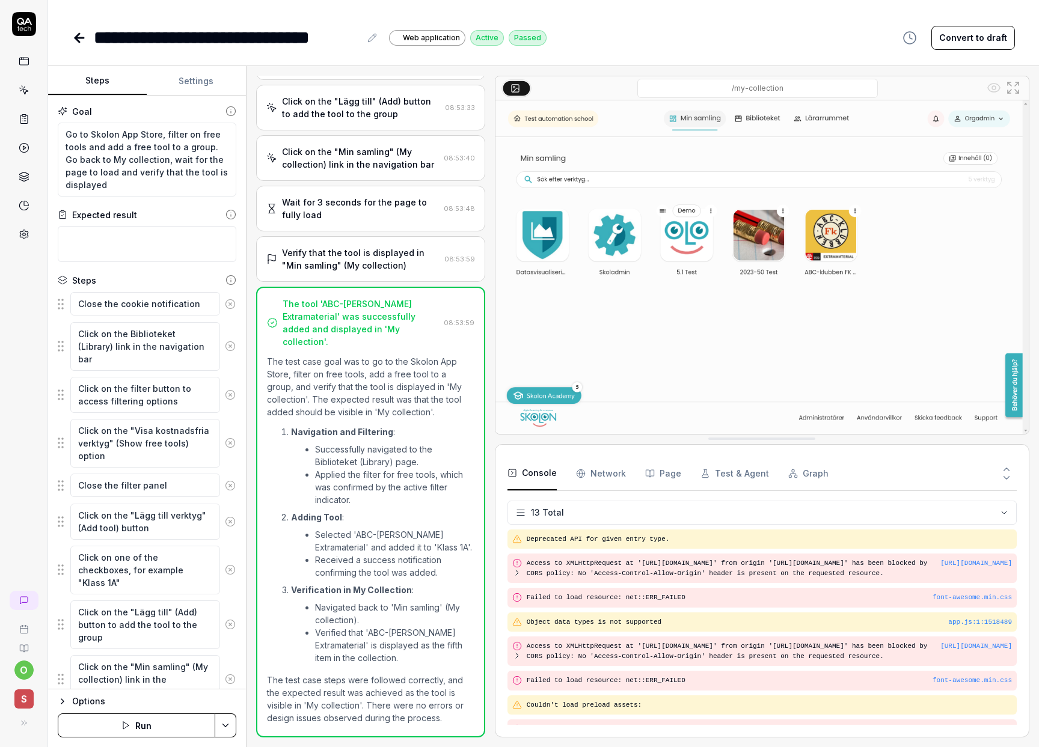
scroll to position [166, 0]
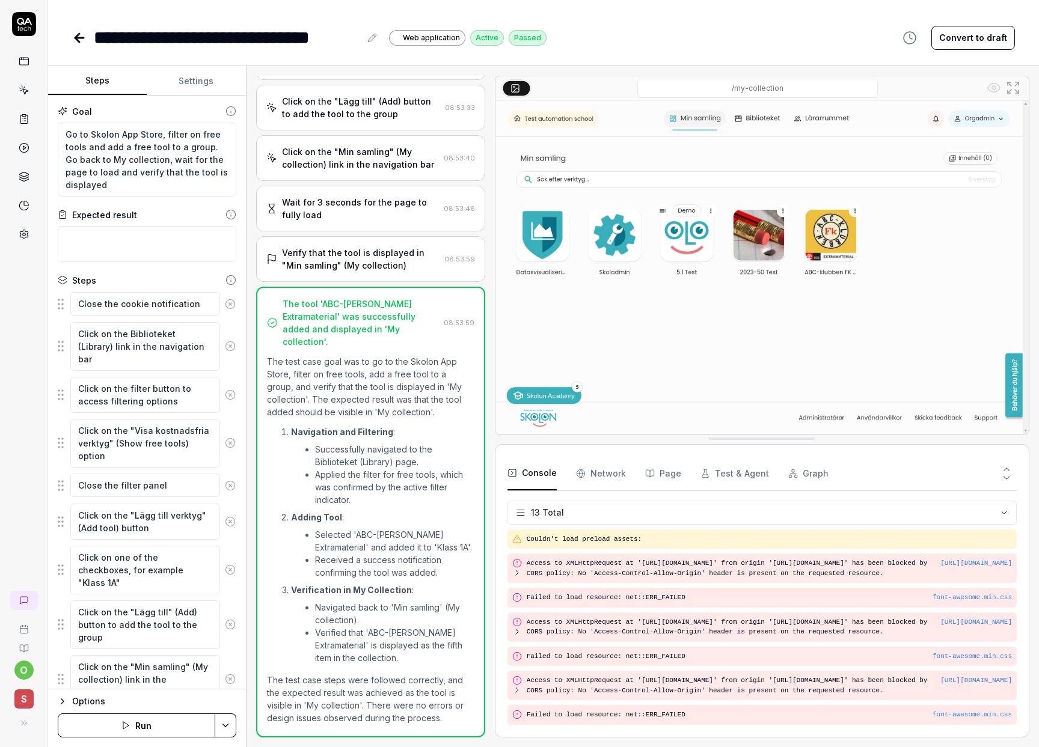
click at [151, 726] on button "Run" at bounding box center [136, 726] width 157 height 24
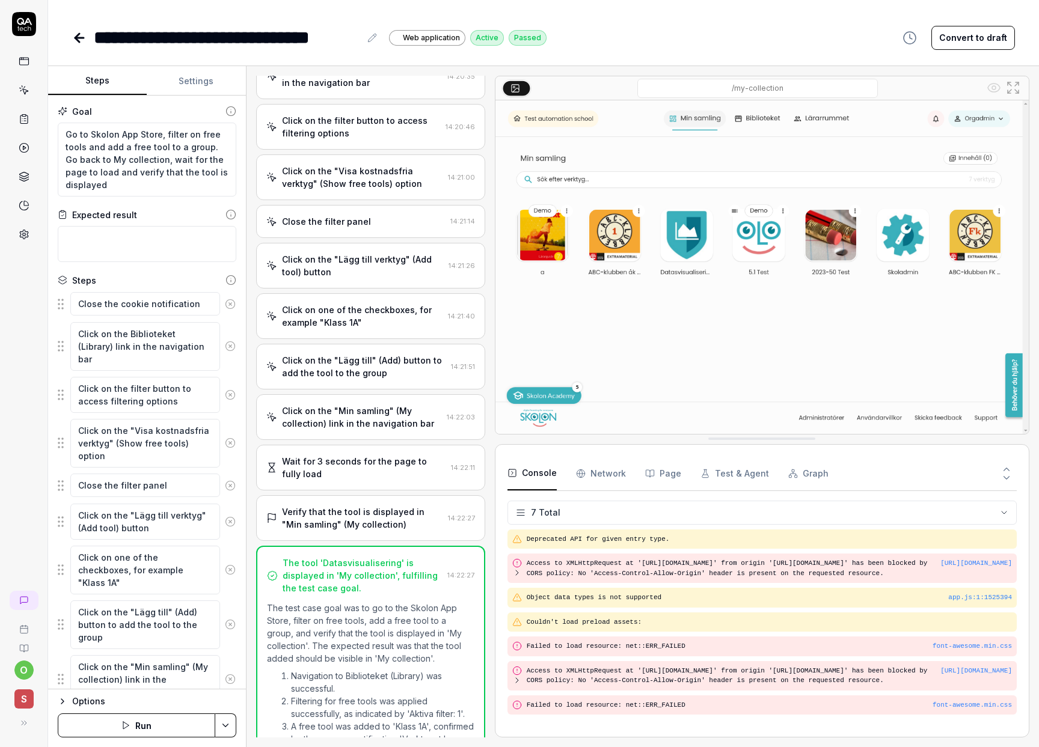
scroll to position [69, 0]
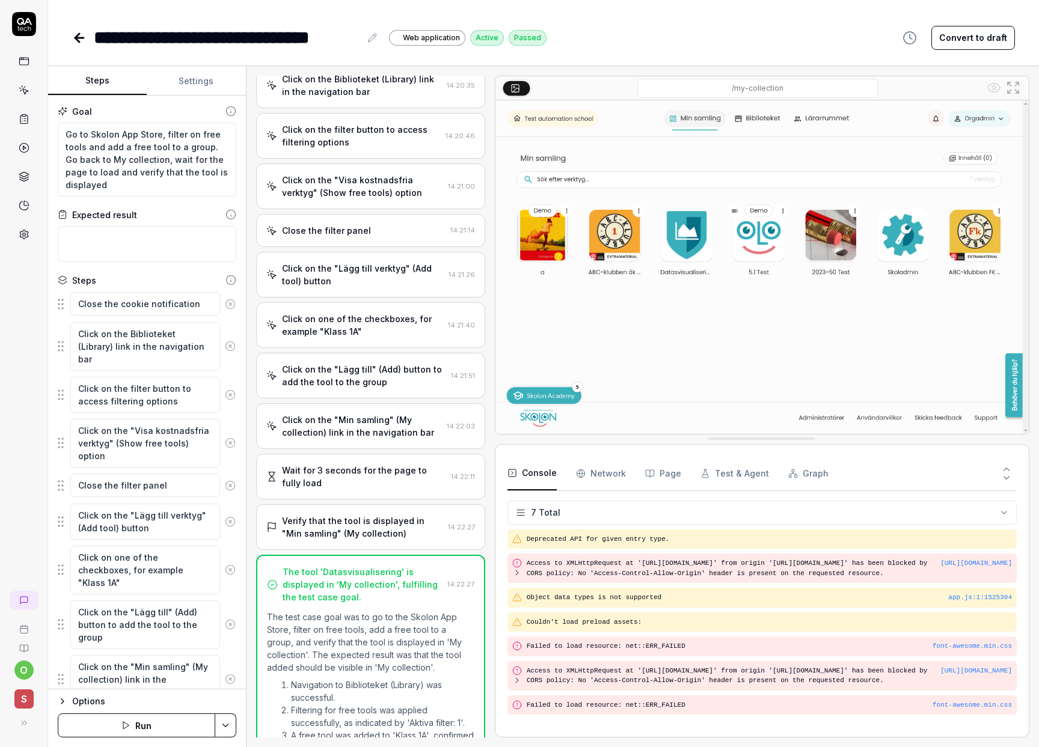
click at [347, 235] on div "Close the filter panel" at bounding box center [326, 230] width 89 height 13
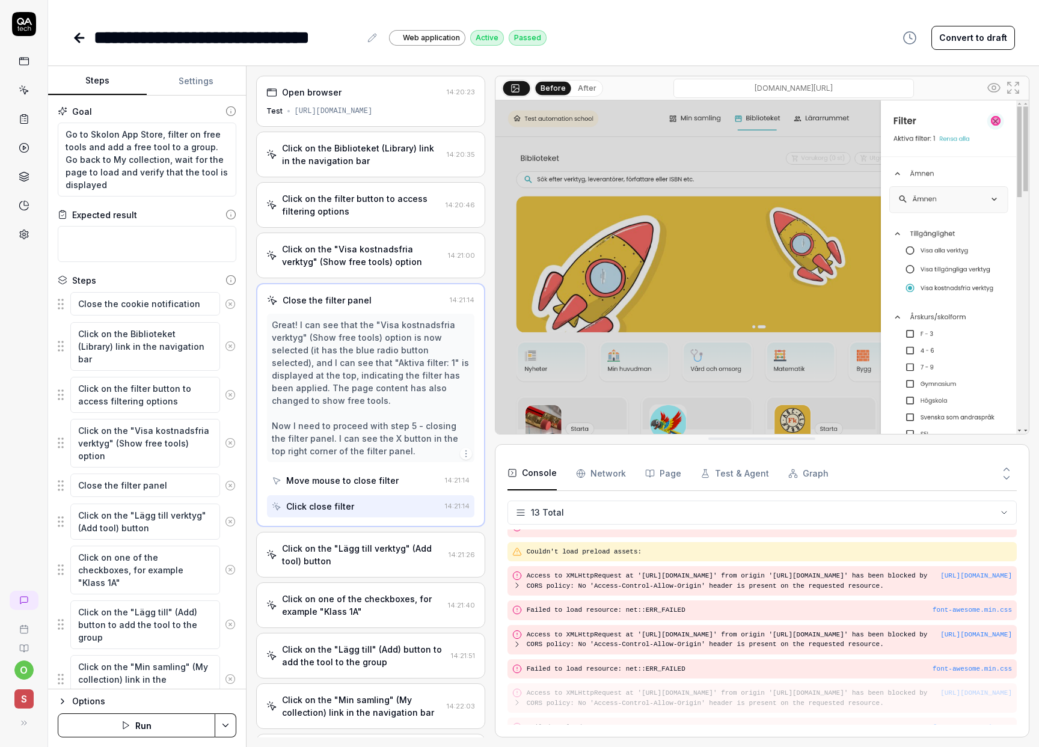
scroll to position [166, 0]
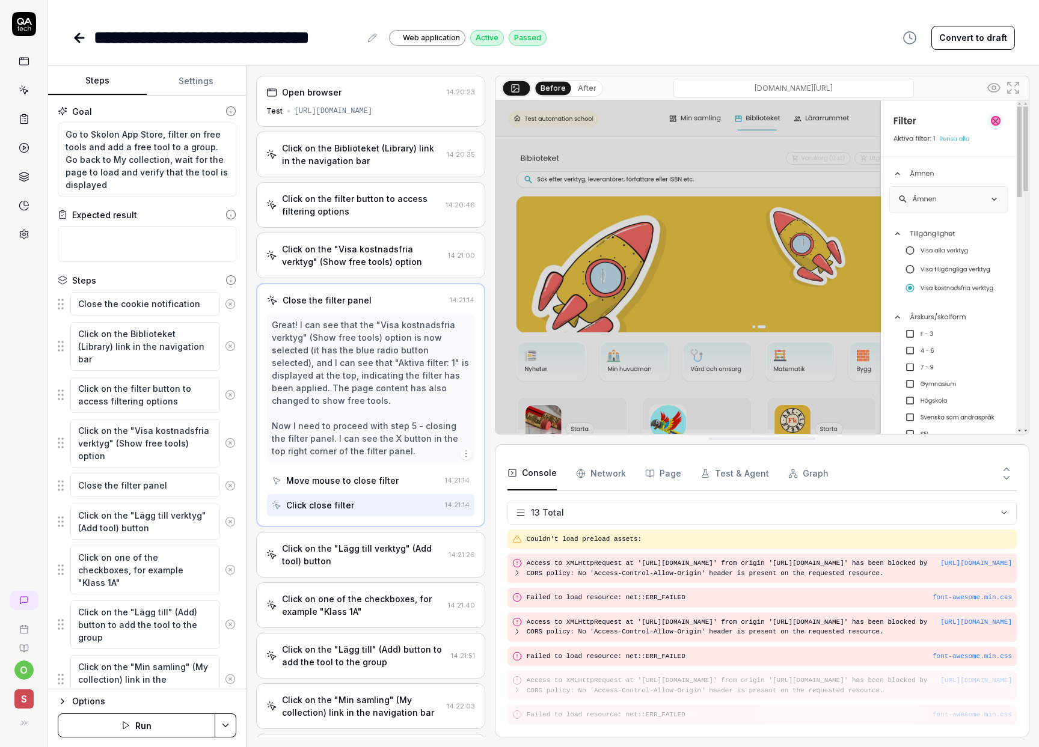
click at [329, 557] on div "Click on the "Lägg till verktyg" (Add tool) button" at bounding box center [363, 554] width 162 height 25
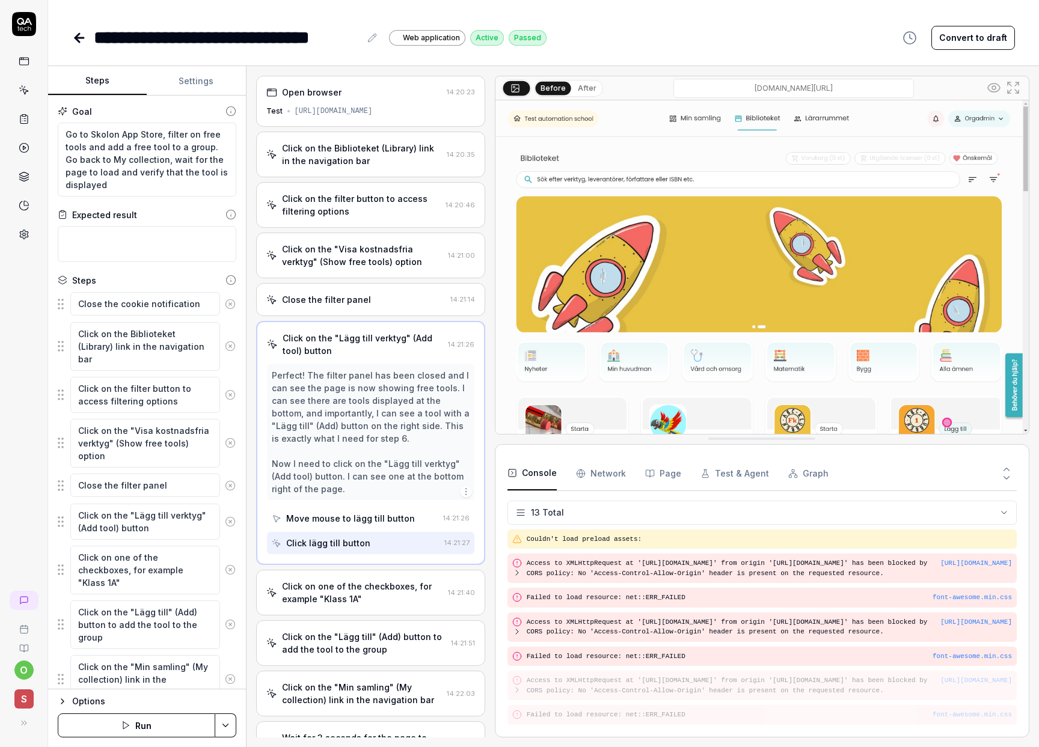
scroll to position [160, 0]
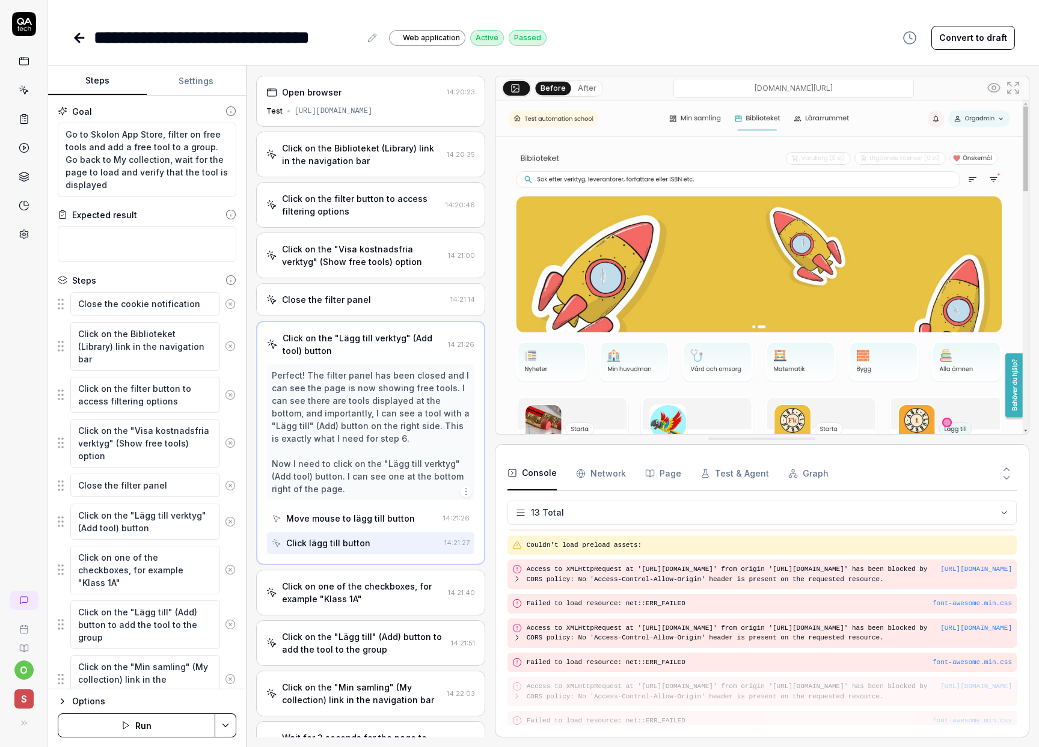
click at [367, 599] on div "Click on one of the checkboxes, for example "Klass 1A"" at bounding box center [362, 592] width 161 height 25
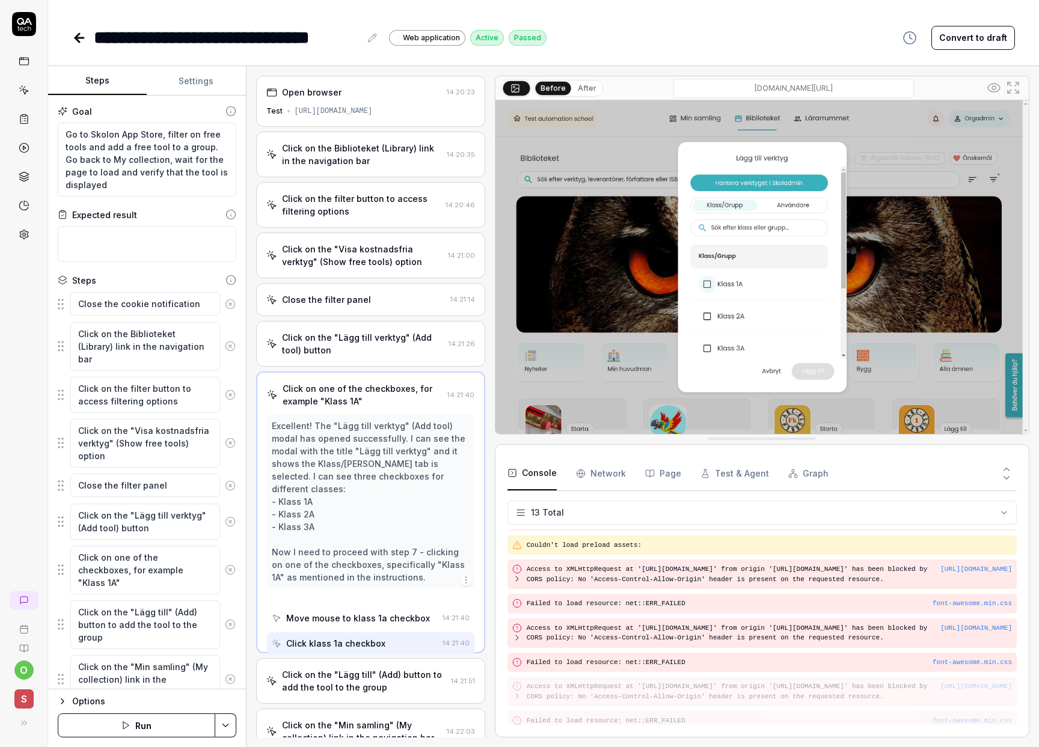
scroll to position [166, 0]
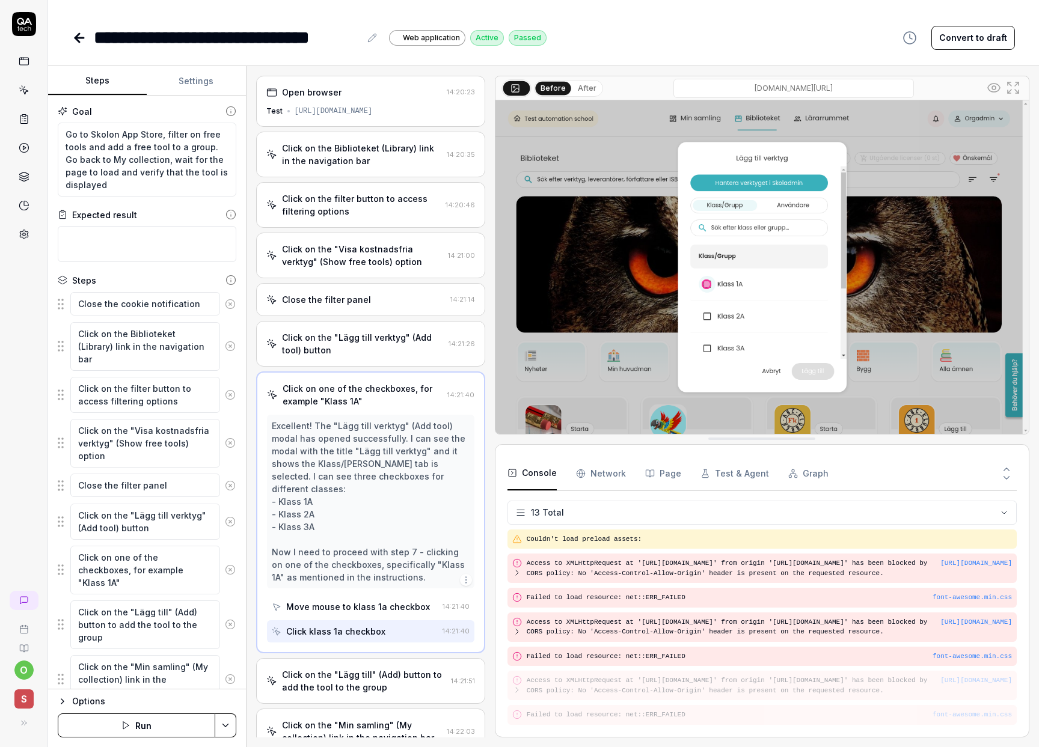
click at [358, 668] on div "Click on the "Lägg till" (Add) button to add the tool to the group" at bounding box center [364, 680] width 164 height 25
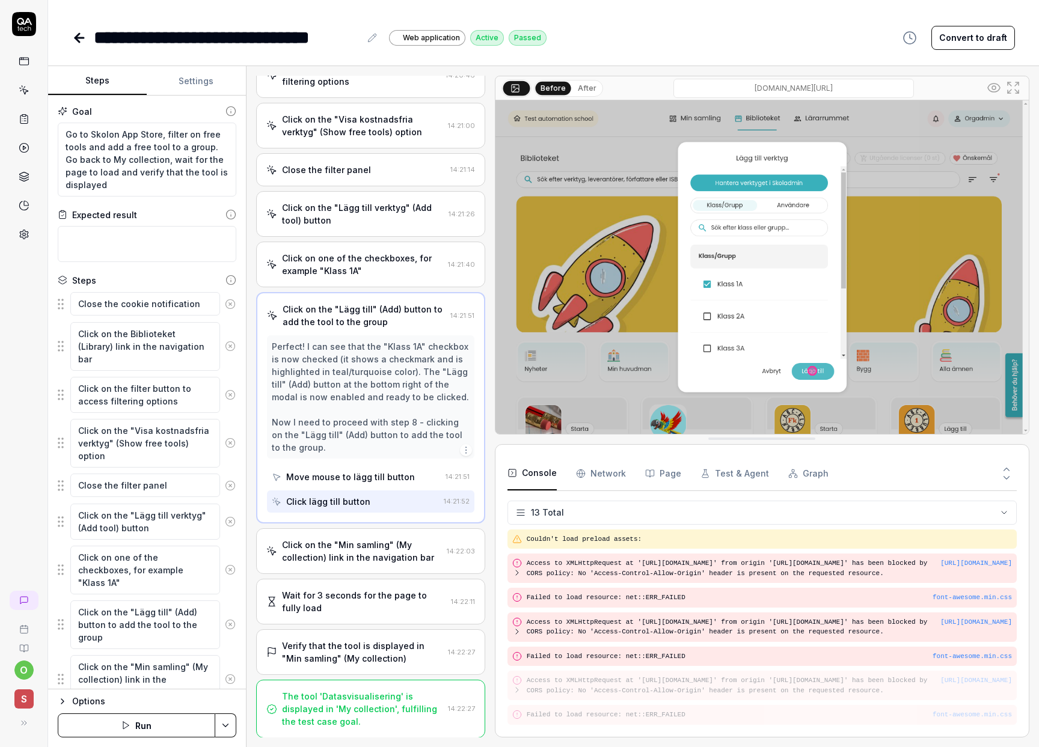
scroll to position [130, 0]
click at [356, 561] on div "Click on the "Min samling" (My collection) link in the navigation bar" at bounding box center [362, 550] width 160 height 25
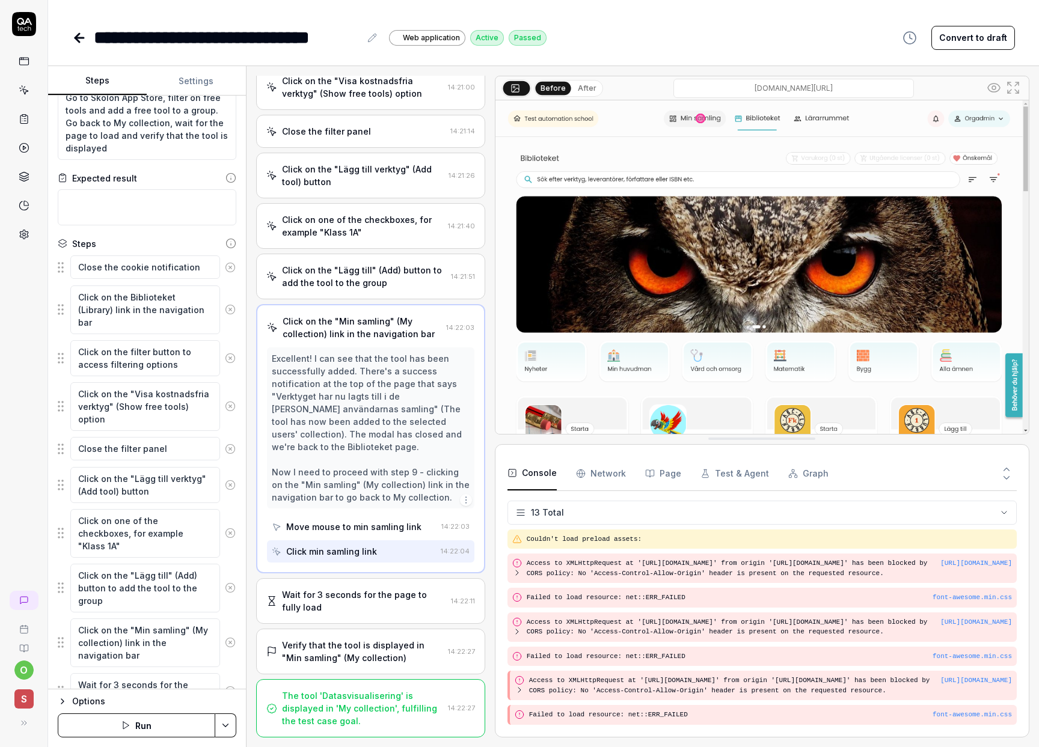
scroll to position [0, 0]
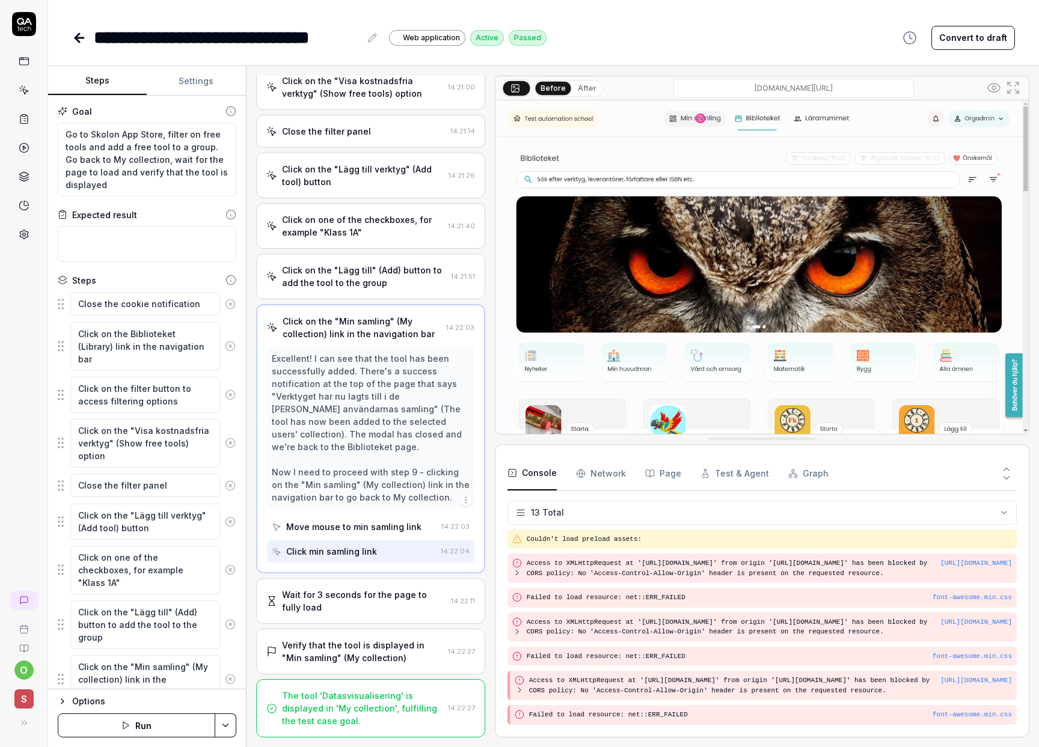
click at [338, 609] on div "Wait for 3 seconds for the page to fully load" at bounding box center [364, 600] width 164 height 25
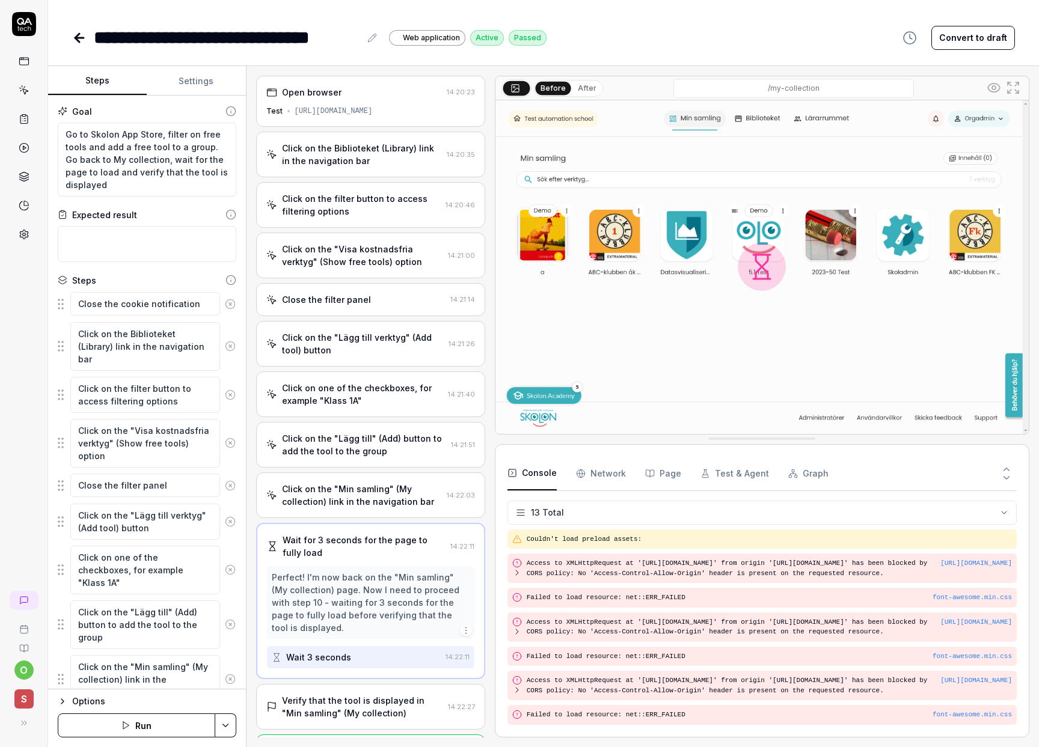
scroll to position [2, 0]
click at [352, 485] on div "Click on the "Min samling" (My collection) link in the navigation bar" at bounding box center [362, 492] width 160 height 25
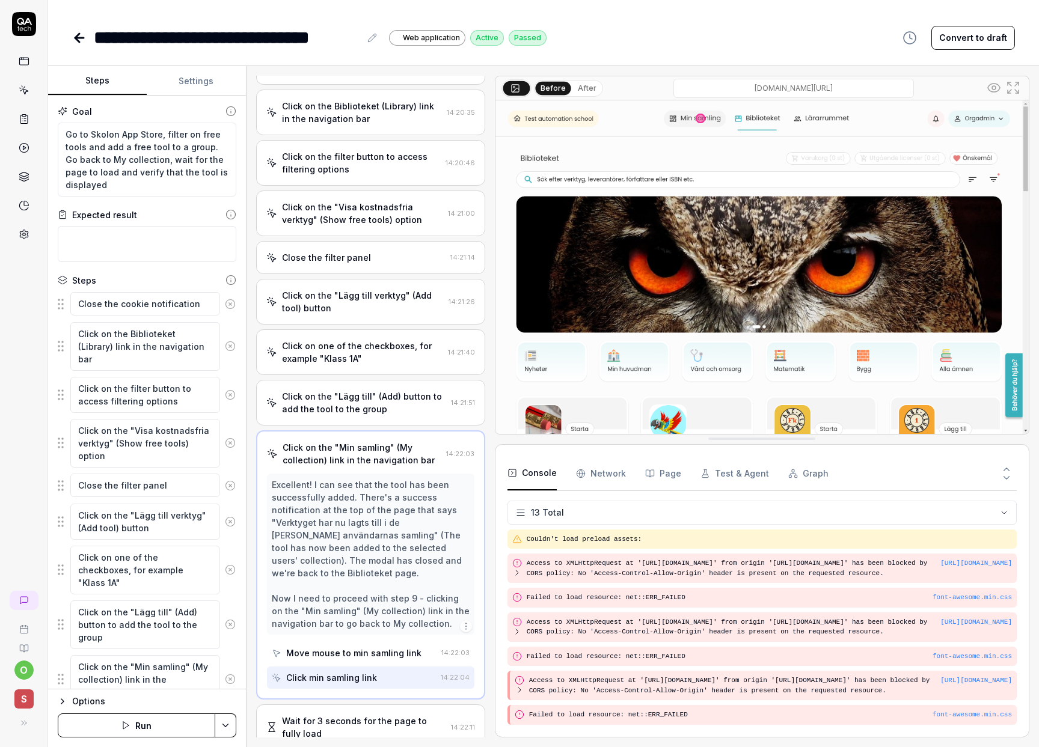
scroll to position [168, 0]
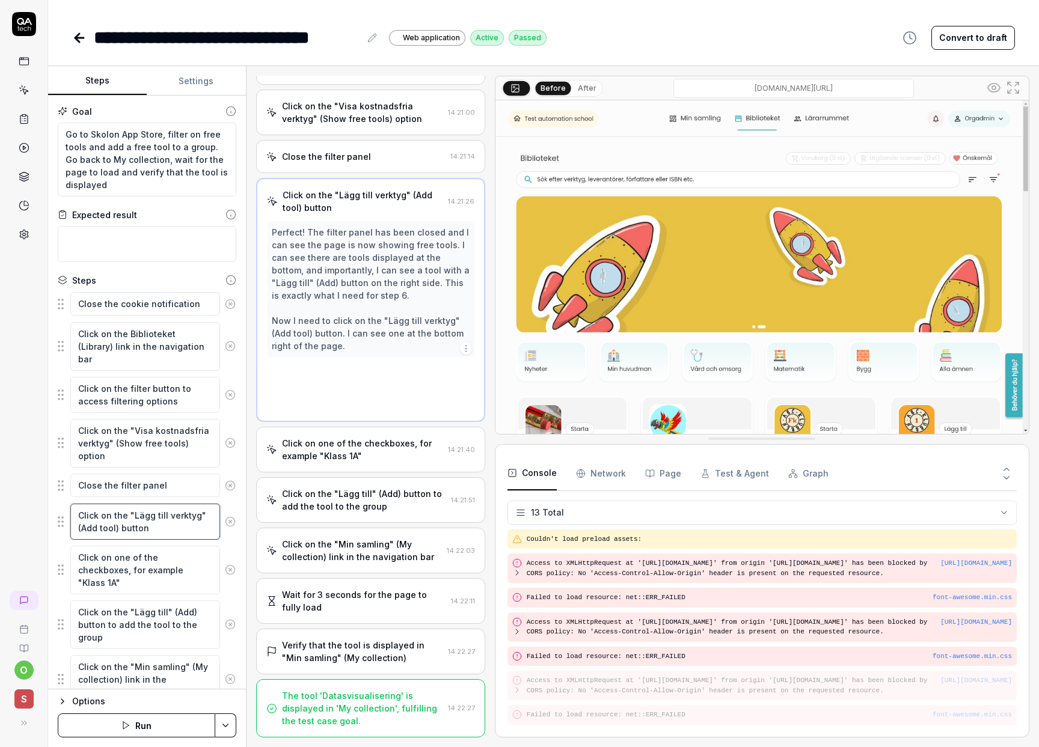
click at [161, 529] on textarea "Click on the "Lägg till verktyg" (Add tool) button" at bounding box center [145, 522] width 150 height 36
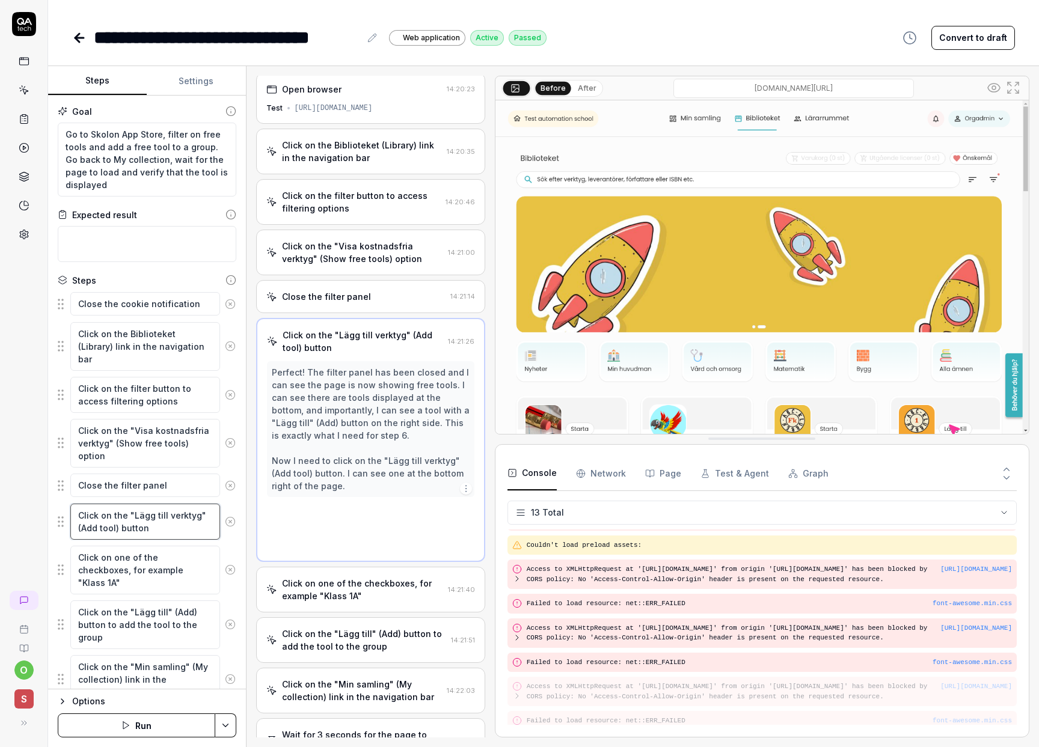
scroll to position [0, 0]
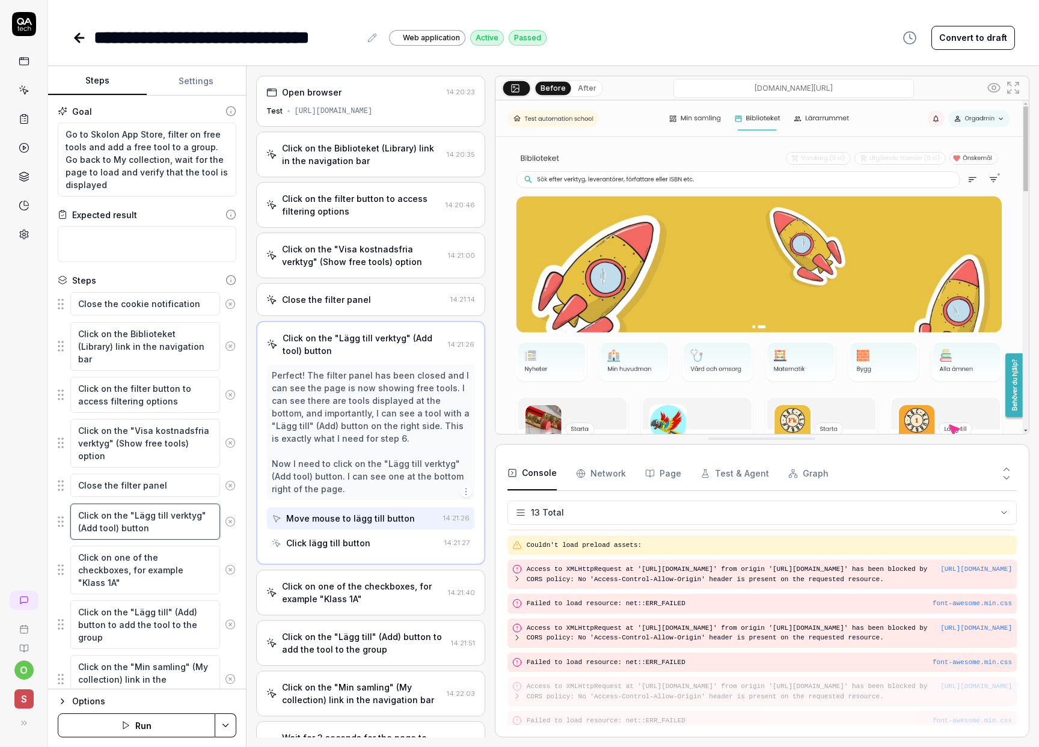
type textarea "*"
type textarea "Click on the "Lägg till verktyg" (Add tool) button."
type textarea "*"
type textarea "Click on the "Lägg till verktyg" (Add tool) button."
type textarea "*"
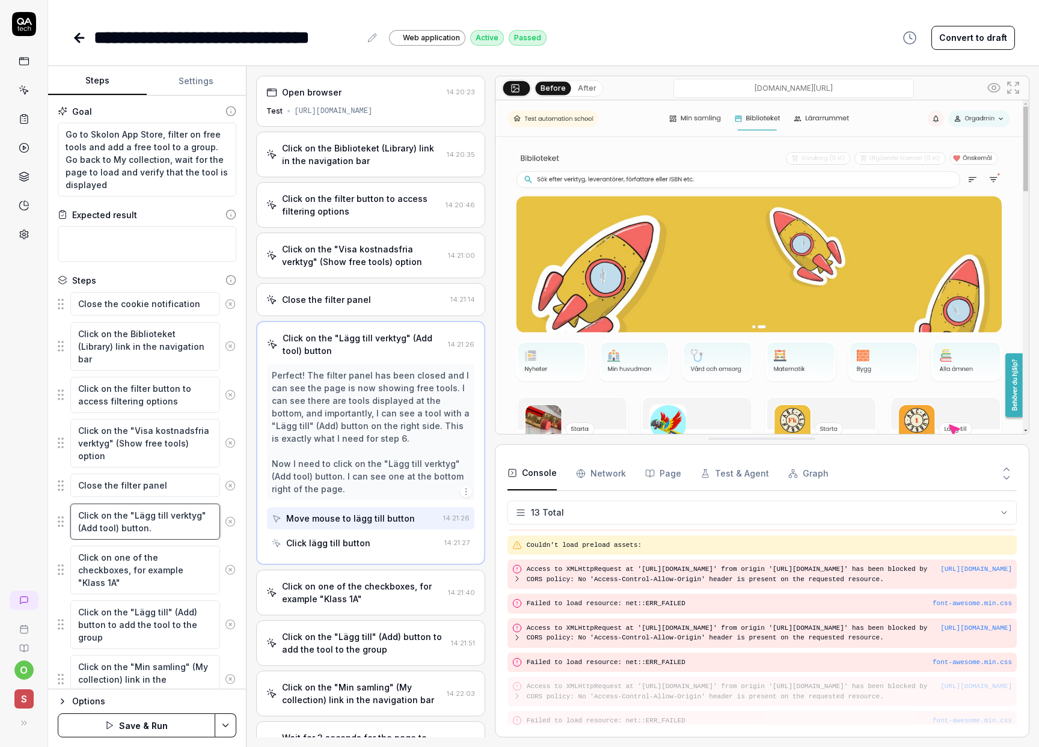
type textarea "Click on the "Lägg till verktyg" (Add tool) button. R"
type textarea "*"
type textarea "Click on the "Lägg till verktyg" (Add tool) button. Re"
type textarea "*"
type textarea "Click on the "Lägg till verktyg" (Add tool) button. Reme"
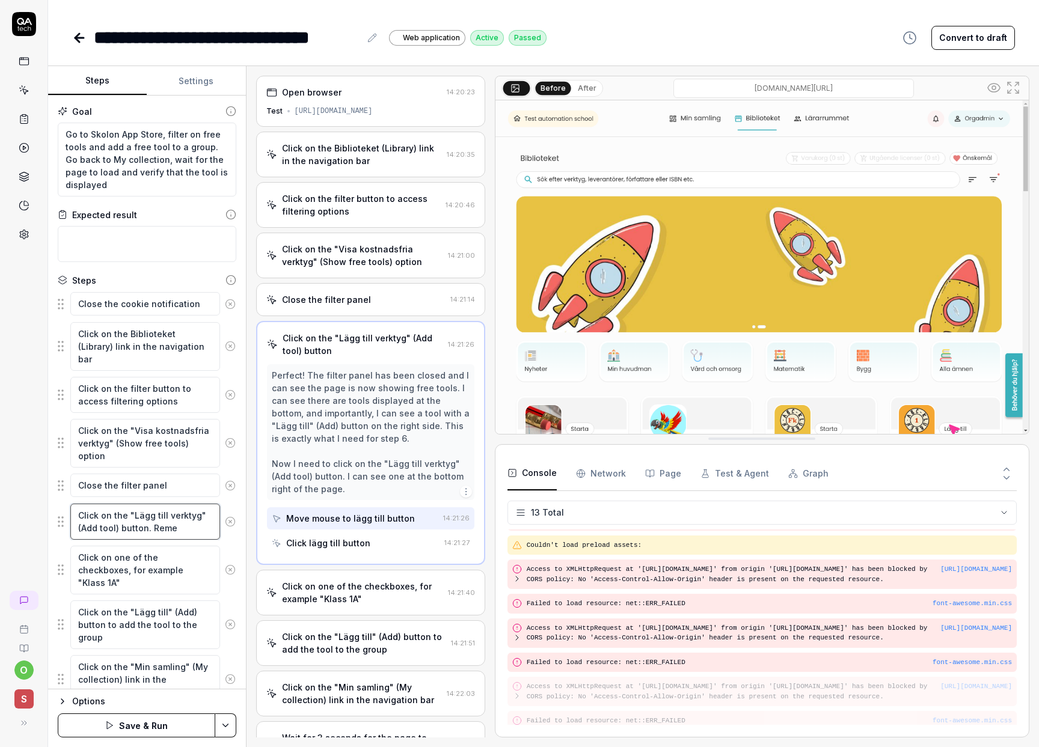
type textarea "*"
type textarea "Click on the "Lägg till verktyg" (Add tool) button. Remeb"
type textarea "*"
type textarea "Click on the "Lägg till verktyg" (Add tool) button. Remebe"
type textarea "*"
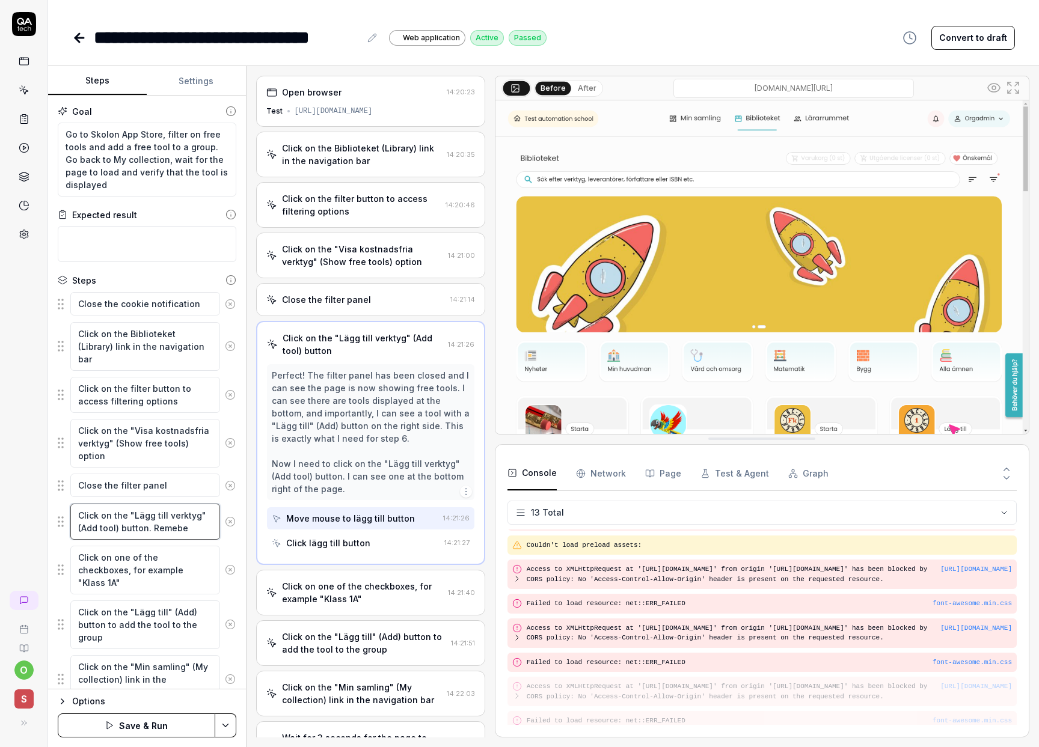
type textarea "Click on the "Lägg till verktyg" (Add tool) button. Remeber"
type textarea "*"
type textarea "Click on the "Lägg till verktyg" (Add tool) button. Remeber"
type textarea "*"
type textarea "Click on the "Lägg till verktyg" (Add tool) button. Remeber t"
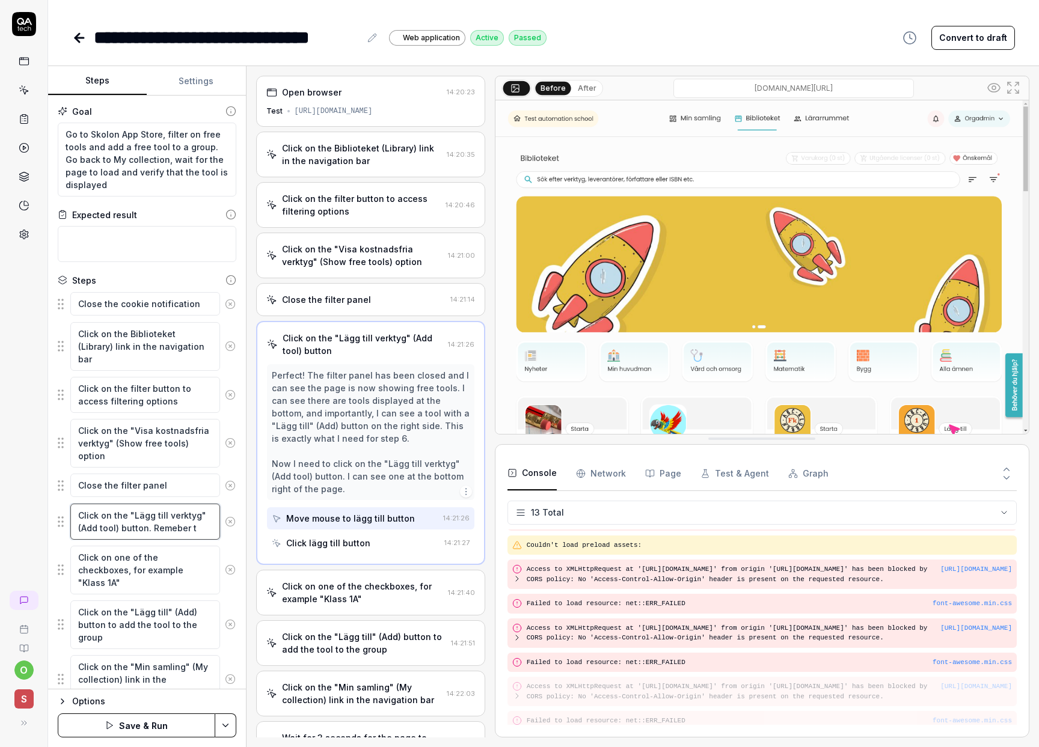
type textarea "*"
type textarea "Click on the "Lägg till verktyg" (Add tool) button. Remeber th"
type textarea "*"
type textarea "Click on the "Lägg till verktyg" (Add tool) button. Remeber the"
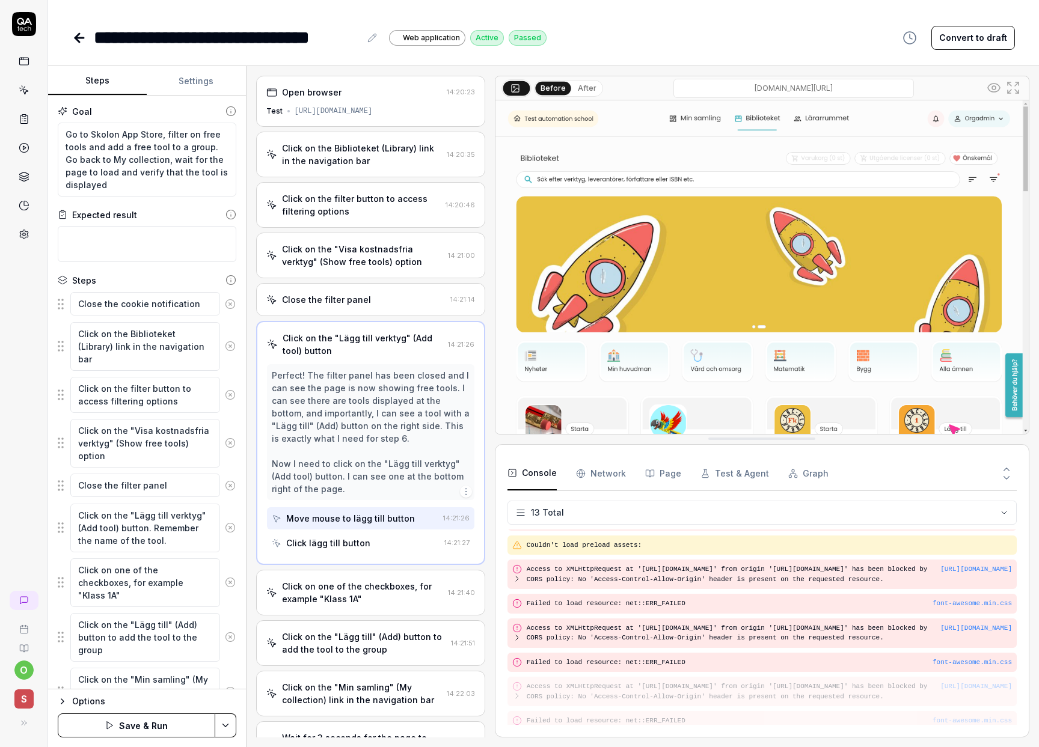
click at [142, 717] on button "Save & Run" at bounding box center [136, 726] width 157 height 24
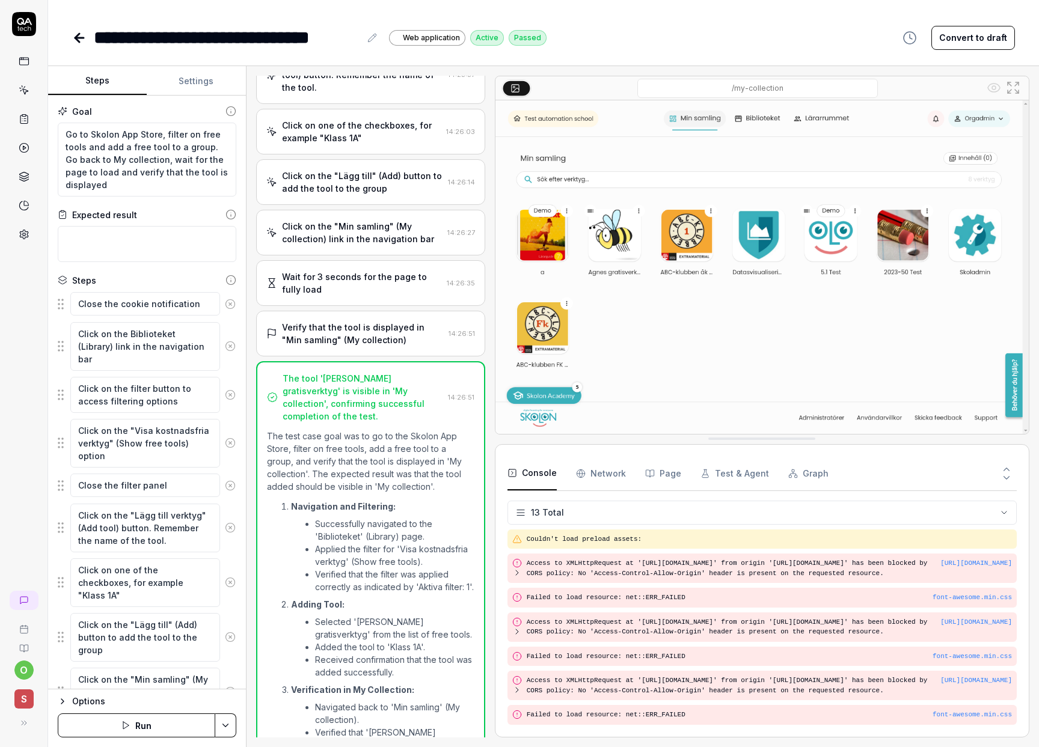
scroll to position [375, 0]
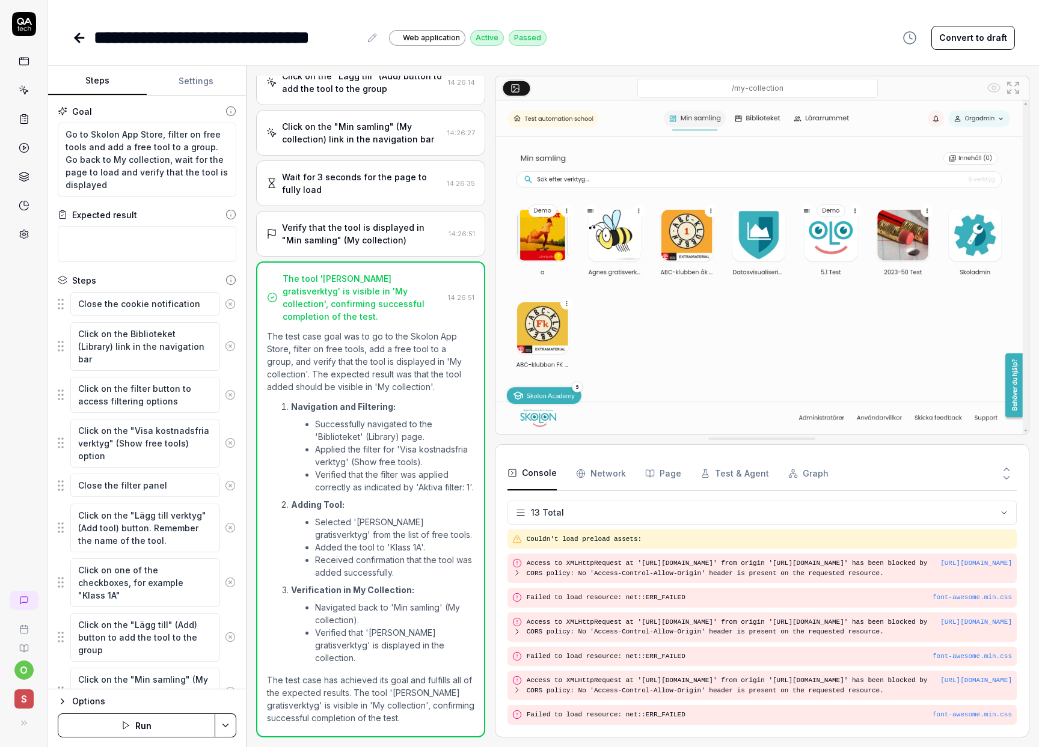
click at [75, 39] on icon at bounding box center [79, 38] width 14 height 14
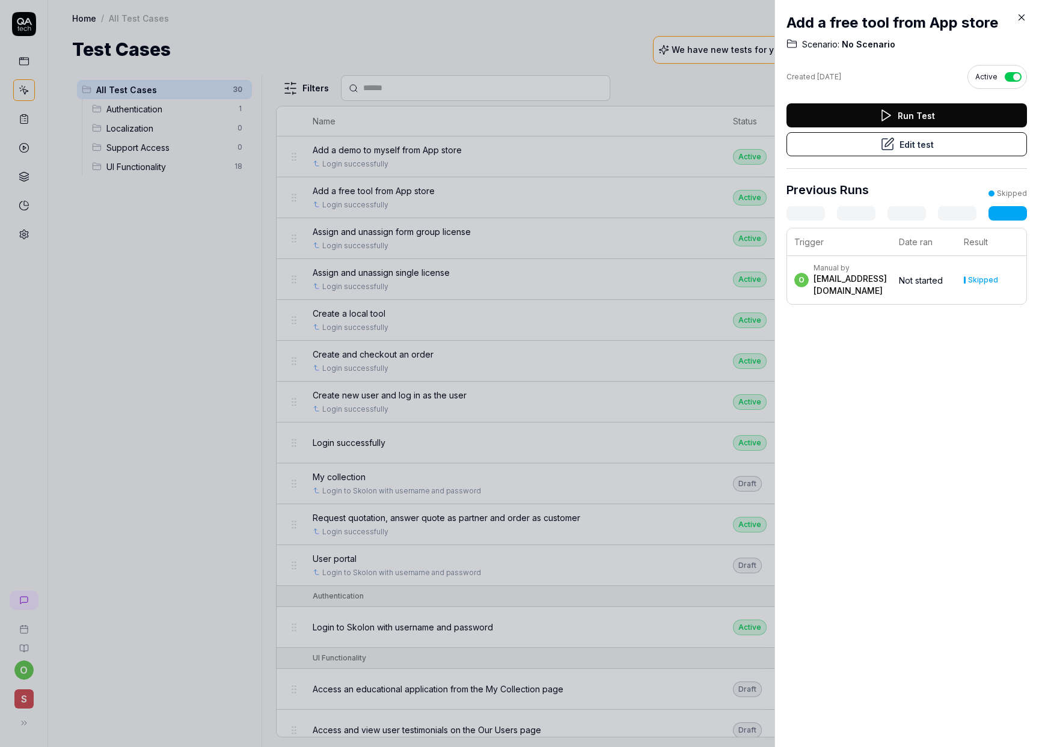
click at [1018, 15] on icon at bounding box center [1021, 17] width 11 height 11
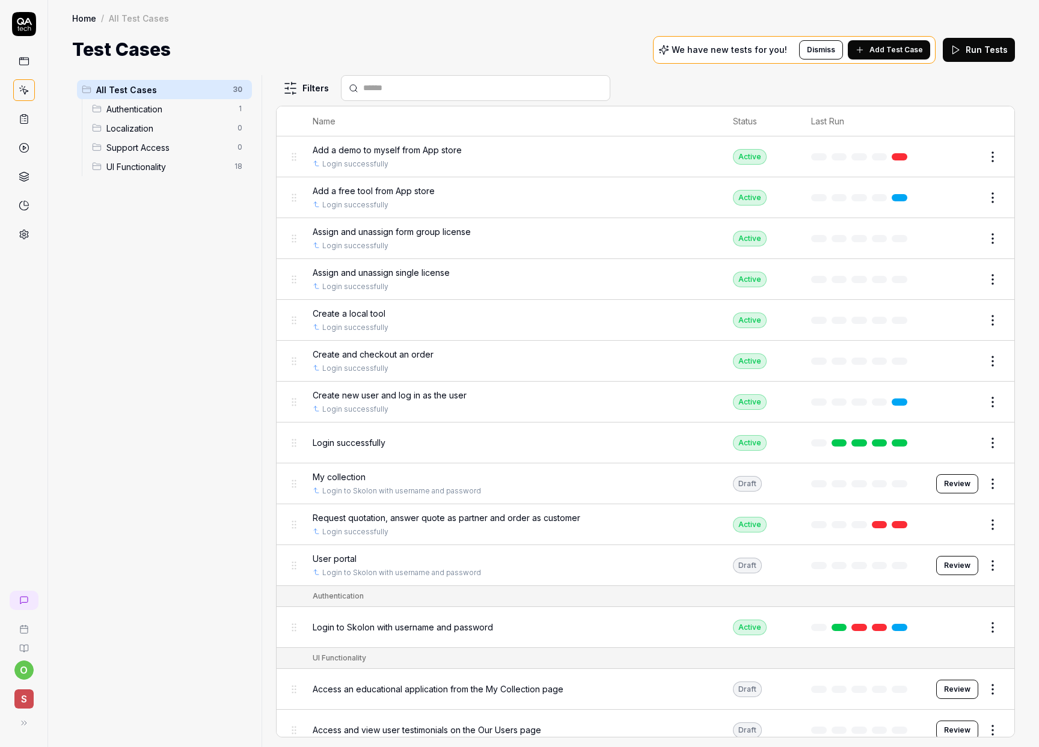
click at [414, 235] on span "Assign and unassign form group license" at bounding box center [392, 231] width 158 height 13
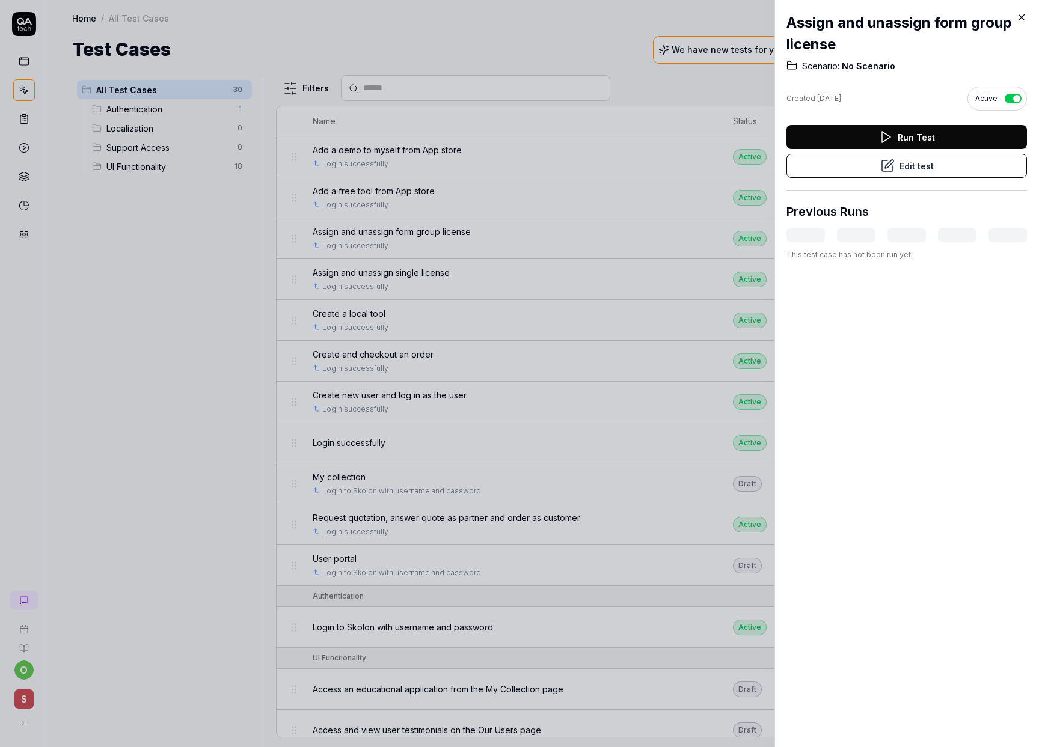
click at [893, 167] on button "Edit test" at bounding box center [906, 166] width 240 height 24
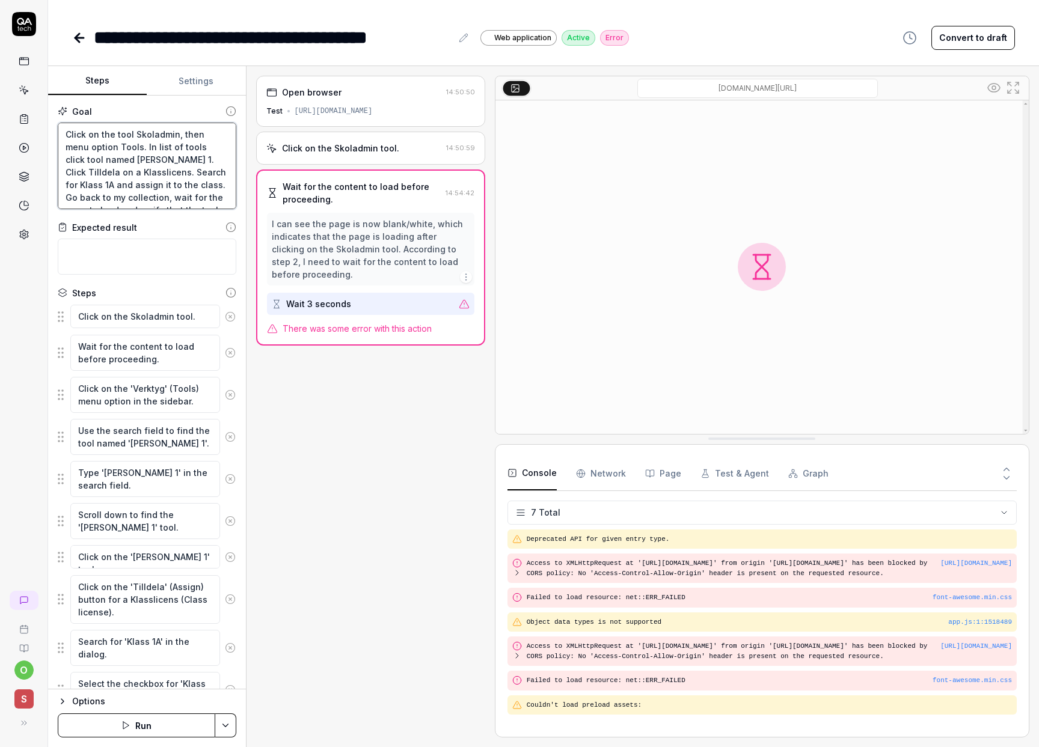
click at [151, 156] on textarea "Click on the tool Skoladmin, then menu option Tools. In list of tools click too…" at bounding box center [147, 166] width 179 height 87
click at [159, 157] on textarea "Click on the tool Skoladmin, then menu option Tools. In list of tools click too…" at bounding box center [147, 166] width 179 height 87
click at [152, 444] on textarea "Use the search field to find the tool named '[PERSON_NAME] 1'." at bounding box center [145, 437] width 150 height 36
click at [128, 471] on textarea "Type '[PERSON_NAME] 1' in the search field." at bounding box center [145, 479] width 150 height 36
click at [79, 527] on textarea "Scroll down to find the '[PERSON_NAME] 1' tool." at bounding box center [145, 521] width 150 height 36
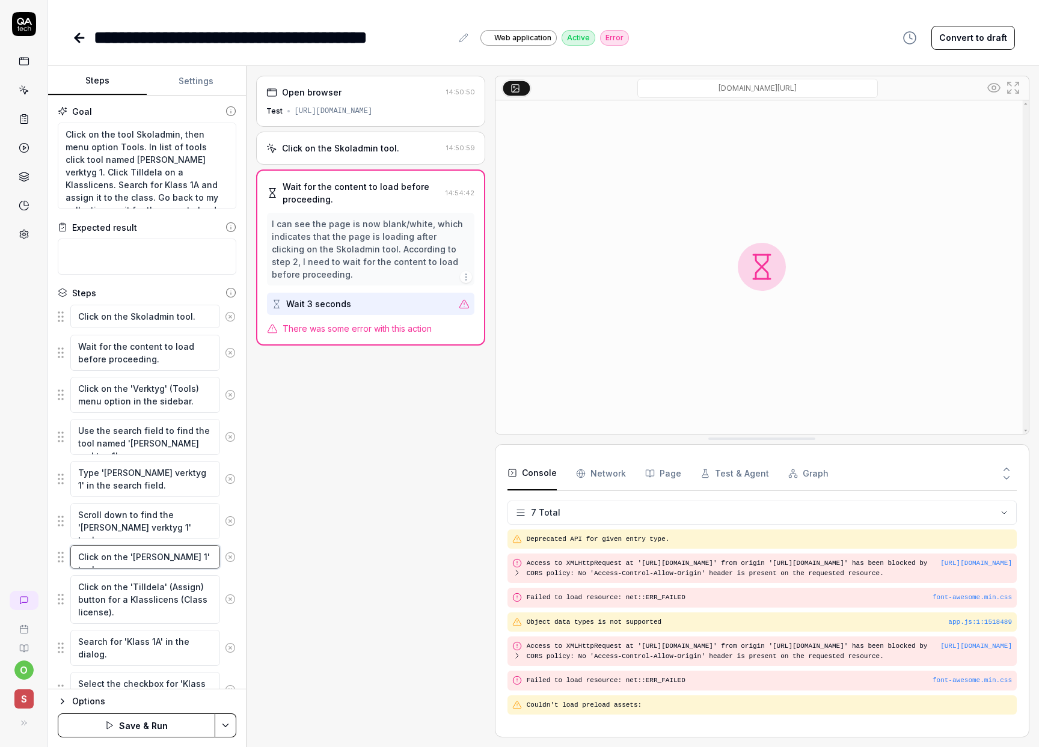
click at [157, 556] on textarea "Click on the '[PERSON_NAME] 1' tool." at bounding box center [145, 556] width 150 height 23
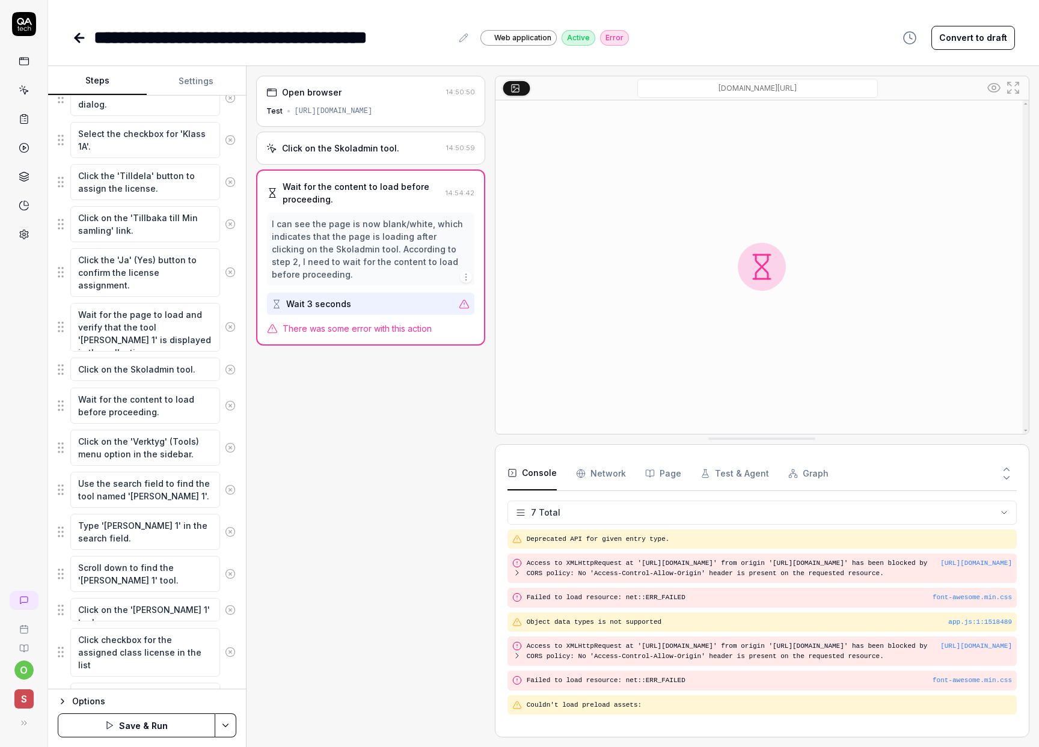
scroll to position [565, 0]
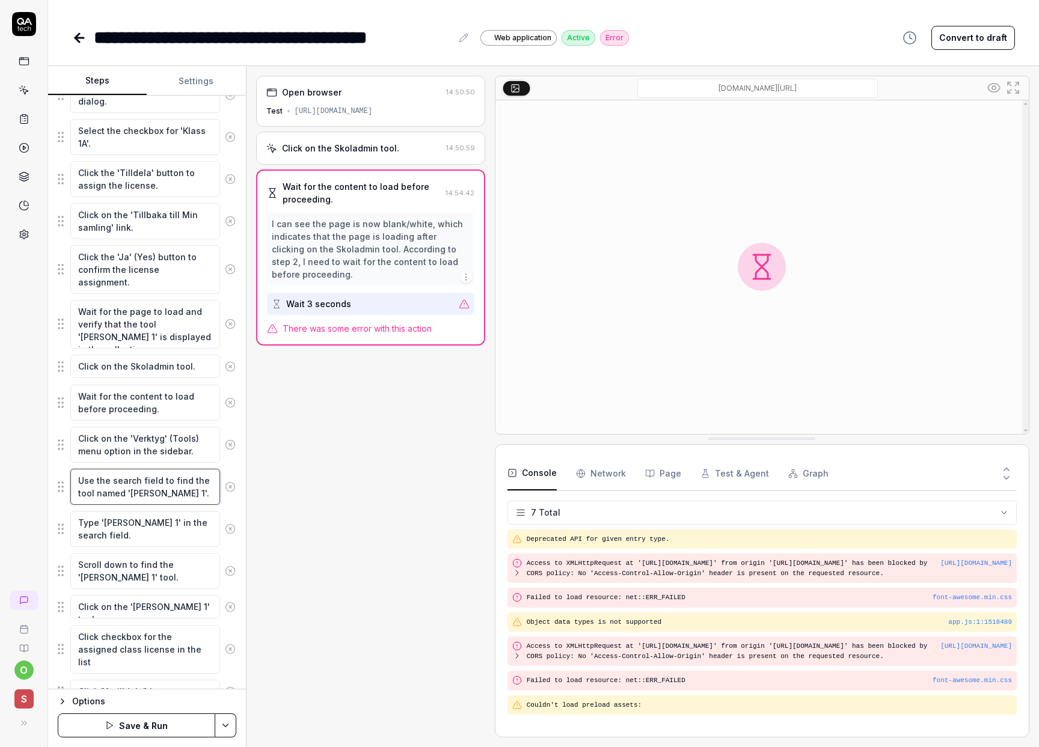
click at [154, 492] on textarea "Use the search field to find the tool named '[PERSON_NAME] 1'." at bounding box center [145, 487] width 150 height 36
click at [132, 524] on textarea "Type '[PERSON_NAME] 1' in the search field." at bounding box center [145, 529] width 150 height 36
click at [76, 576] on textarea "Scroll down to find the '[PERSON_NAME] 1' tool." at bounding box center [145, 571] width 150 height 36
click at [156, 605] on textarea "Click on the '[PERSON_NAME] 1' tool." at bounding box center [145, 606] width 150 height 23
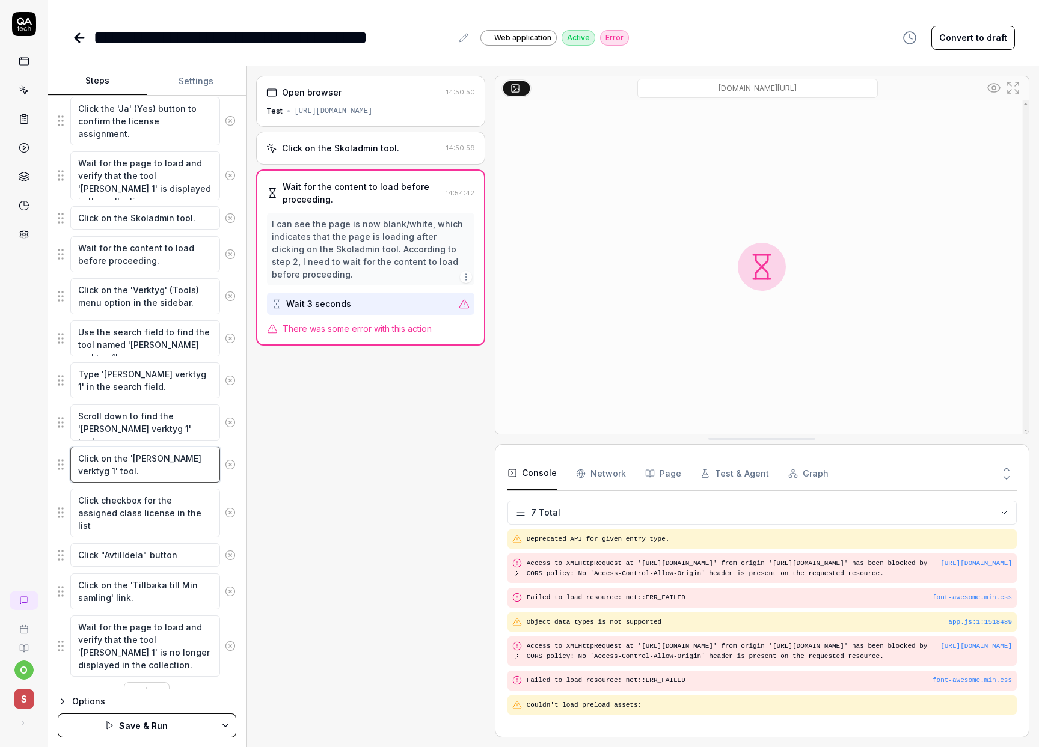
scroll to position [739, 0]
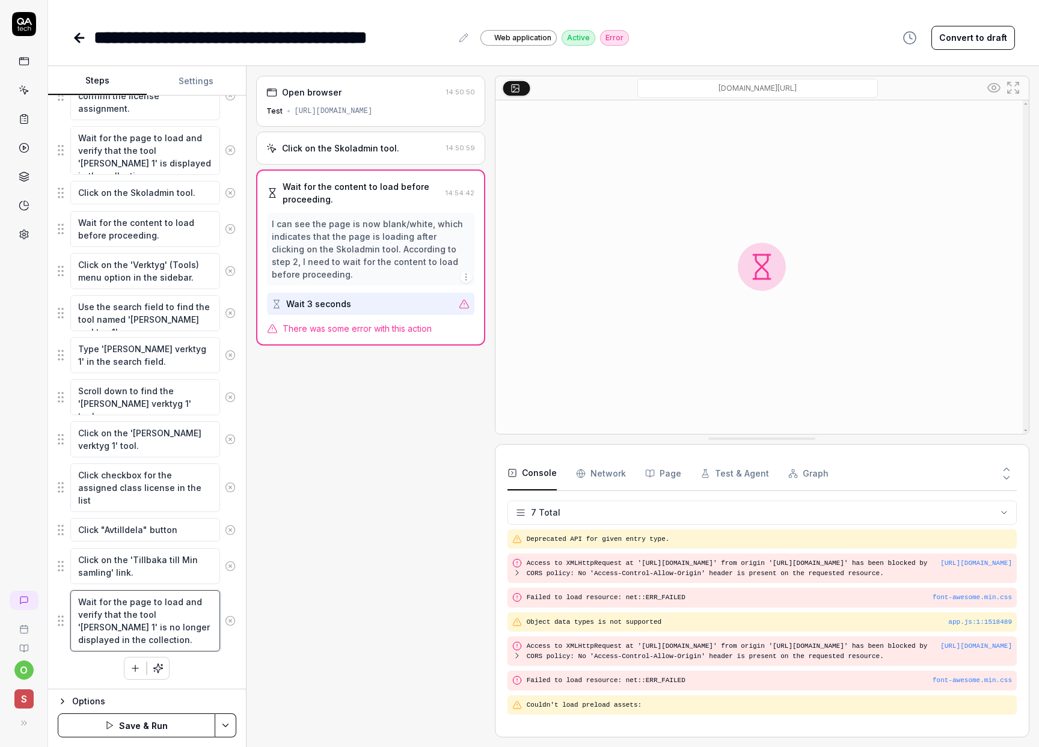
click at [181, 613] on textarea "Wait for the page to load and verify that the tool '[PERSON_NAME] 1' is no long…" at bounding box center [145, 620] width 150 height 61
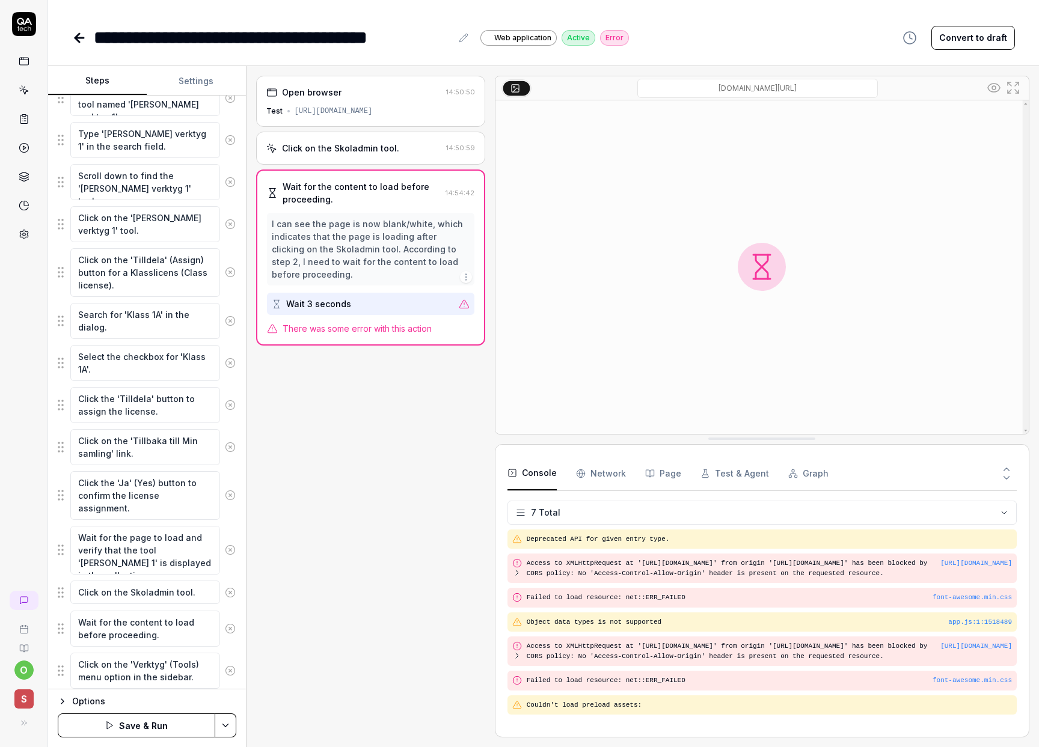
click at [225, 495] on icon at bounding box center [230, 495] width 11 height 11
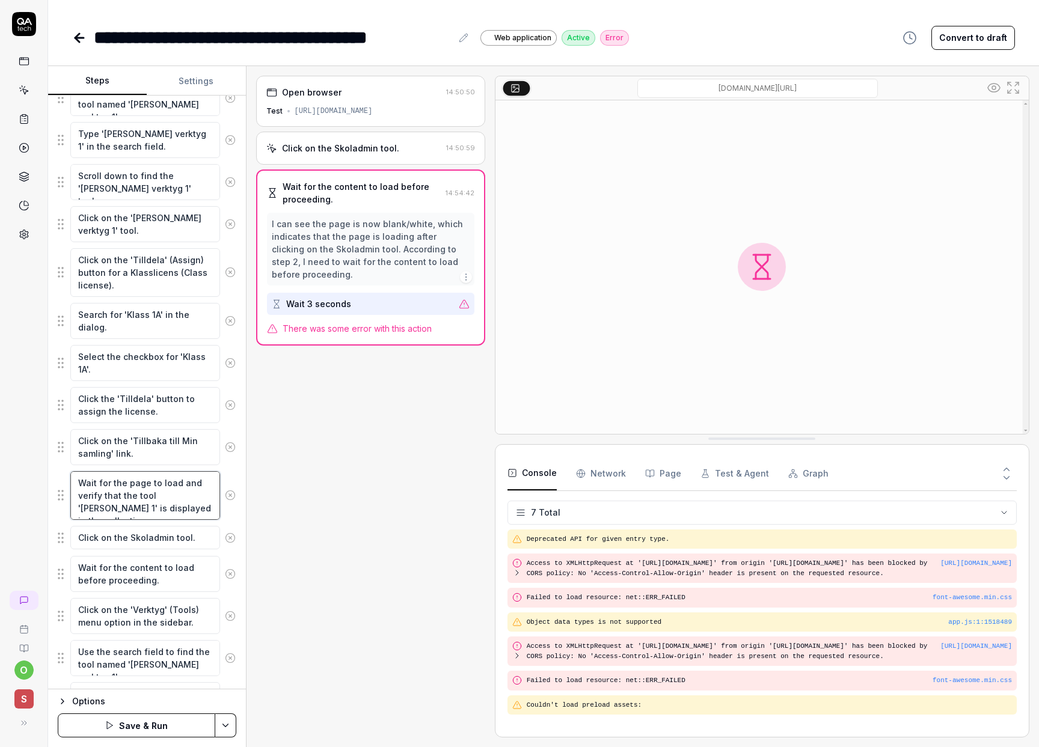
click at [182, 494] on textarea "Wait for the page to load and verify that the tool '[PERSON_NAME] 1' is display…" at bounding box center [145, 495] width 150 height 49
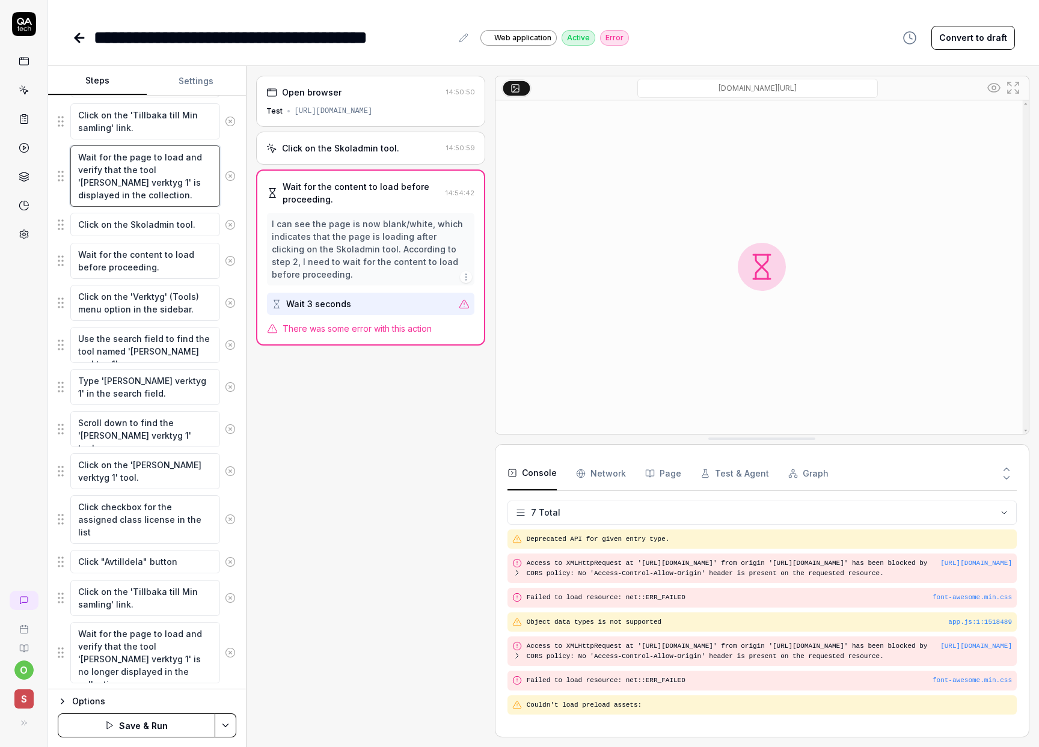
scroll to position [697, 0]
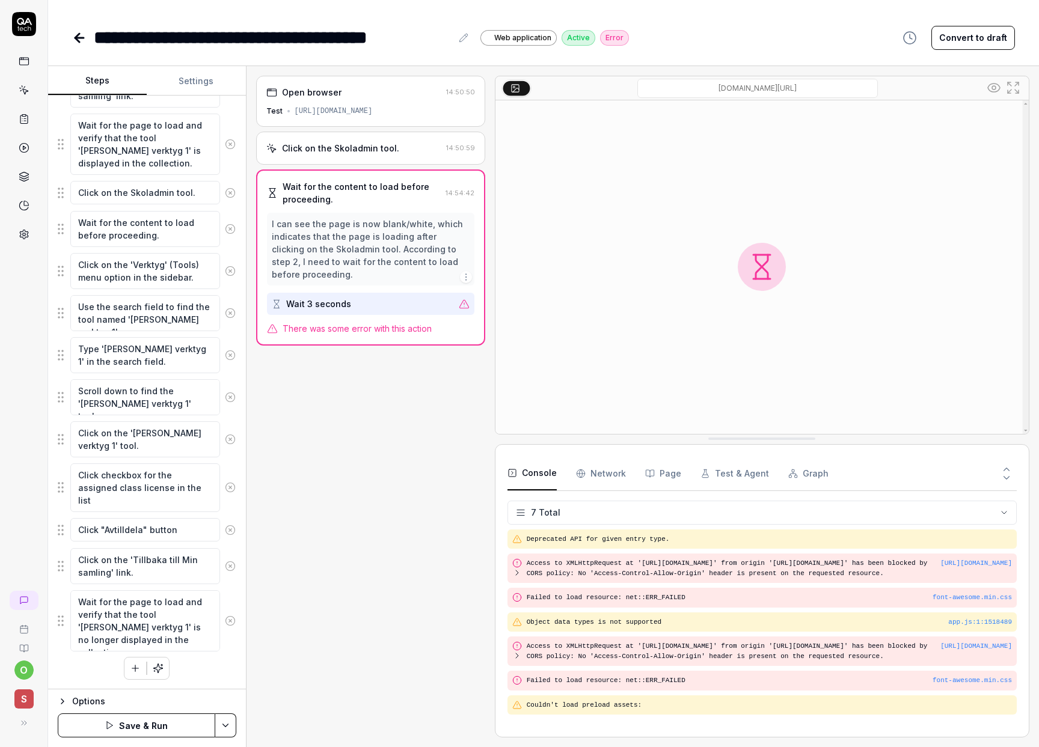
click at [143, 721] on button "Save & Run" at bounding box center [136, 726] width 157 height 24
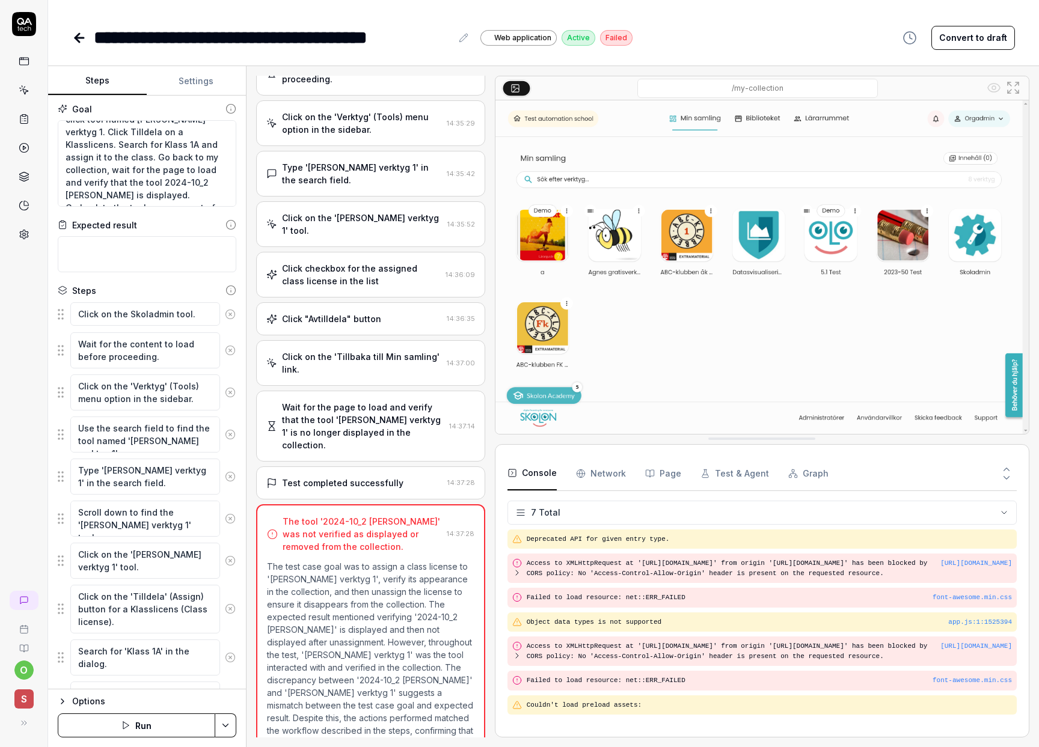
scroll to position [38, 0]
drag, startPoint x: 179, startPoint y: 179, endPoint x: 116, endPoint y: 183, distance: 62.6
click at [116, 183] on textarea "Click on the tool Skoladmin, then menu option Tools. In list of tools click too…" at bounding box center [147, 163] width 179 height 87
drag, startPoint x: 107, startPoint y: 154, endPoint x: 71, endPoint y: 154, distance: 36.1
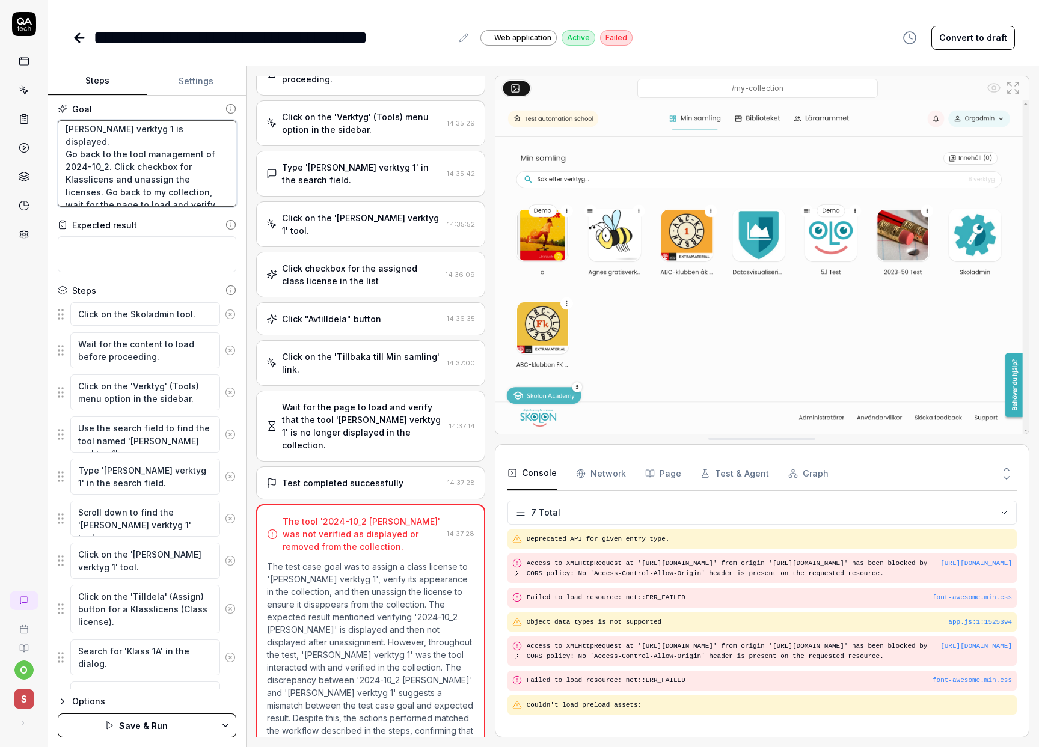
click at [71, 154] on textarea "Click on the tool Skoladmin, then menu option Tools. In list of tools click too…" at bounding box center [147, 163] width 179 height 87
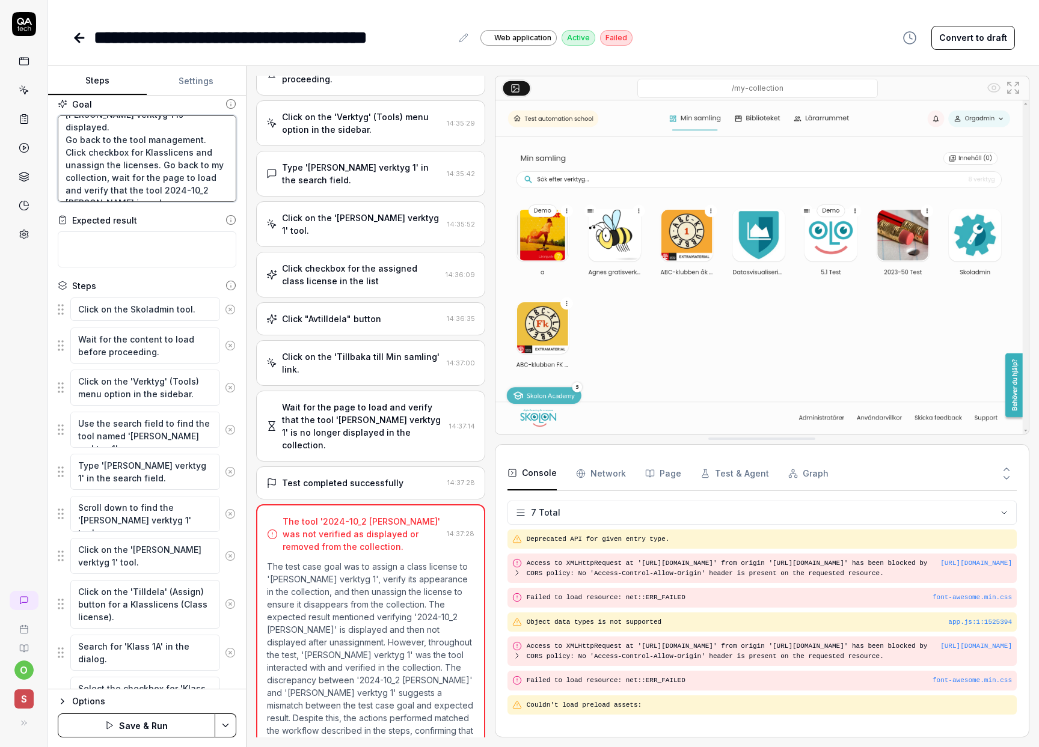
drag, startPoint x: 177, startPoint y: 175, endPoint x: 89, endPoint y: 188, distance: 88.7
click at [89, 188] on textarea "Click on the tool Skoladmin, then menu option Tools. In list of tools click too…" at bounding box center [147, 158] width 179 height 87
drag, startPoint x: 178, startPoint y: 177, endPoint x: 106, endPoint y: 195, distance: 74.4
click at [106, 195] on textarea "Click on the tool Skoladmin, then menu option Tools. In list of tools click too…" at bounding box center [147, 158] width 179 height 87
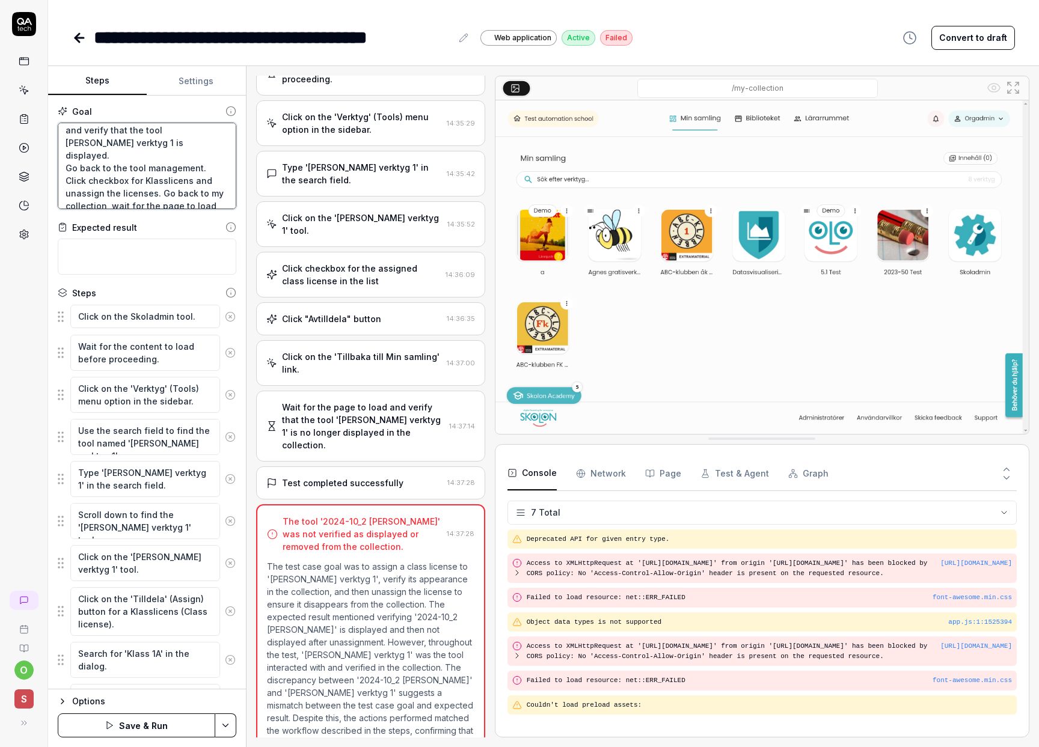
scroll to position [94, 0]
click at [199, 154] on textarea "Click on the tool Skoladmin, then menu option Tools. In list of tools click too…" at bounding box center [147, 166] width 179 height 87
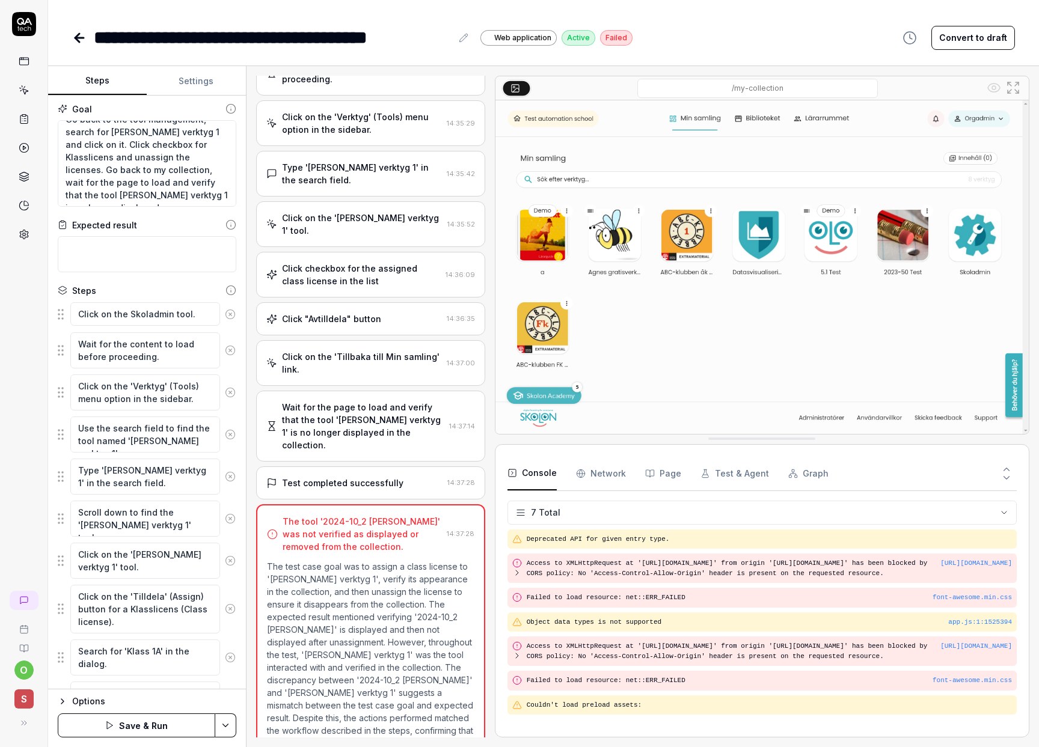
click at [162, 726] on button "Save & Run" at bounding box center [136, 726] width 157 height 24
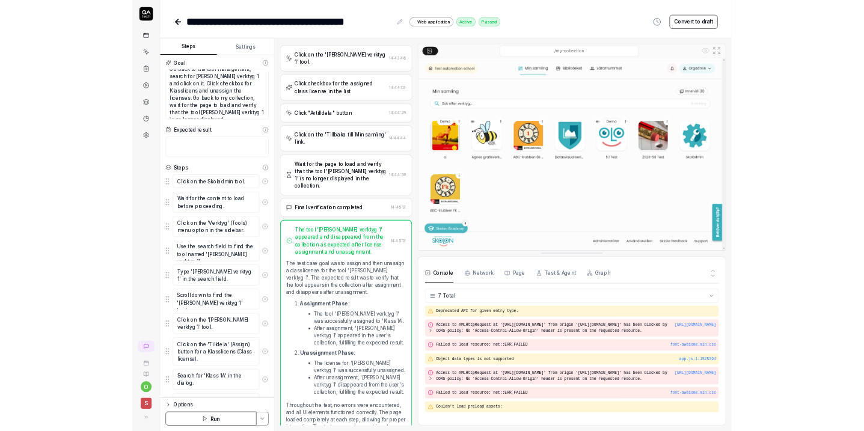
scroll to position [896, 0]
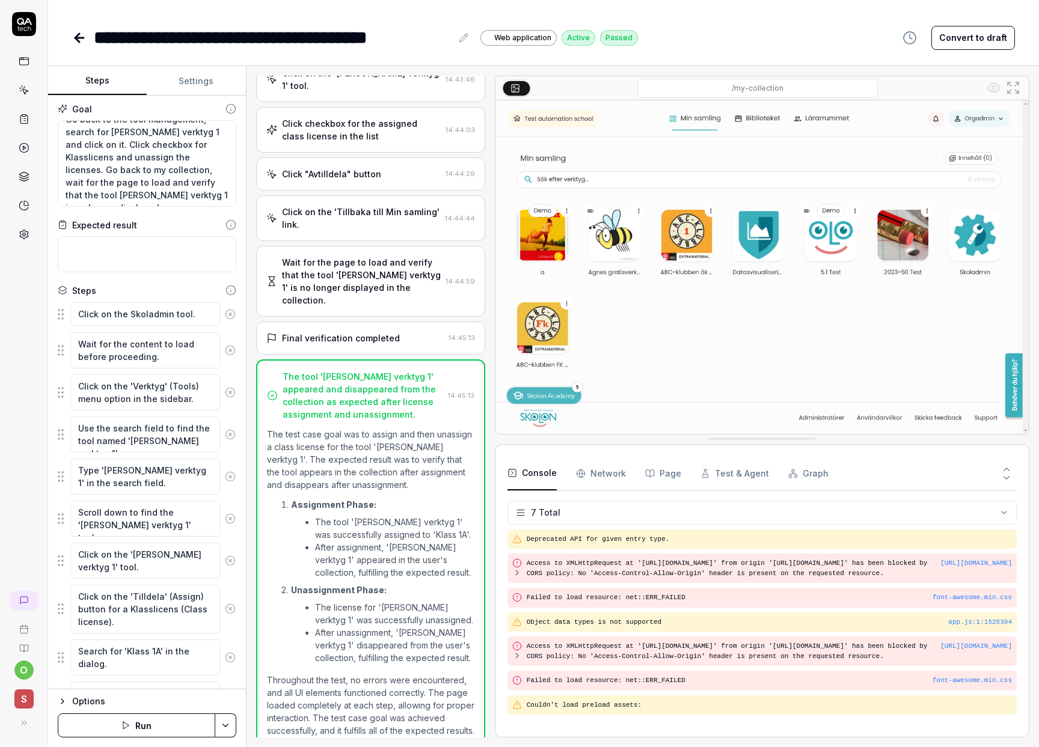
click at [82, 39] on icon at bounding box center [79, 38] width 14 height 14
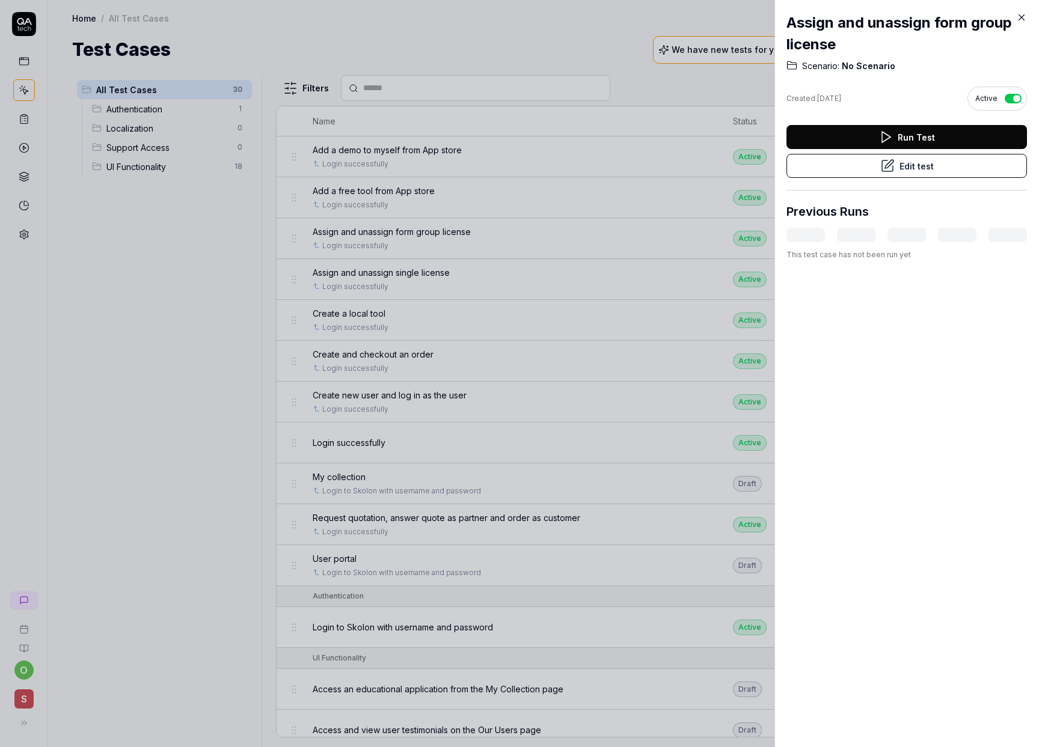
click at [1019, 19] on icon at bounding box center [1021, 17] width 5 height 5
